Goal: Information Seeking & Learning: Learn about a topic

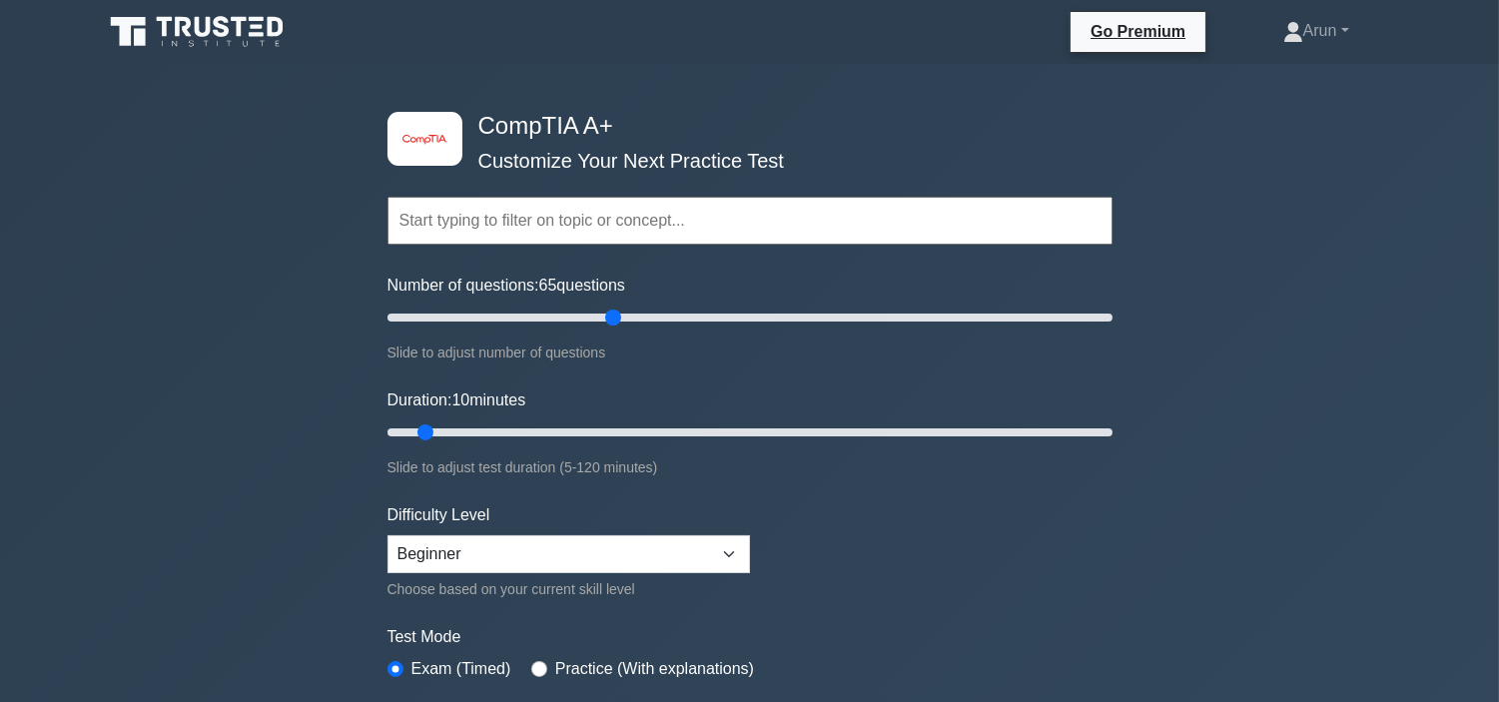
drag, startPoint x: 420, startPoint y: 315, endPoint x: 619, endPoint y: 331, distance: 199.3
type input "65"
click at [619, 329] on input "Number of questions: 65 questions" at bounding box center [749, 318] width 725 height 24
drag, startPoint x: 429, startPoint y: 435, endPoint x: 2070, endPoint y: 702, distance: 1661.9
type input "120"
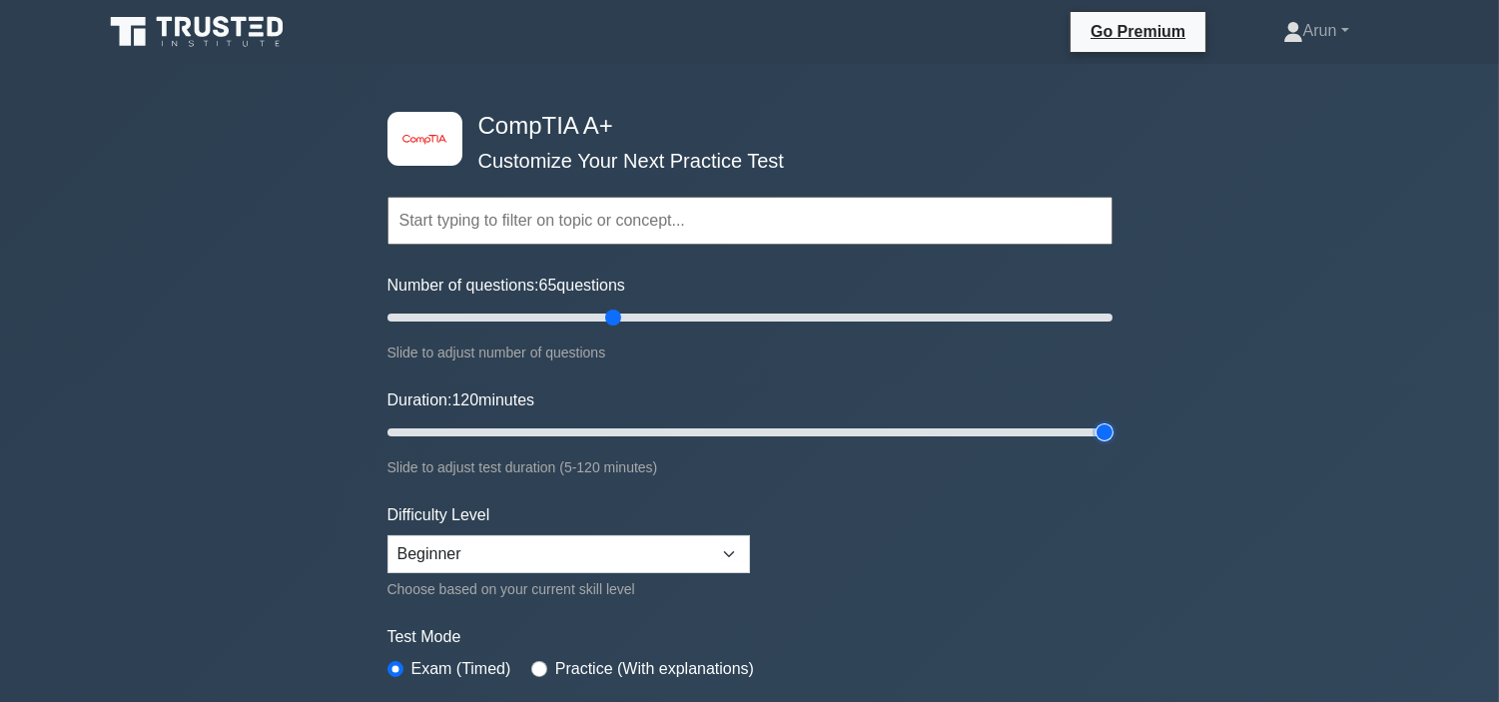
click at [1112, 444] on input "Duration: 120 minutes" at bounding box center [749, 432] width 725 height 24
drag, startPoint x: 617, startPoint y: 311, endPoint x: 763, endPoint y: 311, distance: 145.8
type input "100"
click at [734, 316] on input "Number of questions: 80 questions" at bounding box center [749, 318] width 725 height 24
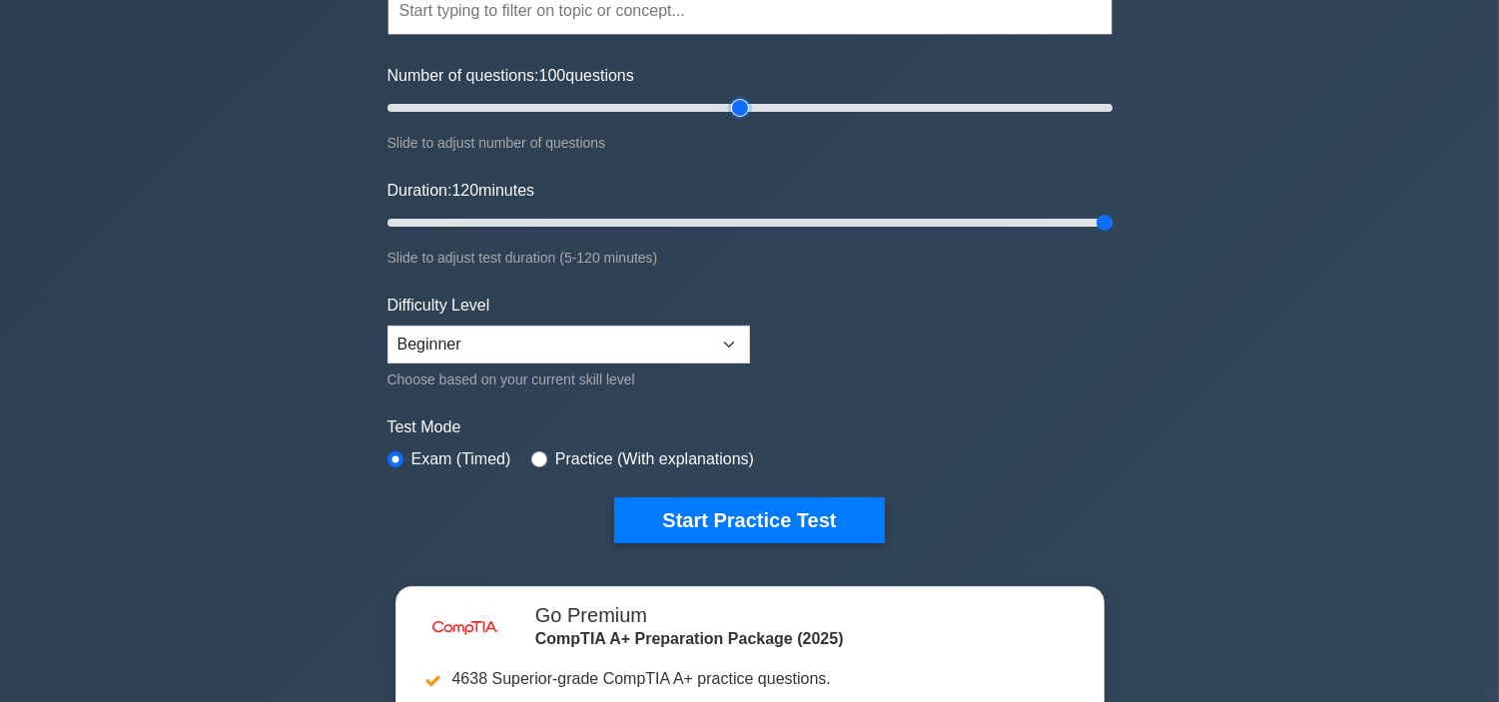
scroll to position [443, 0]
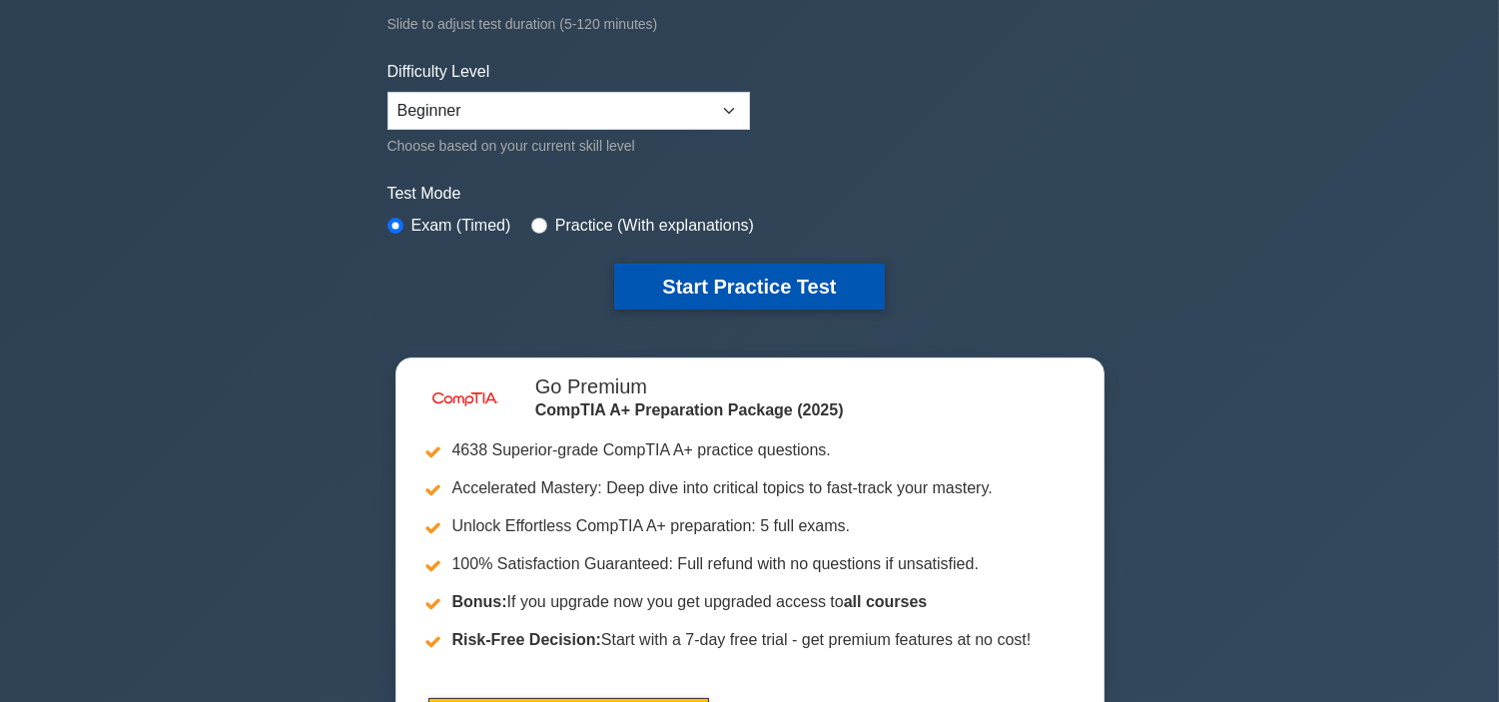
click at [834, 277] on button "Start Practice Test" at bounding box center [749, 287] width 270 height 46
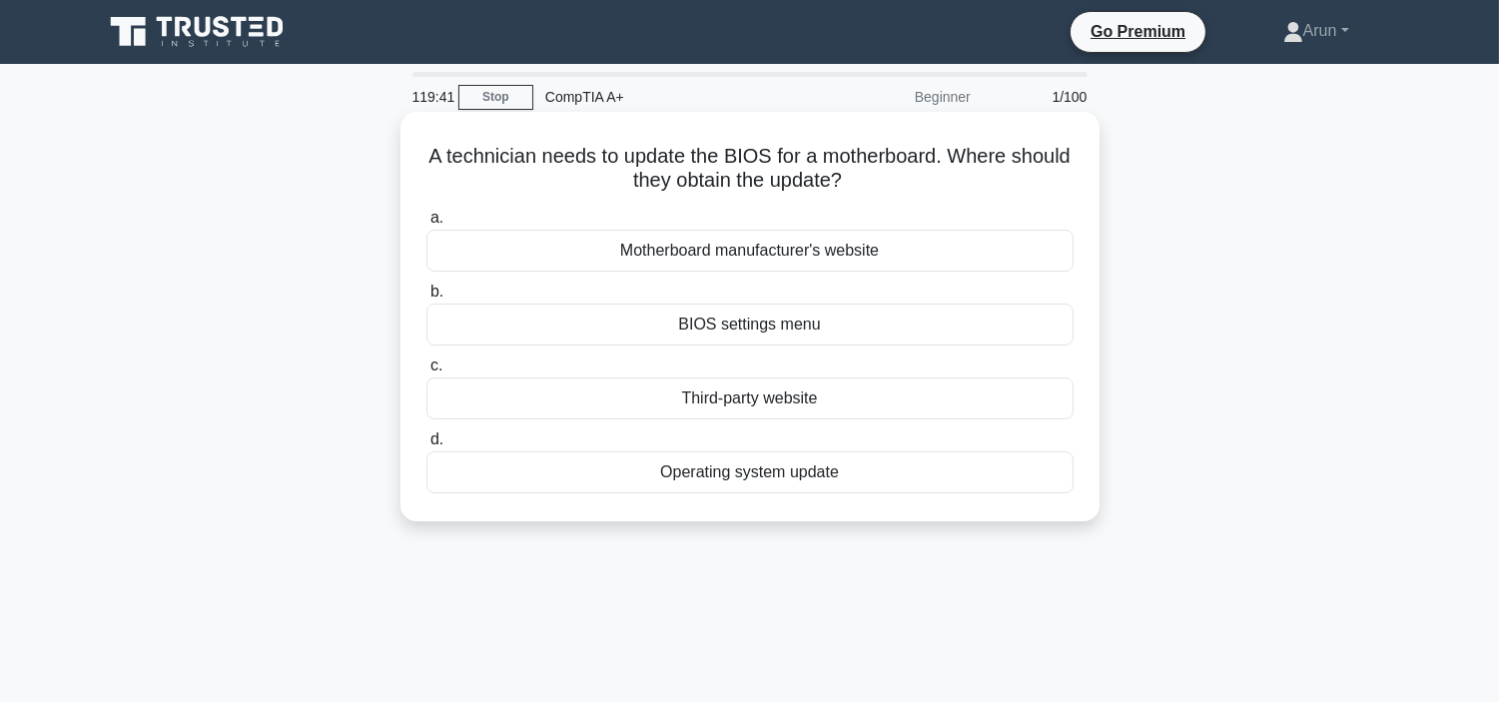
click at [691, 264] on div "Motherboard manufacturer's website" at bounding box center [749, 251] width 647 height 42
click at [426, 225] on input "a. Motherboard manufacturer's website" at bounding box center [426, 218] width 0 height 13
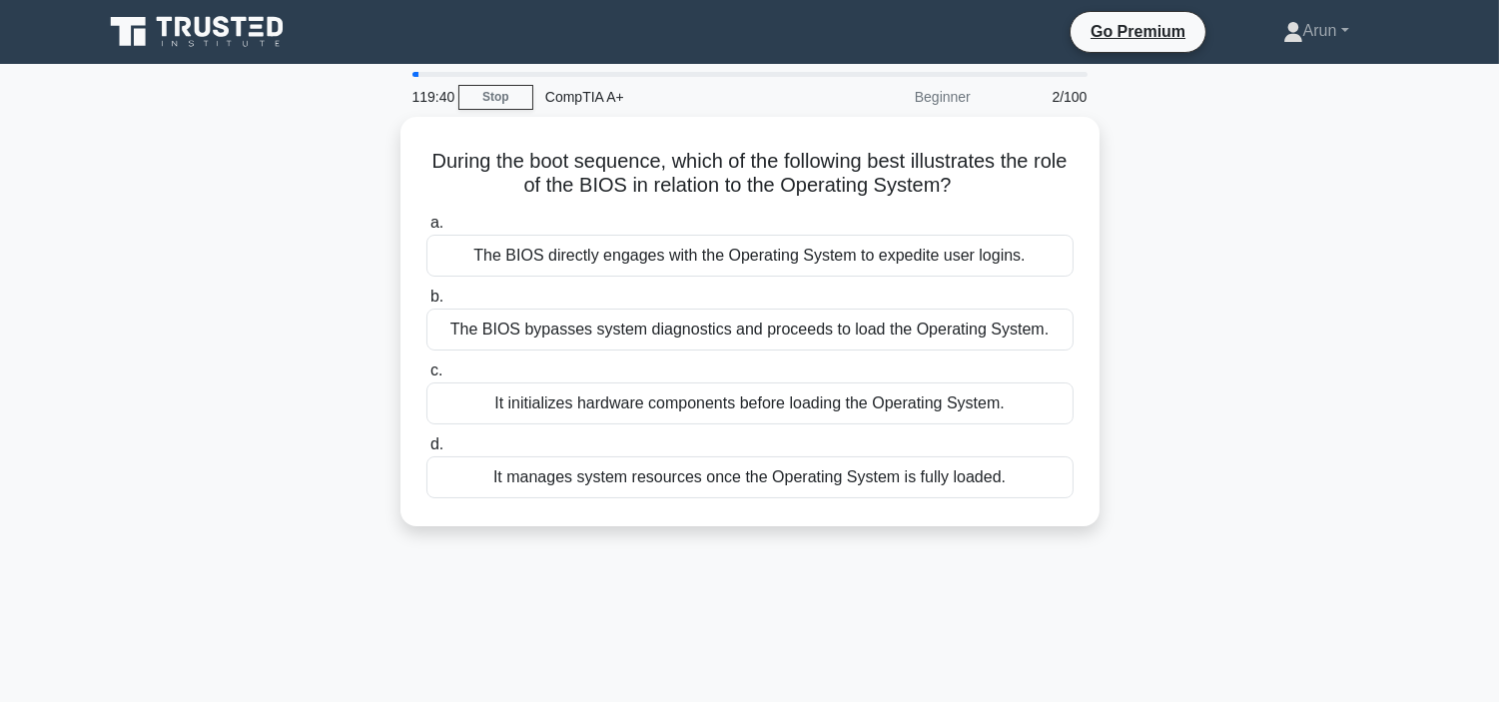
click at [691, 264] on div "The BIOS directly engages with the Operating System to expedite user logins." at bounding box center [749, 256] width 647 height 42
click at [426, 230] on input "a. The BIOS directly engages with the Operating System to expedite user logins." at bounding box center [426, 223] width 0 height 13
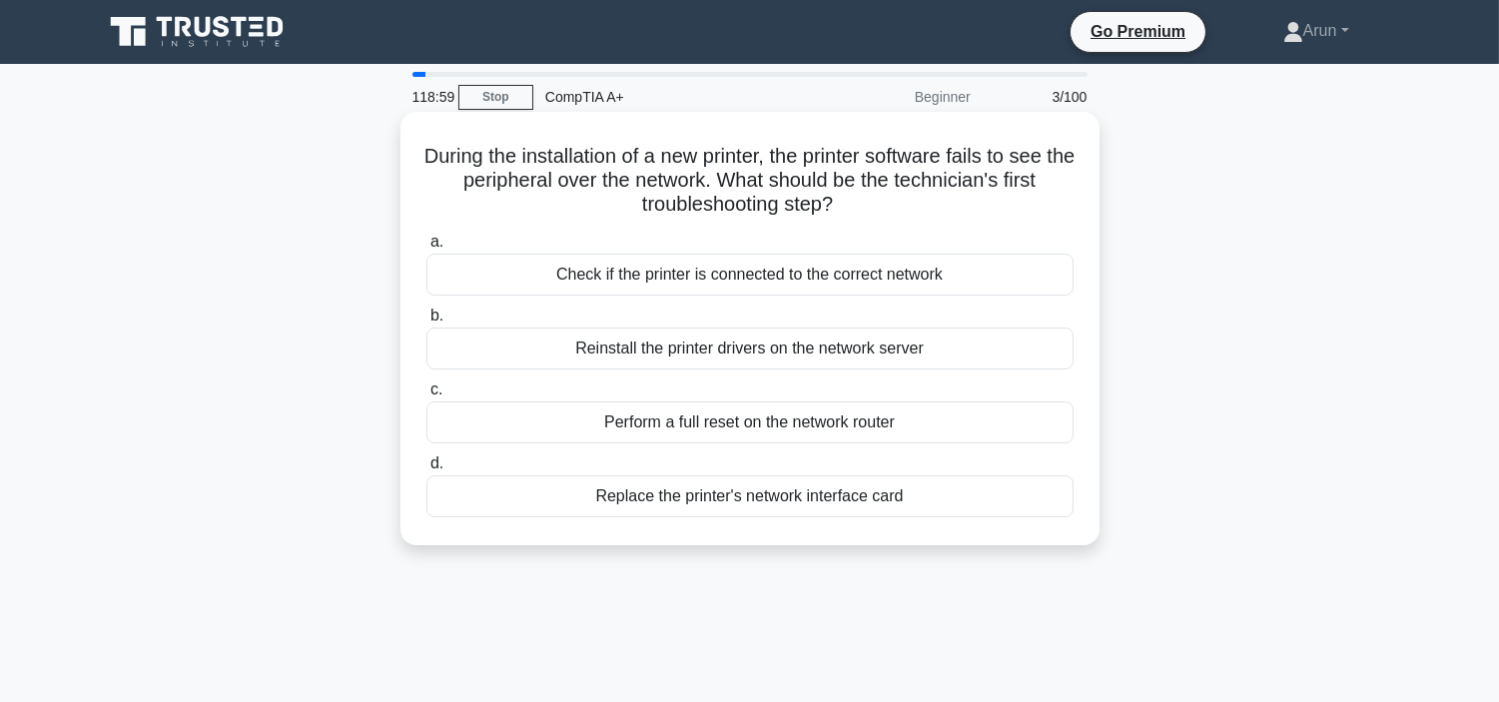
click at [687, 274] on div "Check if the printer is connected to the correct network" at bounding box center [749, 275] width 647 height 42
click at [426, 249] on input "a. Check if the printer is connected to the correct network" at bounding box center [426, 242] width 0 height 13
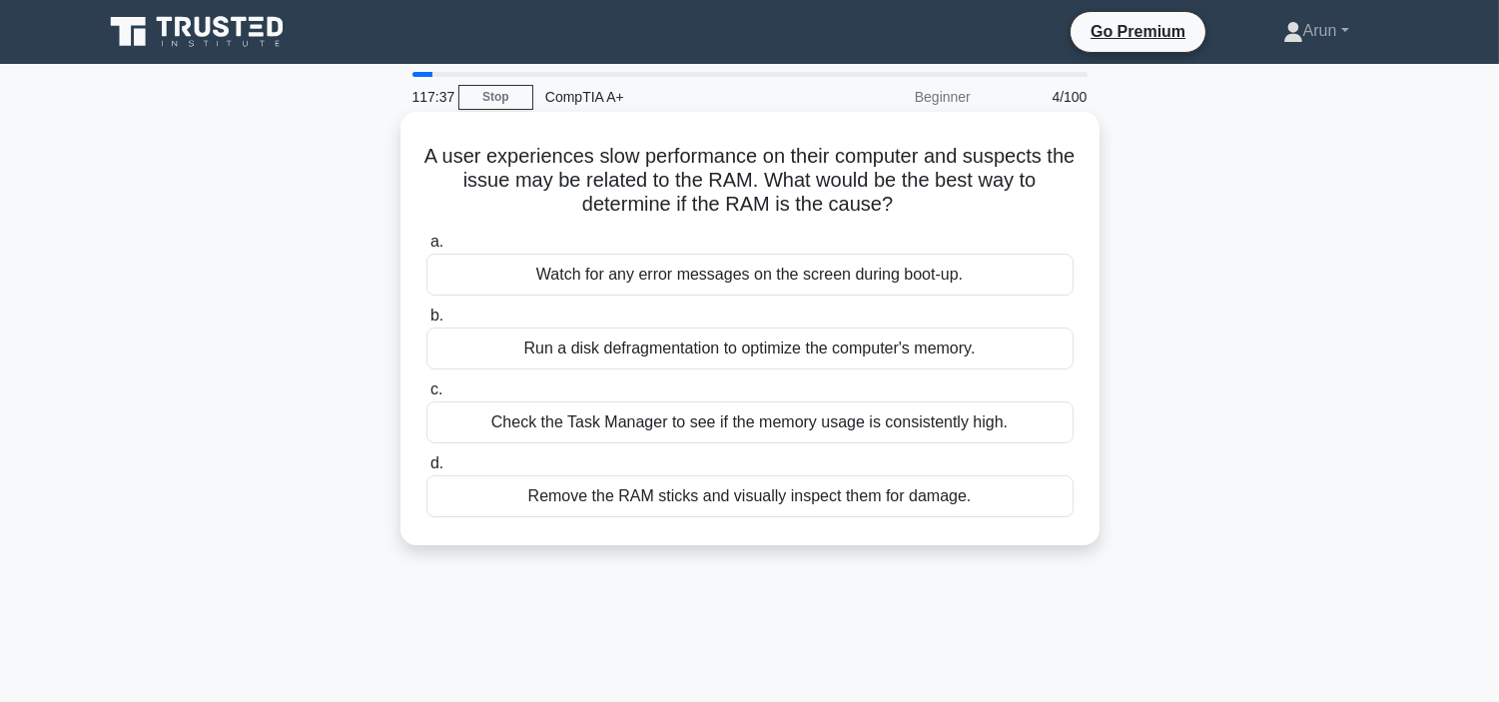
click at [552, 419] on div "Check the Task Manager to see if the memory usage is consistently high." at bounding box center [749, 422] width 647 height 42
click at [583, 412] on div "Check the Task Manager to see if the memory usage is consistently high." at bounding box center [749, 422] width 647 height 42
click at [426, 396] on input "c. Check the Task Manager to see if the memory usage is consistently high." at bounding box center [426, 389] width 0 height 13
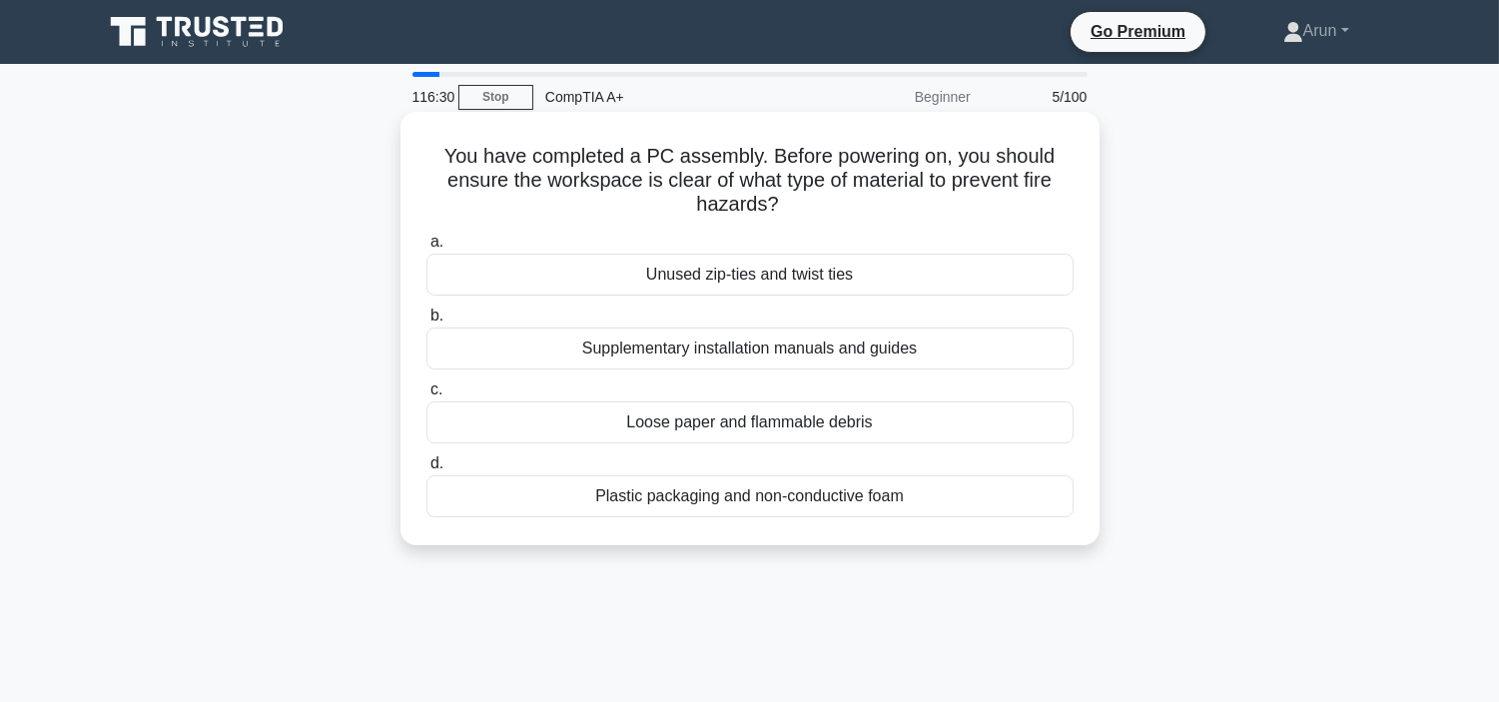
click at [978, 334] on div "Supplementary installation manuals and guides" at bounding box center [749, 348] width 647 height 42
click at [426, 322] on input "b. Supplementary installation manuals and guides" at bounding box center [426, 316] width 0 height 13
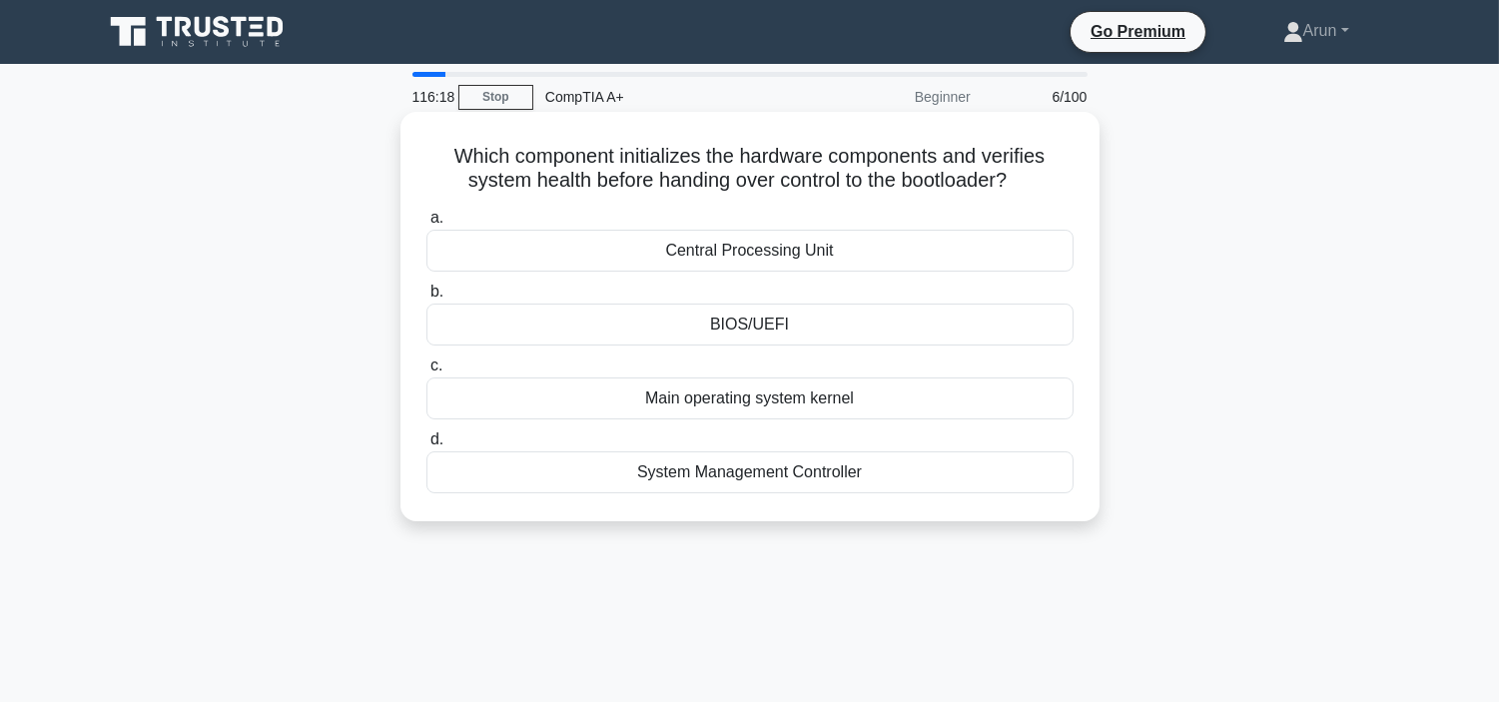
click at [979, 335] on div "BIOS/UEFI" at bounding box center [749, 325] width 647 height 42
click at [426, 299] on input "b. BIOS/[GEOGRAPHIC_DATA]" at bounding box center [426, 292] width 0 height 13
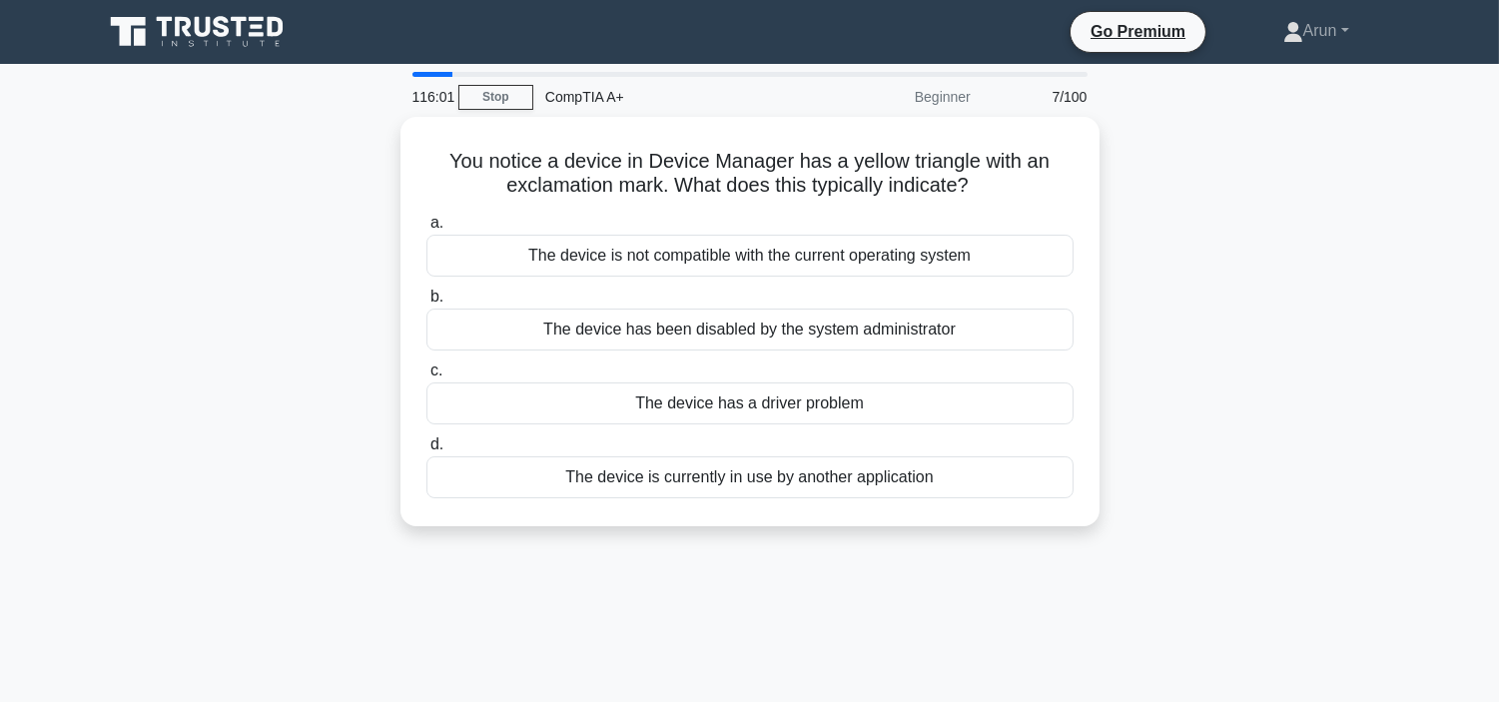
click at [979, 335] on div "The device has been disabled by the system administrator" at bounding box center [749, 330] width 647 height 42
click at [426, 304] on input "b. The device has been disabled by the system administrator" at bounding box center [426, 297] width 0 height 13
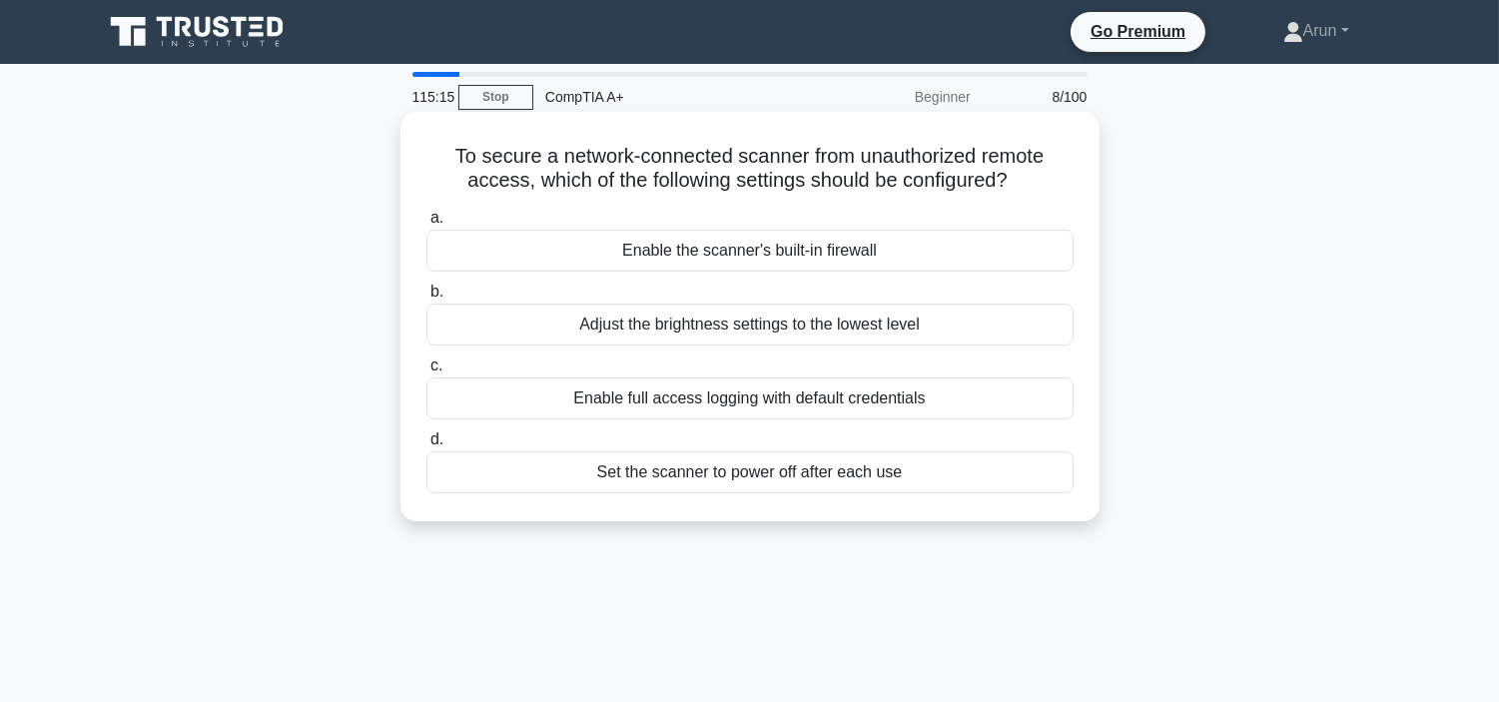
click at [1011, 335] on div "Adjust the brightness settings to the lowest level" at bounding box center [749, 325] width 647 height 42
click at [426, 299] on input "b. Adjust the brightness settings to the lowest level" at bounding box center [426, 292] width 0 height 13
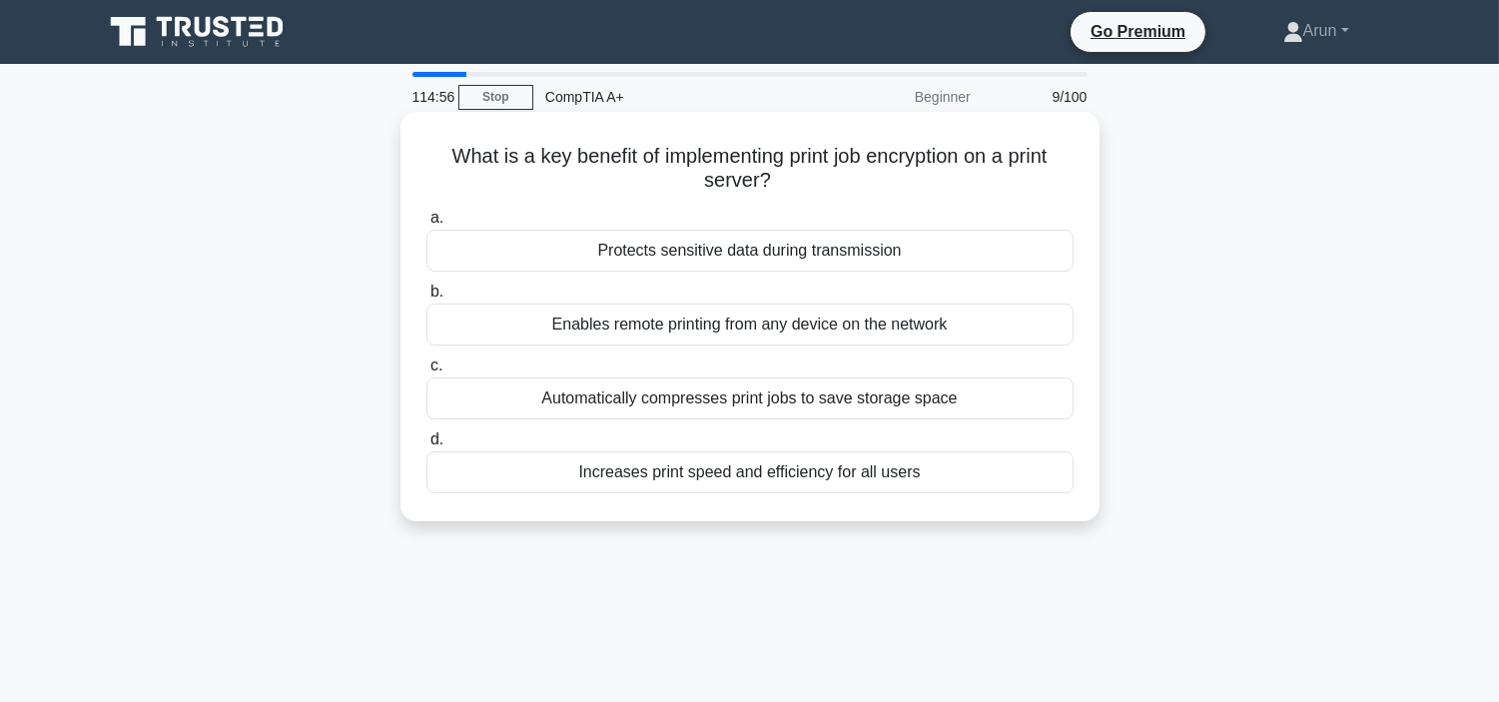
click at [1046, 381] on div "Automatically compresses print jobs to save storage space" at bounding box center [749, 398] width 647 height 42
click at [426, 372] on input "c. Automatically compresses print jobs to save storage space" at bounding box center [426, 365] width 0 height 13
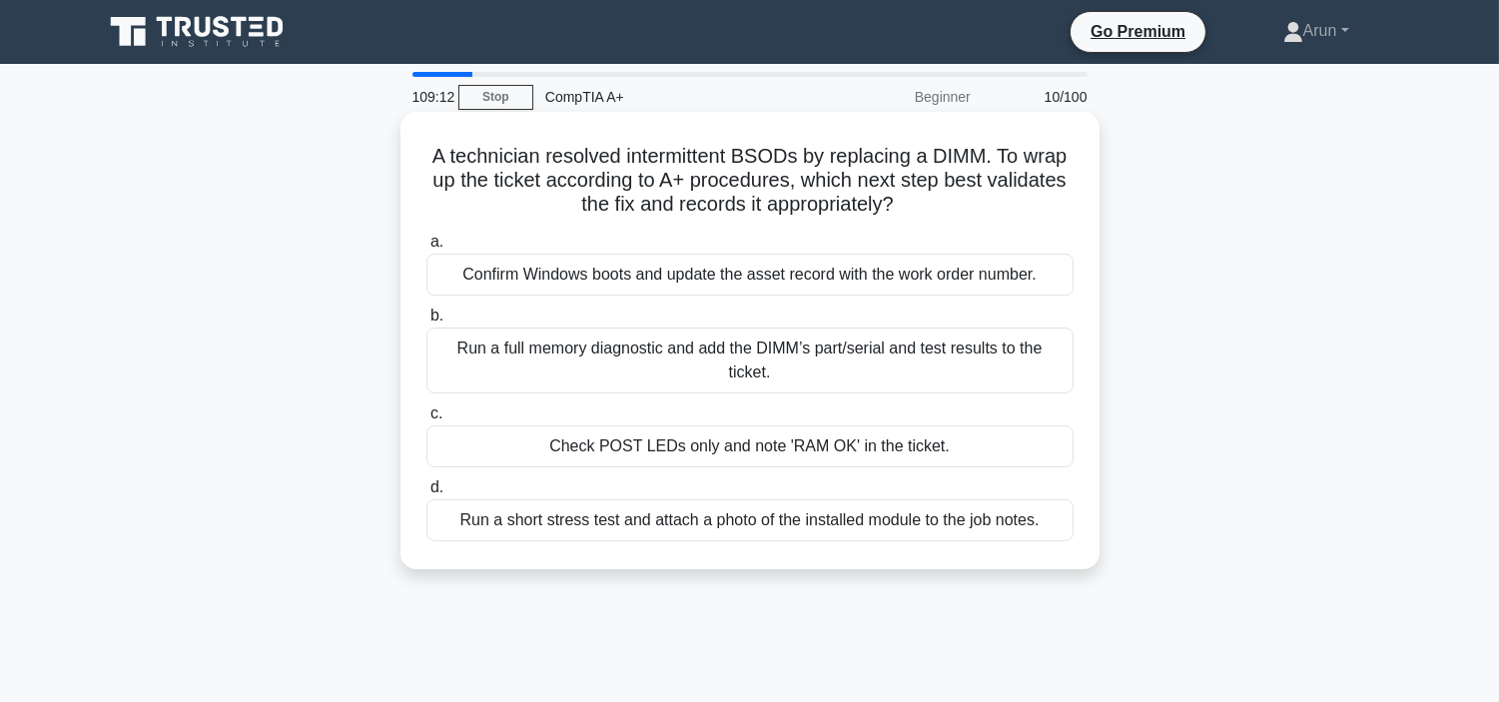
click at [1028, 377] on div "Run a full memory diagnostic and add the DIMM’s part/serial and test results to…" at bounding box center [749, 360] width 647 height 66
click at [426, 322] on input "b. Run a full memory diagnostic and add the DIMM’s part/serial and test results…" at bounding box center [426, 316] width 0 height 13
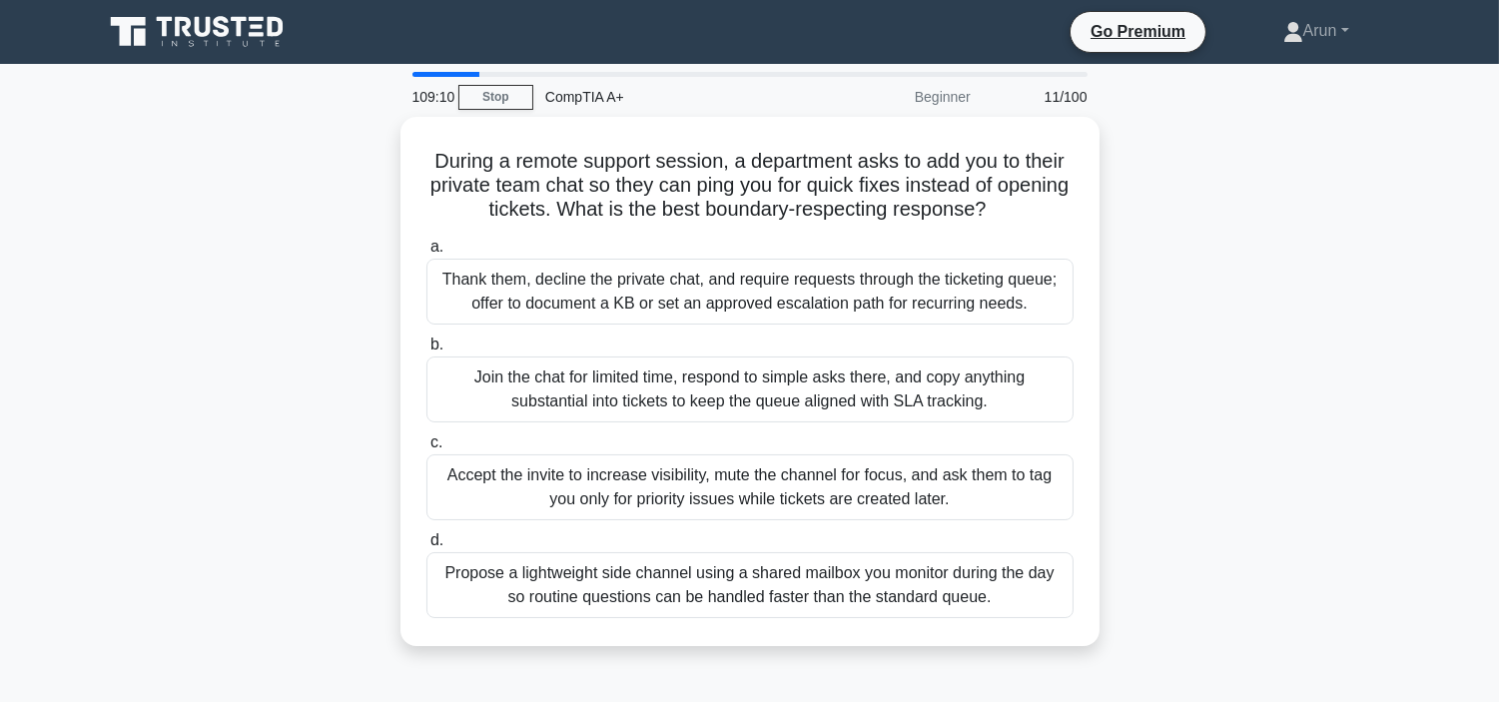
click at [1028, 377] on div "Join the chat for limited time, respond to simple asks there, and copy anything…" at bounding box center [749, 389] width 647 height 66
click at [426, 351] on input "b. Join the chat for limited time, respond to simple asks there, and copy anyth…" at bounding box center [426, 344] width 0 height 13
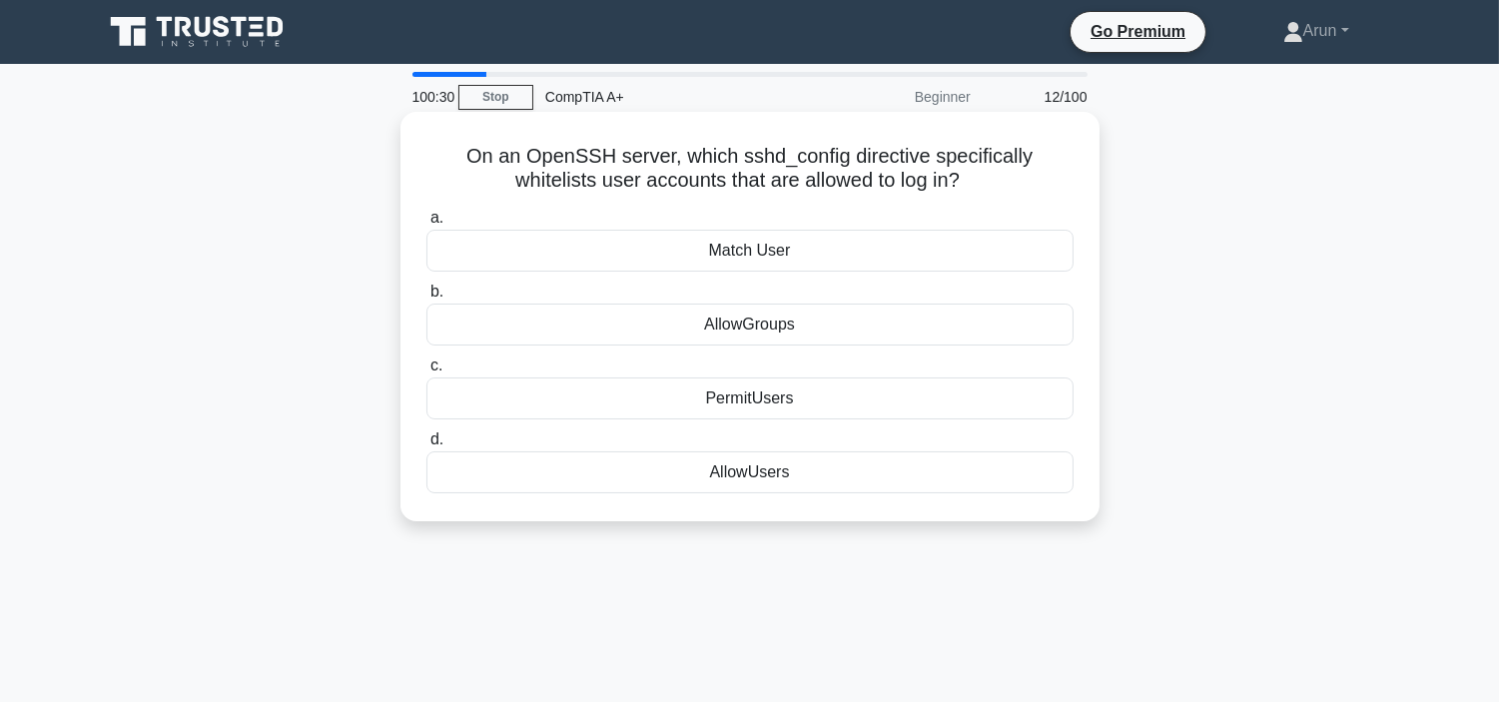
click at [807, 326] on div "AllowGroups" at bounding box center [749, 325] width 647 height 42
click at [426, 299] on input "b. AllowGroups" at bounding box center [426, 292] width 0 height 13
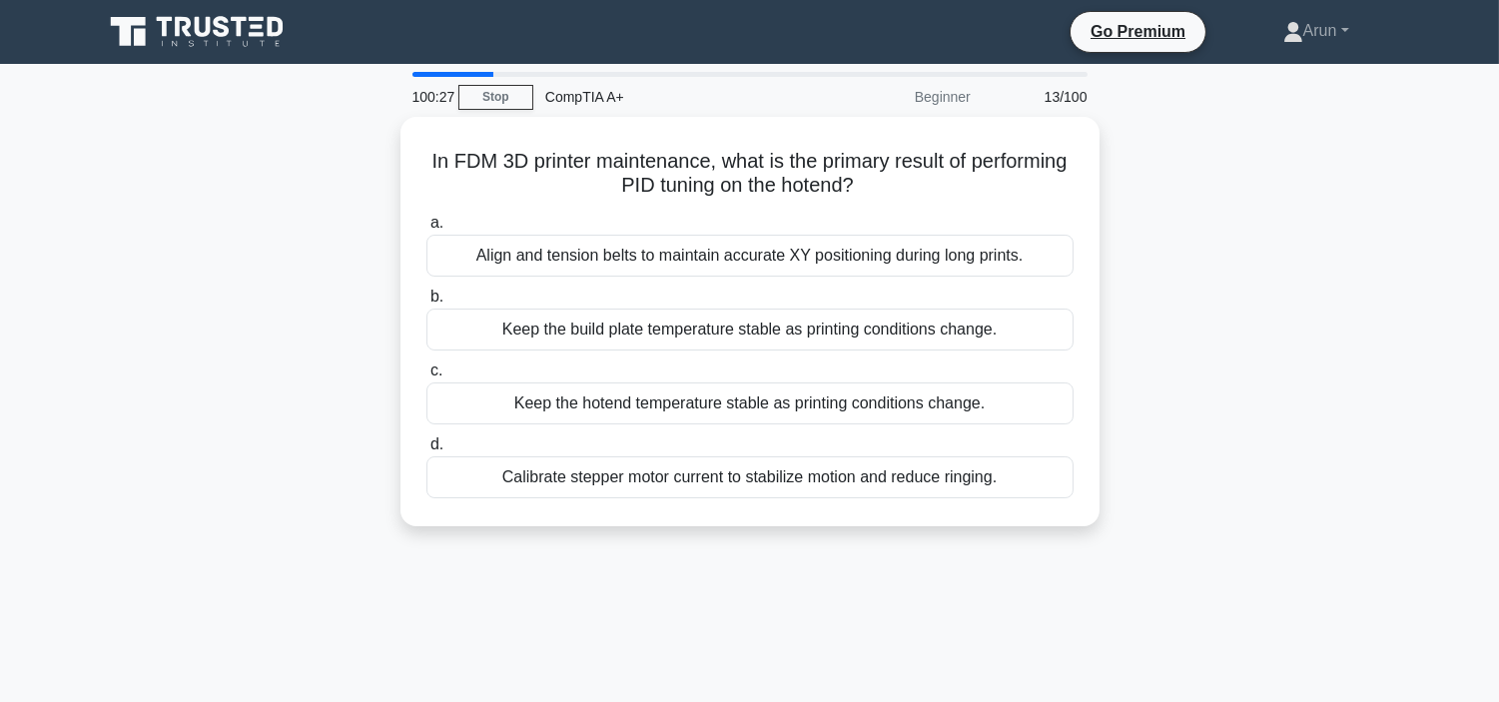
click at [807, 326] on div "Keep the build plate temperature stable as printing conditions change." at bounding box center [749, 330] width 647 height 42
click at [426, 304] on input "b. Keep the build plate temperature stable as printing conditions change." at bounding box center [426, 297] width 0 height 13
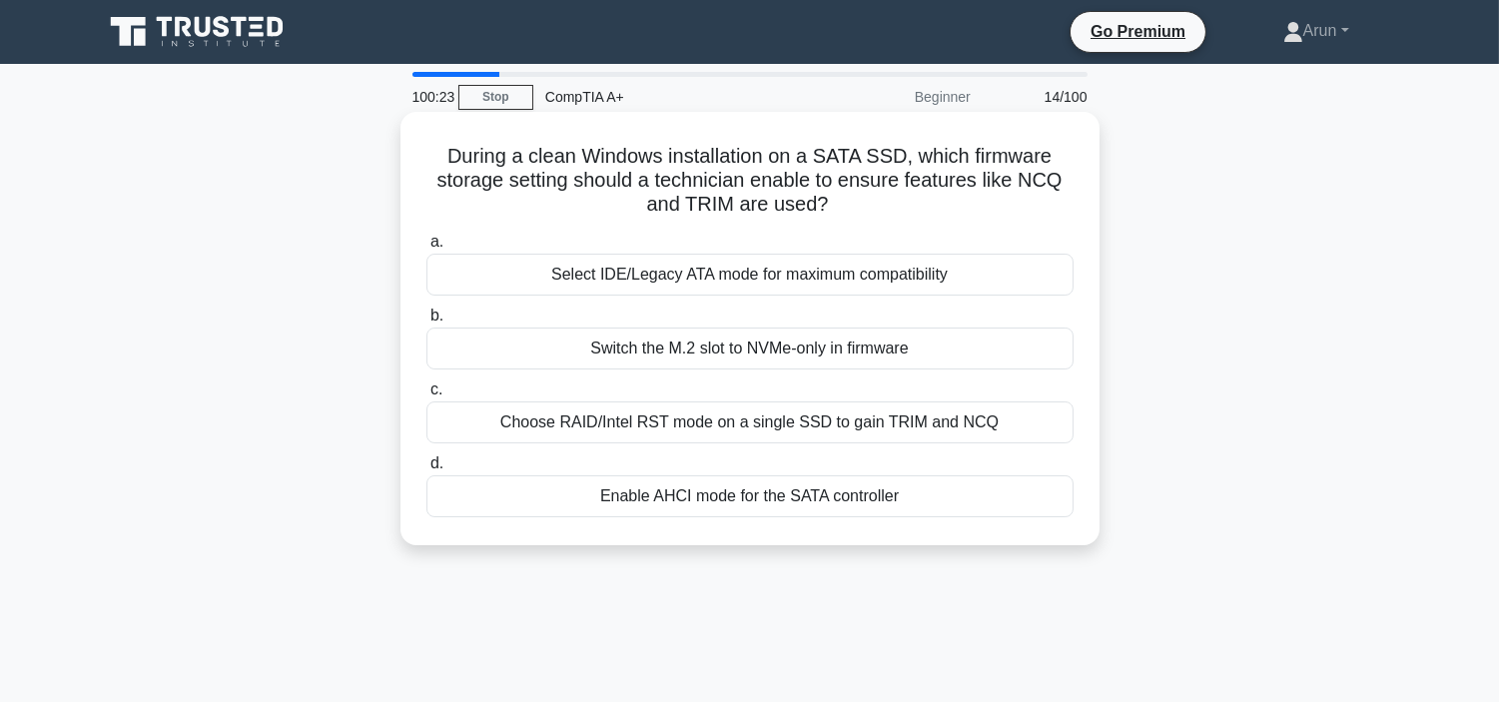
click at [936, 276] on div "Select IDE/Legacy ATA mode for maximum compatibility" at bounding box center [749, 275] width 647 height 42
click at [940, 276] on div "Select IDE/Legacy ATA mode for maximum compatibility" at bounding box center [749, 275] width 647 height 42
click at [426, 249] on input "a. Select IDE/Legacy ATA mode for maximum compatibility" at bounding box center [426, 242] width 0 height 13
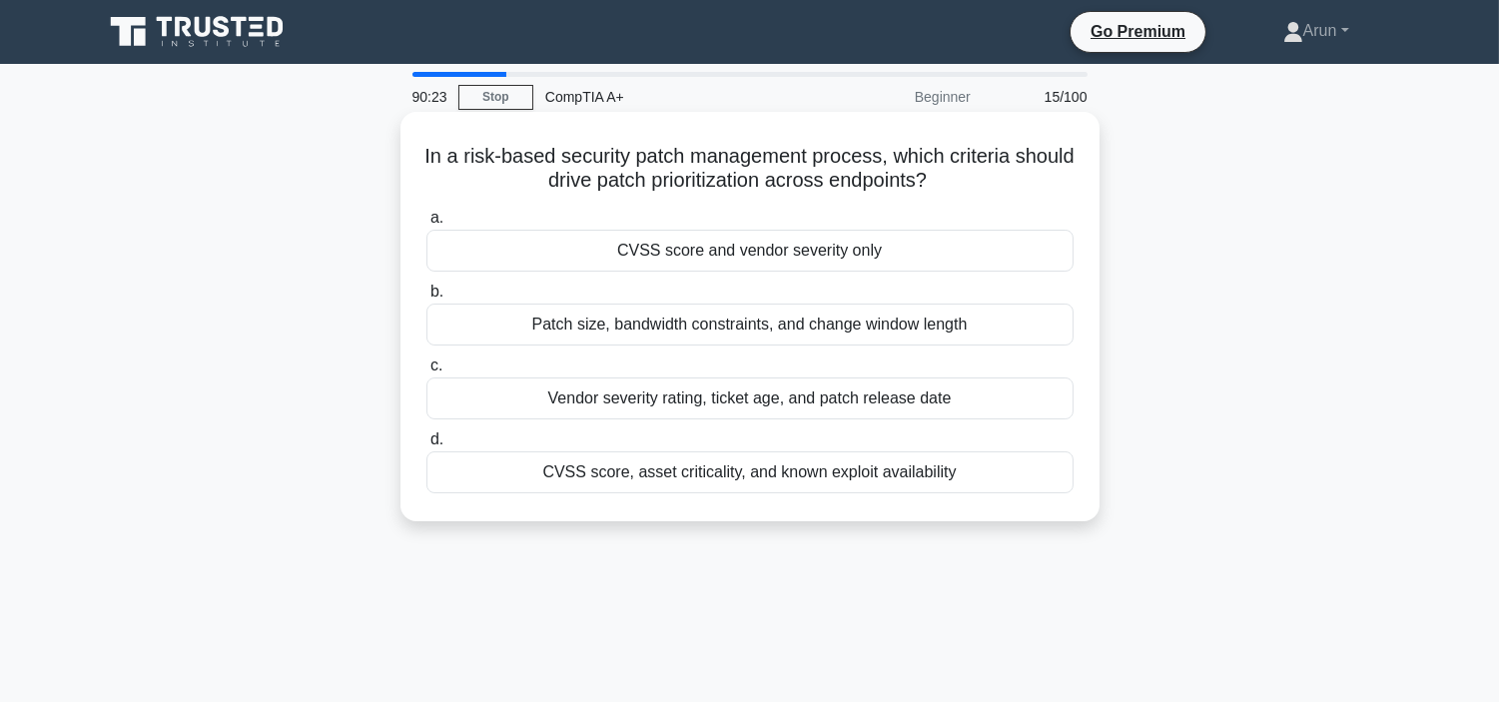
click at [894, 320] on div "Patch size, bandwidth constraints, and change window length" at bounding box center [749, 325] width 647 height 42
click at [426, 299] on input "b. Patch size, bandwidth constraints, and change window length" at bounding box center [426, 292] width 0 height 13
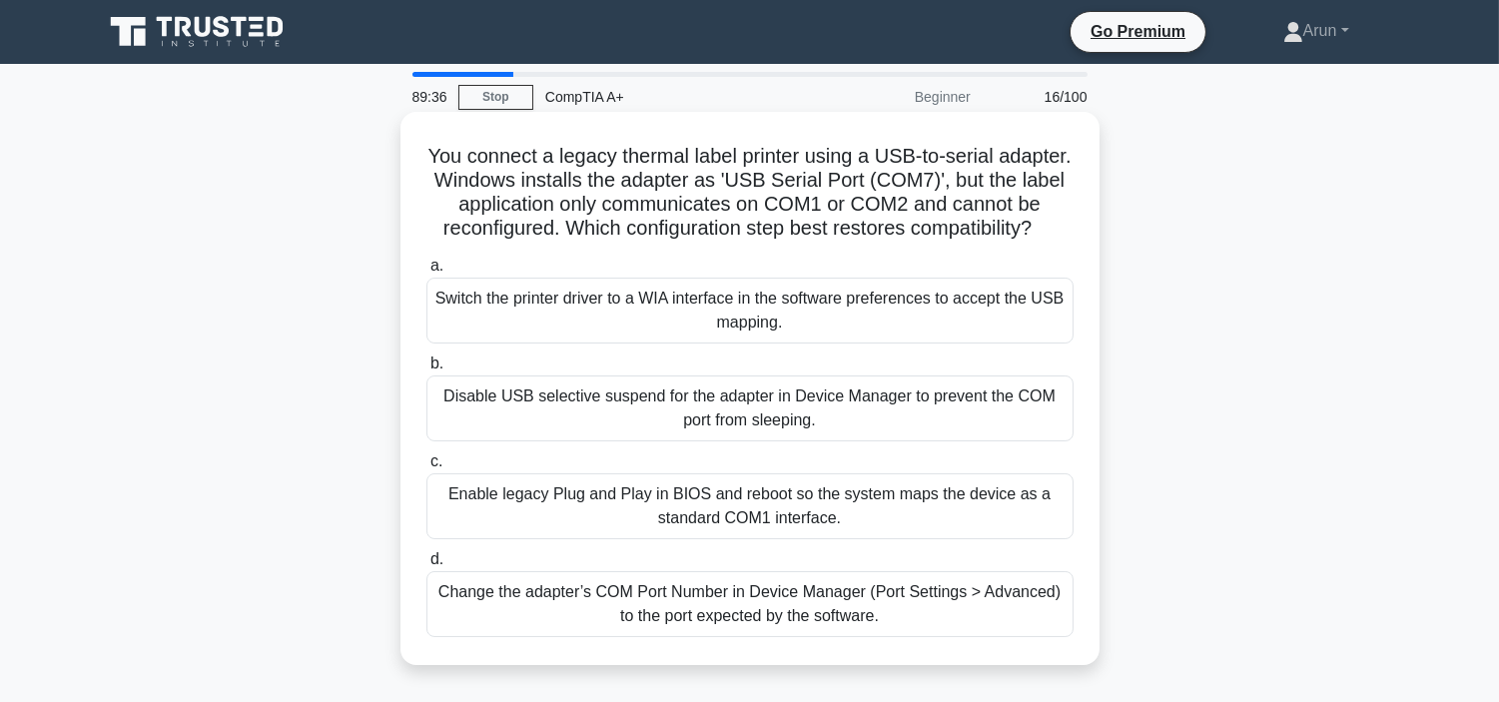
click at [884, 333] on div "Switch the printer driver to a WIA interface in the software preferences to acc…" at bounding box center [749, 311] width 647 height 66
click at [426, 273] on input "a. Switch the printer driver to a WIA interface in the software preferences to …" at bounding box center [426, 266] width 0 height 13
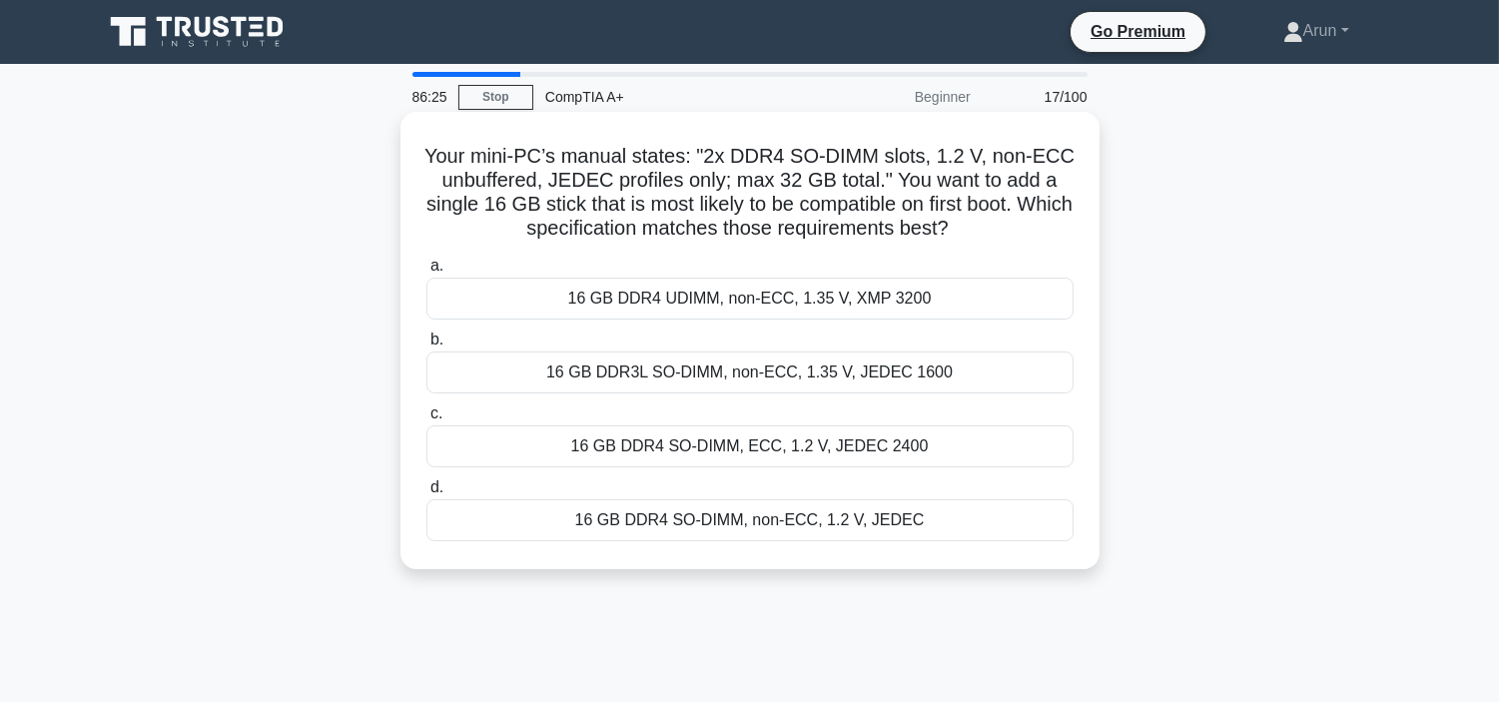
click at [932, 386] on div "16 GB DDR3L SO-DIMM, non-ECC, 1.35 V, JEDEC 1600" at bounding box center [749, 372] width 647 height 42
click at [426, 346] on input "b. 16 GB DDR3L SO-DIMM, non-ECC, 1.35 V, JEDEC 1600" at bounding box center [426, 339] width 0 height 13
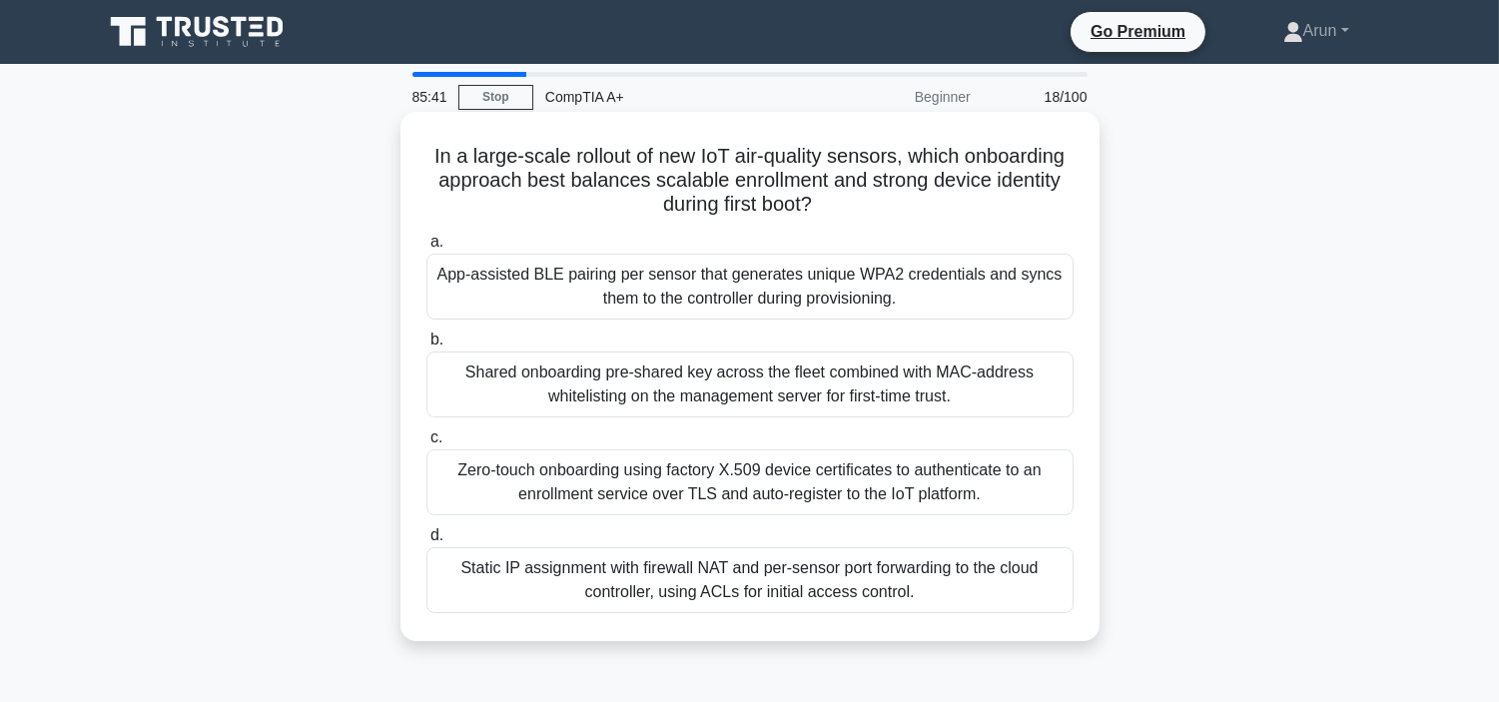
click at [933, 387] on div "Shared onboarding pre-shared key across the fleet combined with MAC-address whi…" at bounding box center [749, 384] width 647 height 66
click at [426, 346] on input "b. Shared onboarding pre-shared key across the fleet combined with MAC-address …" at bounding box center [426, 339] width 0 height 13
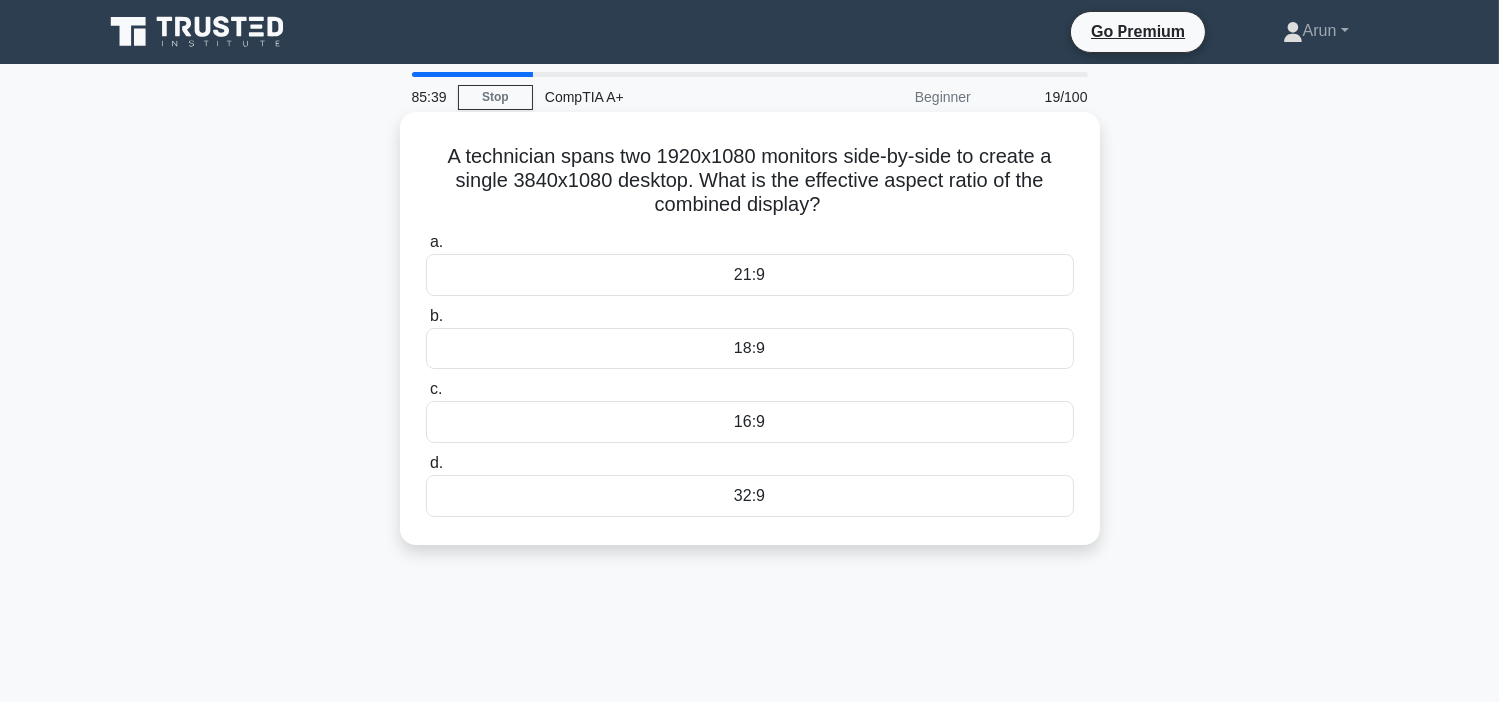
click at [845, 361] on div "18:9" at bounding box center [749, 348] width 647 height 42
click at [426, 322] on input "b. 18:9" at bounding box center [426, 316] width 0 height 13
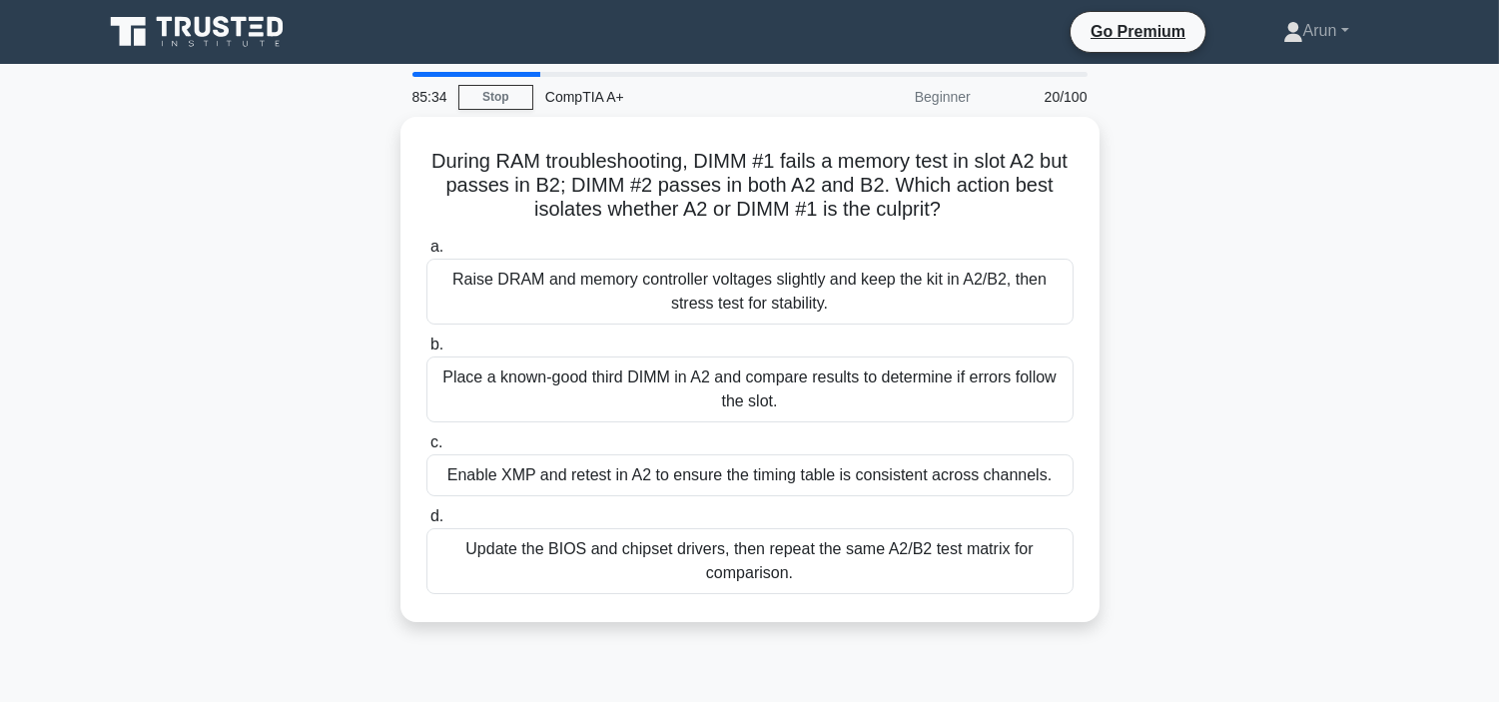
click at [845, 361] on div "Place a known-good third DIMM in A2 and compare results to determine if errors …" at bounding box center [749, 389] width 647 height 66
click at [426, 351] on input "b. Place a known-good third DIMM in A2 and compare results to determine if erro…" at bounding box center [426, 344] width 0 height 13
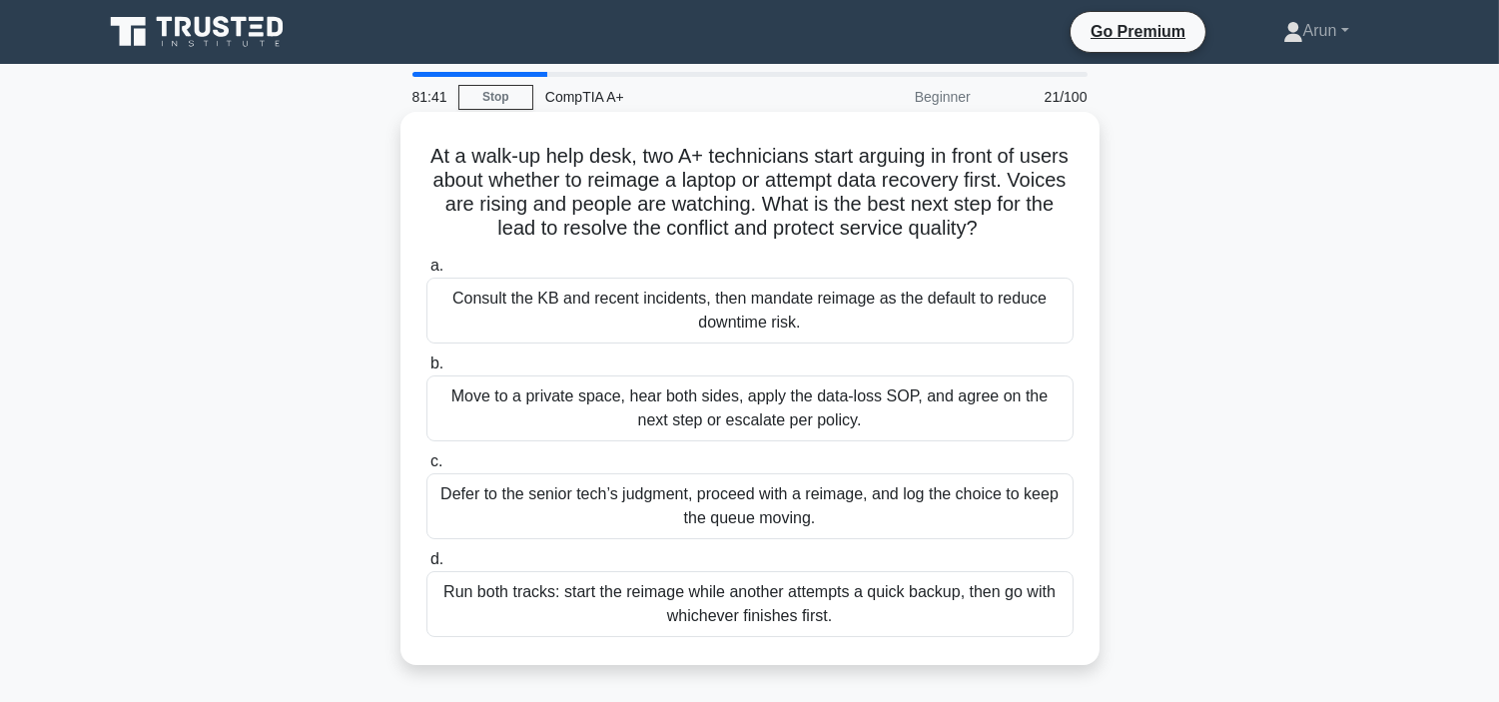
click at [693, 322] on div "Consult the KB and recent incidents, then mandate reimage as the default to red…" at bounding box center [749, 311] width 647 height 66
click at [426, 273] on input "a. Consult the KB and recent incidents, then mandate reimage as the default to …" at bounding box center [426, 266] width 0 height 13
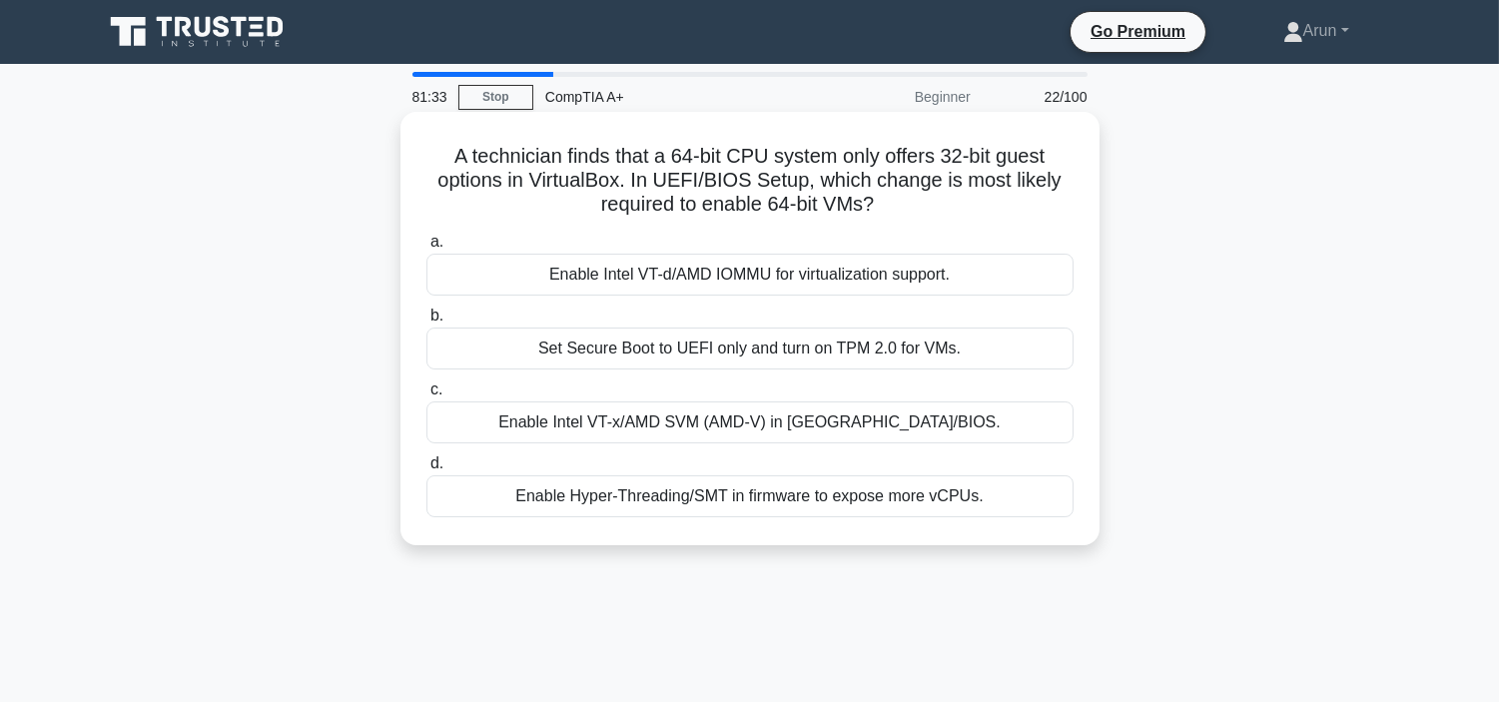
click at [715, 364] on div "Set Secure Boot to UEFI only and turn on TPM 2.0 for VMs." at bounding box center [749, 348] width 647 height 42
click at [426, 322] on input "b. Set Secure Boot to UEFI only and turn on TPM 2.0 for VMs." at bounding box center [426, 316] width 0 height 13
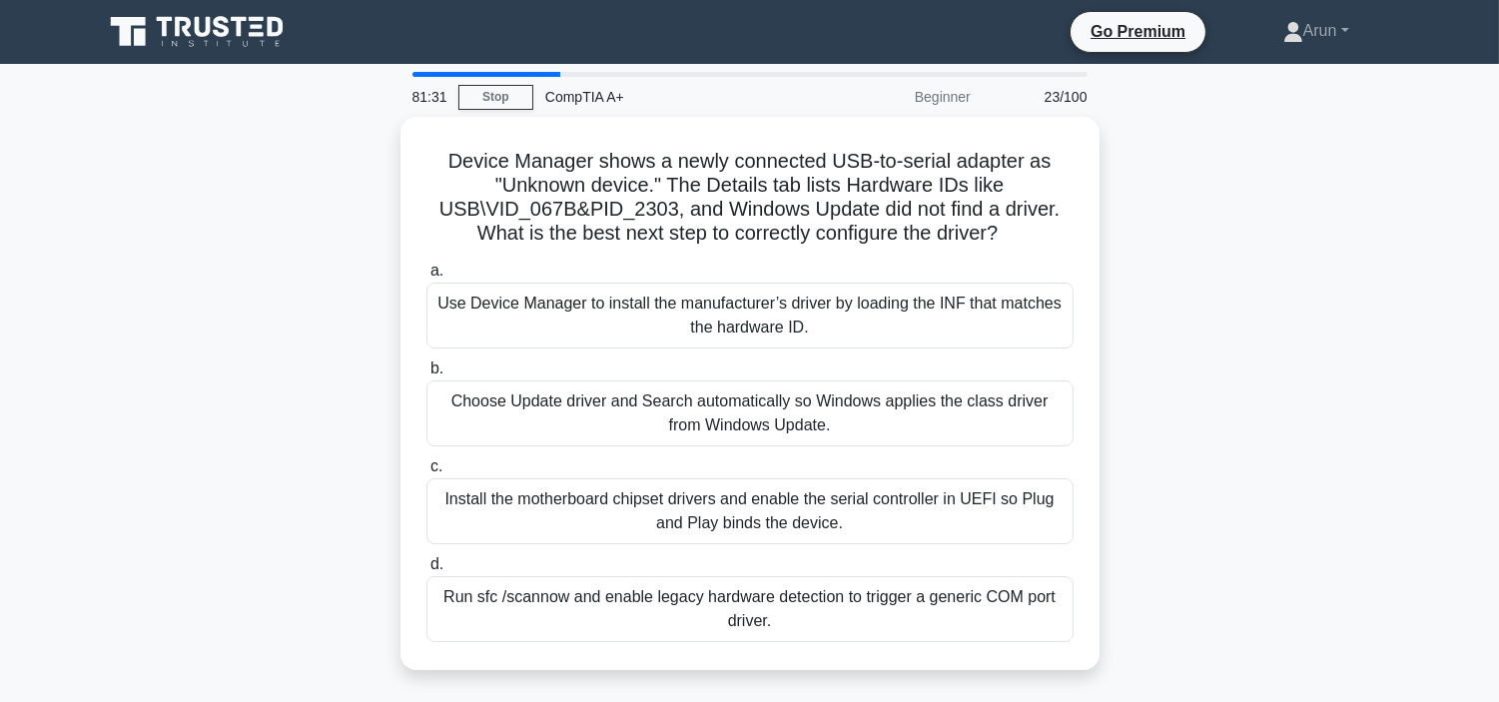
click at [715, 364] on label "b. Choose Update driver and Search automatically so Windows applies the class d…" at bounding box center [749, 401] width 647 height 90
click at [426, 364] on input "b. Choose Update driver and Search automatically so Windows applies the class d…" at bounding box center [426, 368] width 0 height 13
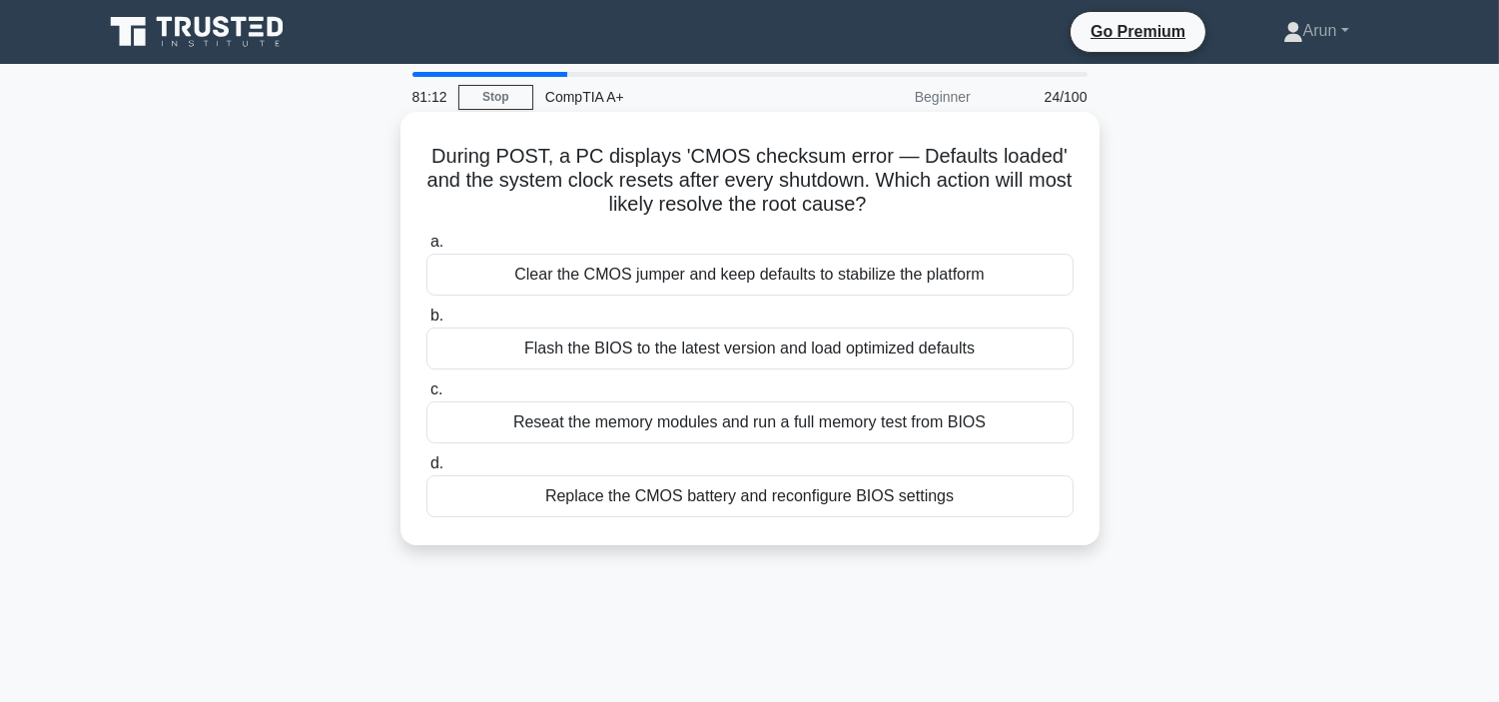
click at [711, 365] on div "Flash the BIOS to the latest version and load optimized defaults" at bounding box center [749, 348] width 647 height 42
click at [426, 322] on input "b. Flash the BIOS to the latest version and load optimized defaults" at bounding box center [426, 316] width 0 height 13
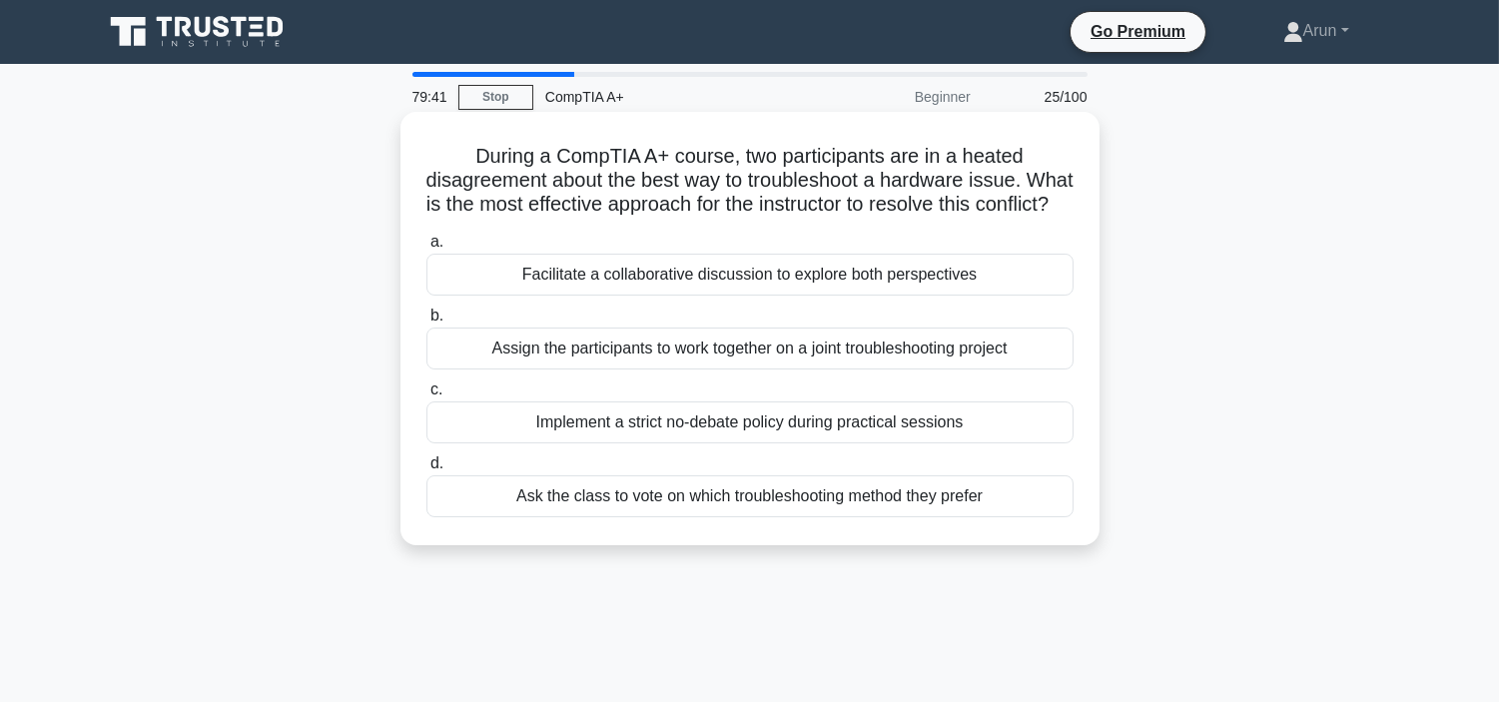
drag, startPoint x: 711, startPoint y: 366, endPoint x: 755, endPoint y: 343, distance: 49.6
click at [722, 367] on div "Assign the participants to work together on a joint troubleshooting project" at bounding box center [749, 348] width 647 height 42
click at [929, 369] on div "Assign the participants to work together on a joint troubleshooting project" at bounding box center [749, 348] width 647 height 42
click at [426, 322] on input "b. Assign the participants to work together on a joint troubleshooting project" at bounding box center [426, 316] width 0 height 13
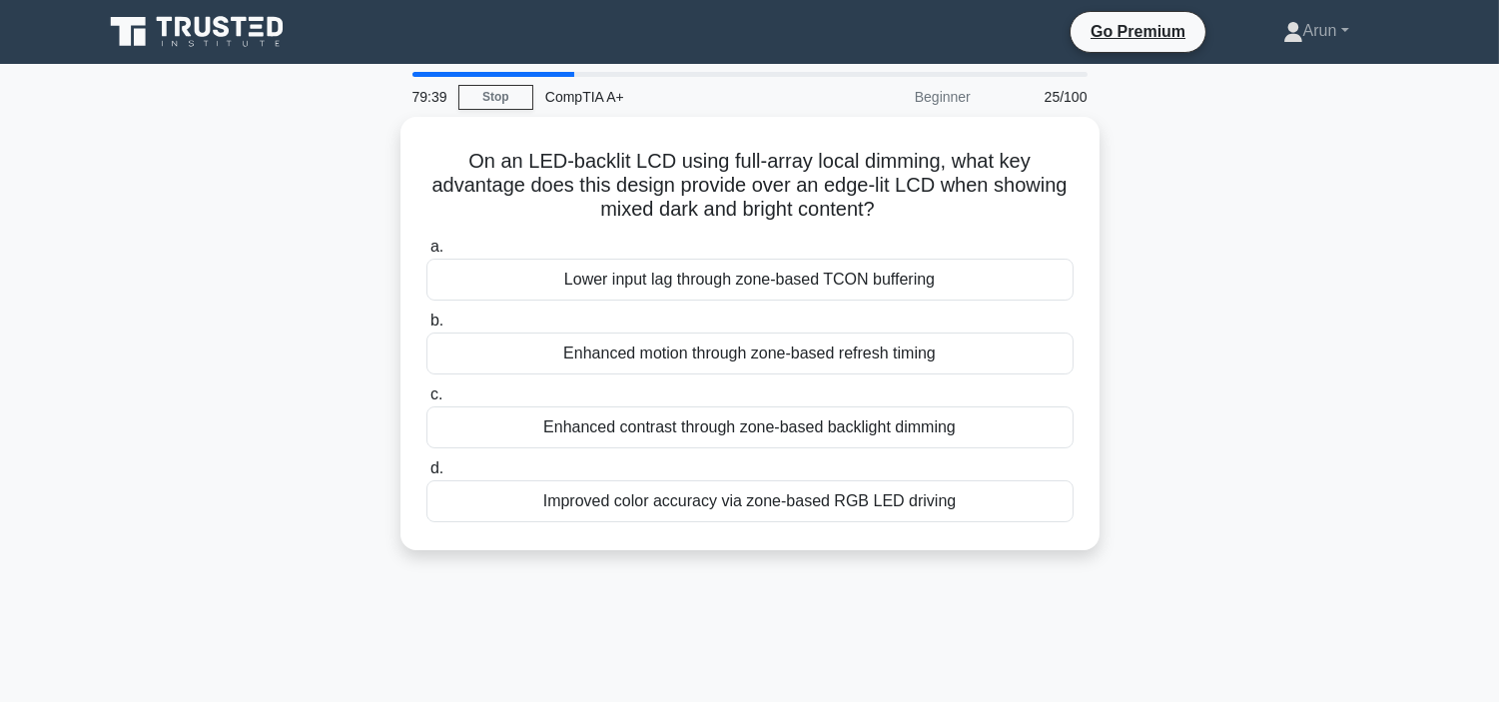
click at [929, 390] on label "c. Enhanced contrast through zone‑based backlight dimming" at bounding box center [749, 415] width 647 height 66
click at [426, 390] on input "c. Enhanced contrast through zone‑based backlight dimming" at bounding box center [426, 394] width 0 height 13
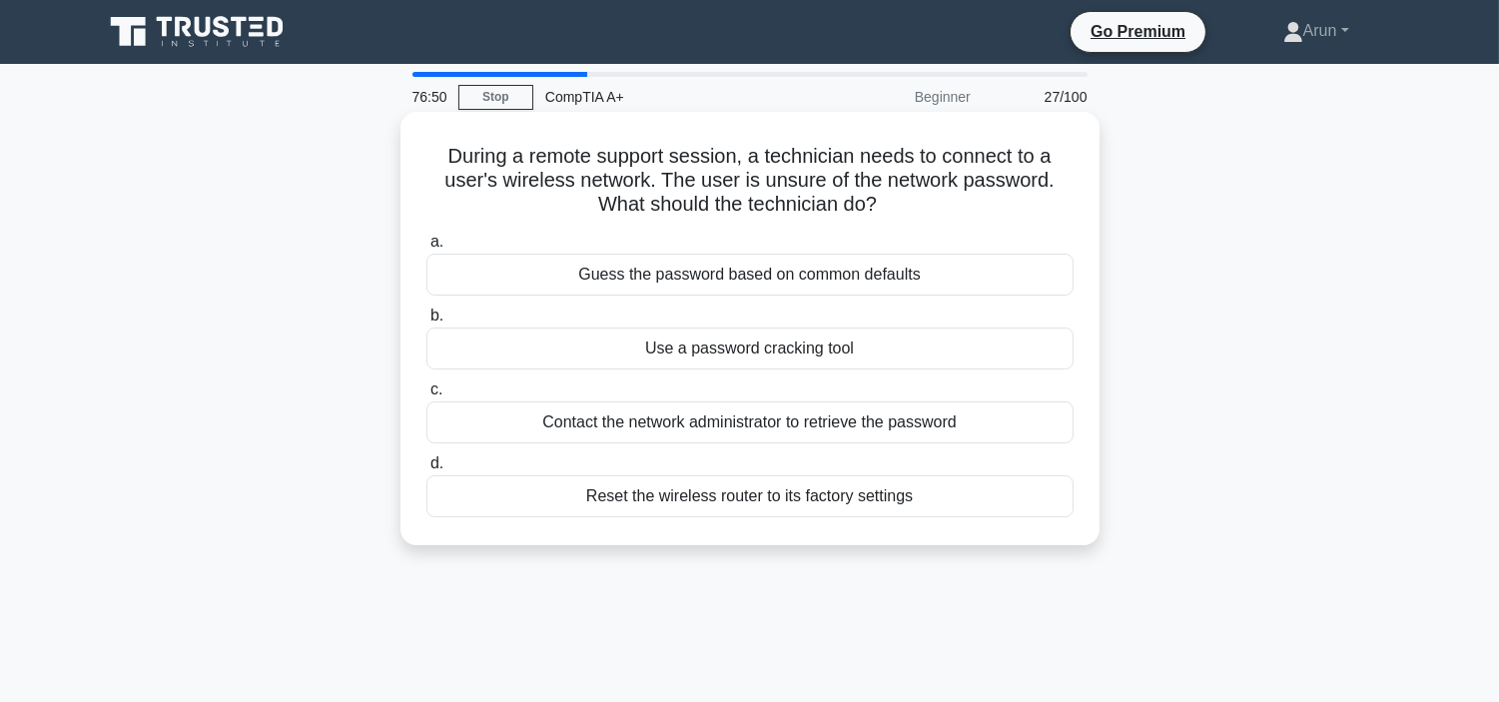
click at [776, 377] on label "c. Contact the network administrator to retrieve the password" at bounding box center [749, 410] width 647 height 66
click at [426, 383] on input "c. Contact the network administrator to retrieve the password" at bounding box center [426, 389] width 0 height 13
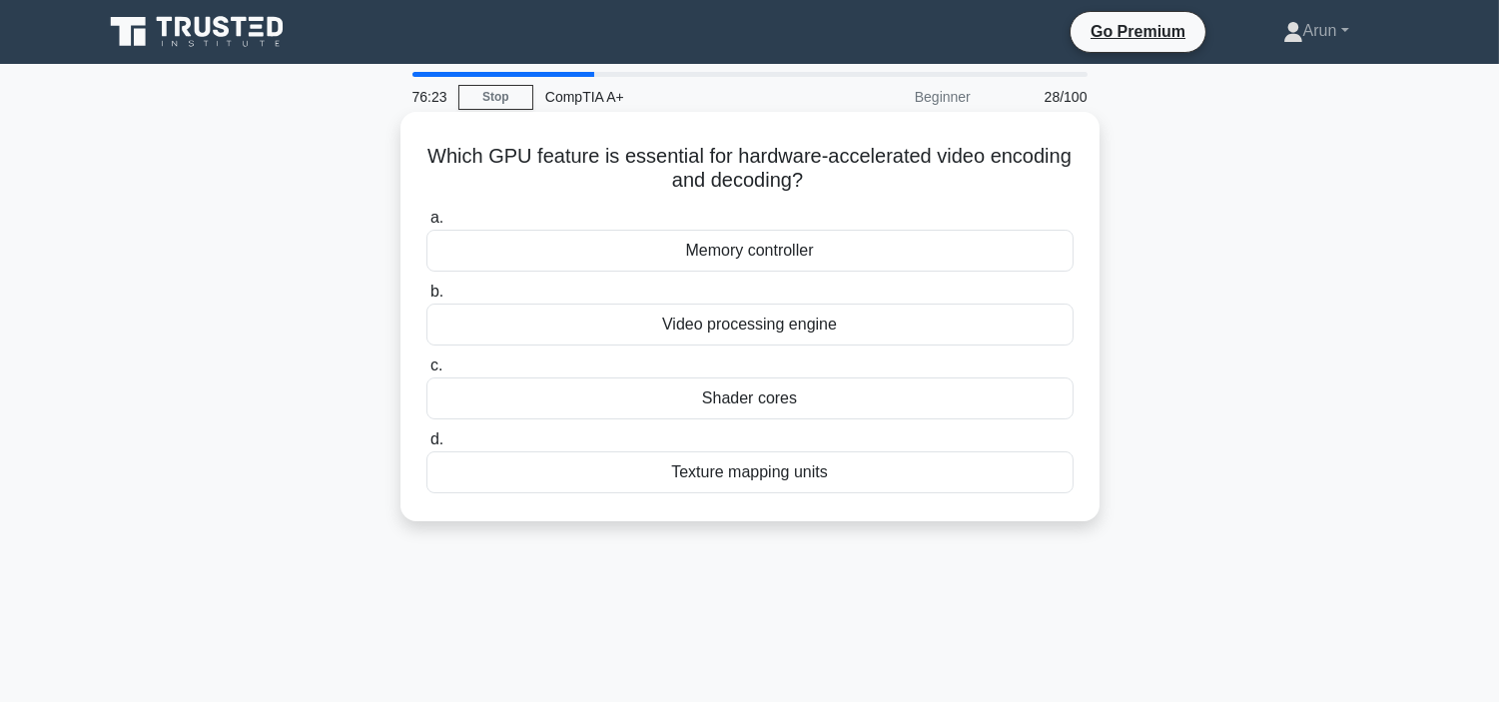
click at [727, 236] on div "Memory controller" at bounding box center [749, 251] width 647 height 42
click at [426, 225] on input "a. Memory controller" at bounding box center [426, 218] width 0 height 13
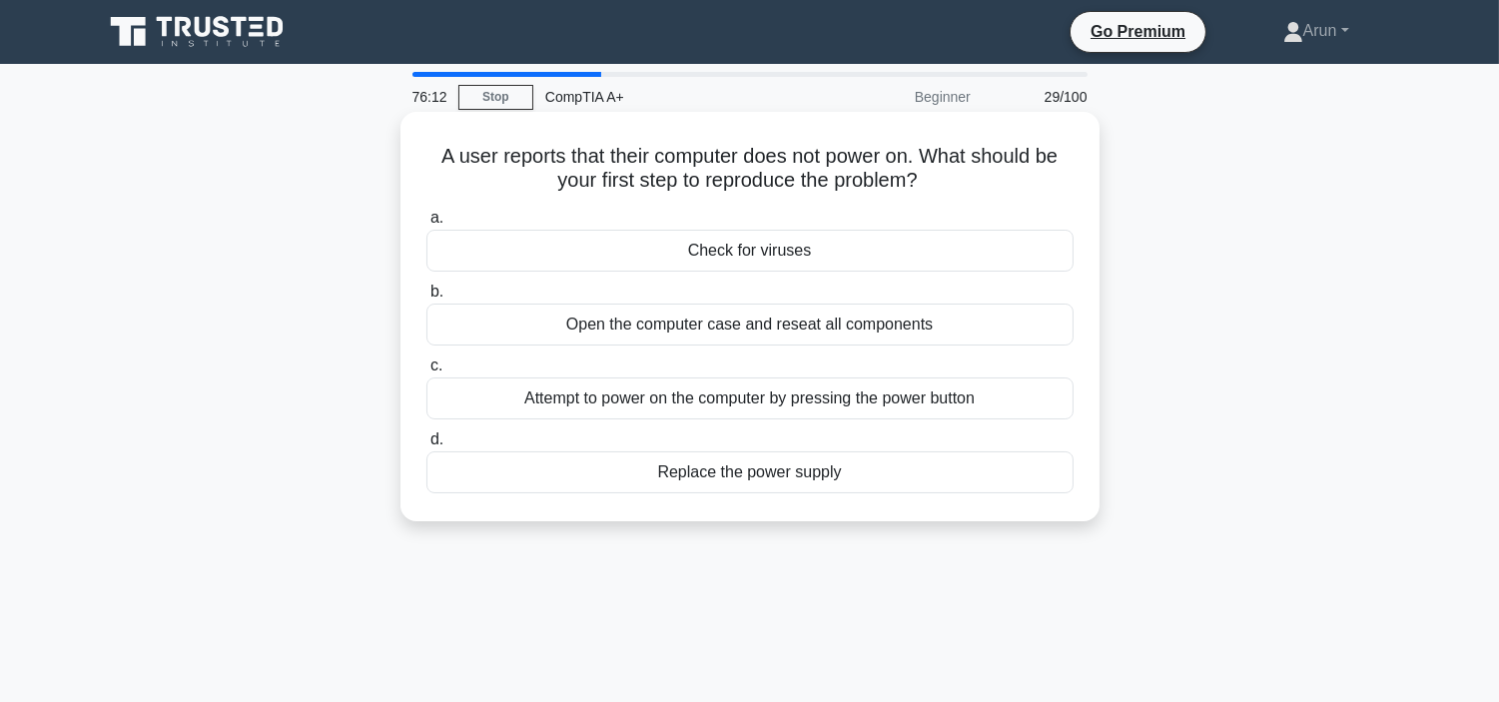
click at [779, 343] on div "Open the computer case and reseat all components" at bounding box center [749, 325] width 647 height 42
click at [426, 299] on input "b. Open the computer case and reseat all components" at bounding box center [426, 292] width 0 height 13
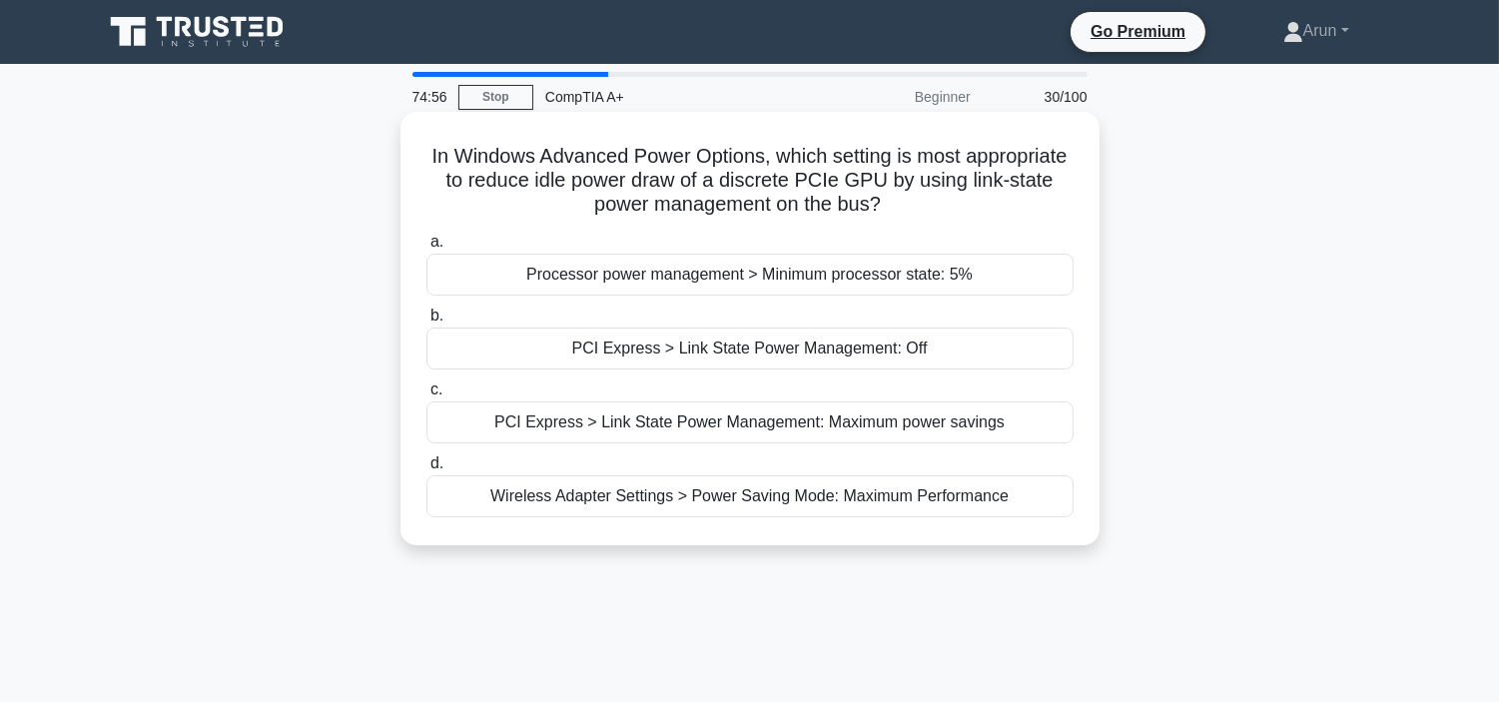
click at [769, 308] on label "b. PCI Express > Link State Power Management: Off" at bounding box center [749, 337] width 647 height 66
click at [426, 310] on input "b. PCI Express > Link State Power Management: Off" at bounding box center [426, 316] width 0 height 13
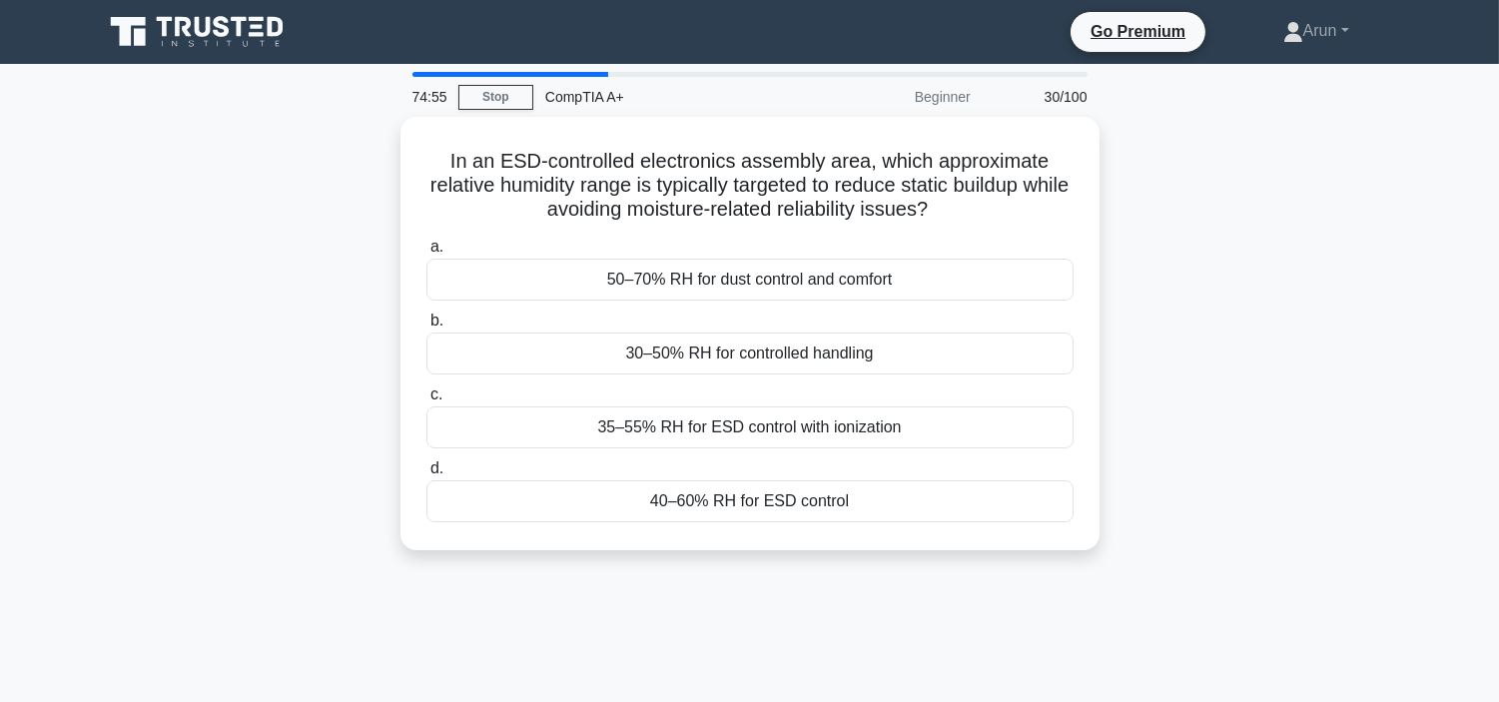
click at [769, 309] on label "b. 30–50% RH for controlled handling" at bounding box center [749, 342] width 647 height 66
click at [426, 314] on input "b. 30–50% RH for controlled handling" at bounding box center [426, 320] width 0 height 13
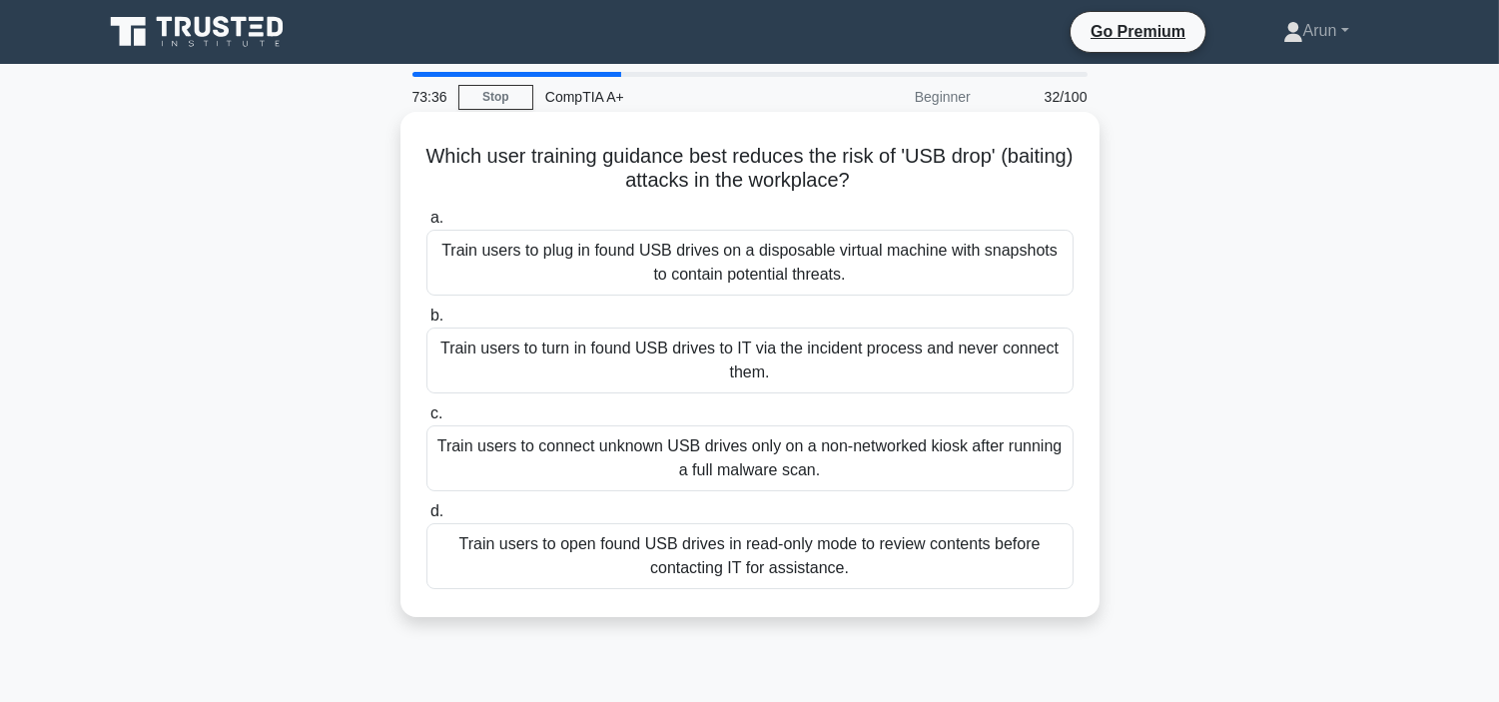
click at [774, 242] on div "Train users to plug in found USB drives on a disposable virtual machine with sn…" at bounding box center [749, 263] width 647 height 66
click at [426, 225] on input "a. Train users to plug in found USB drives on a disposable virtual machine with…" at bounding box center [426, 218] width 0 height 13
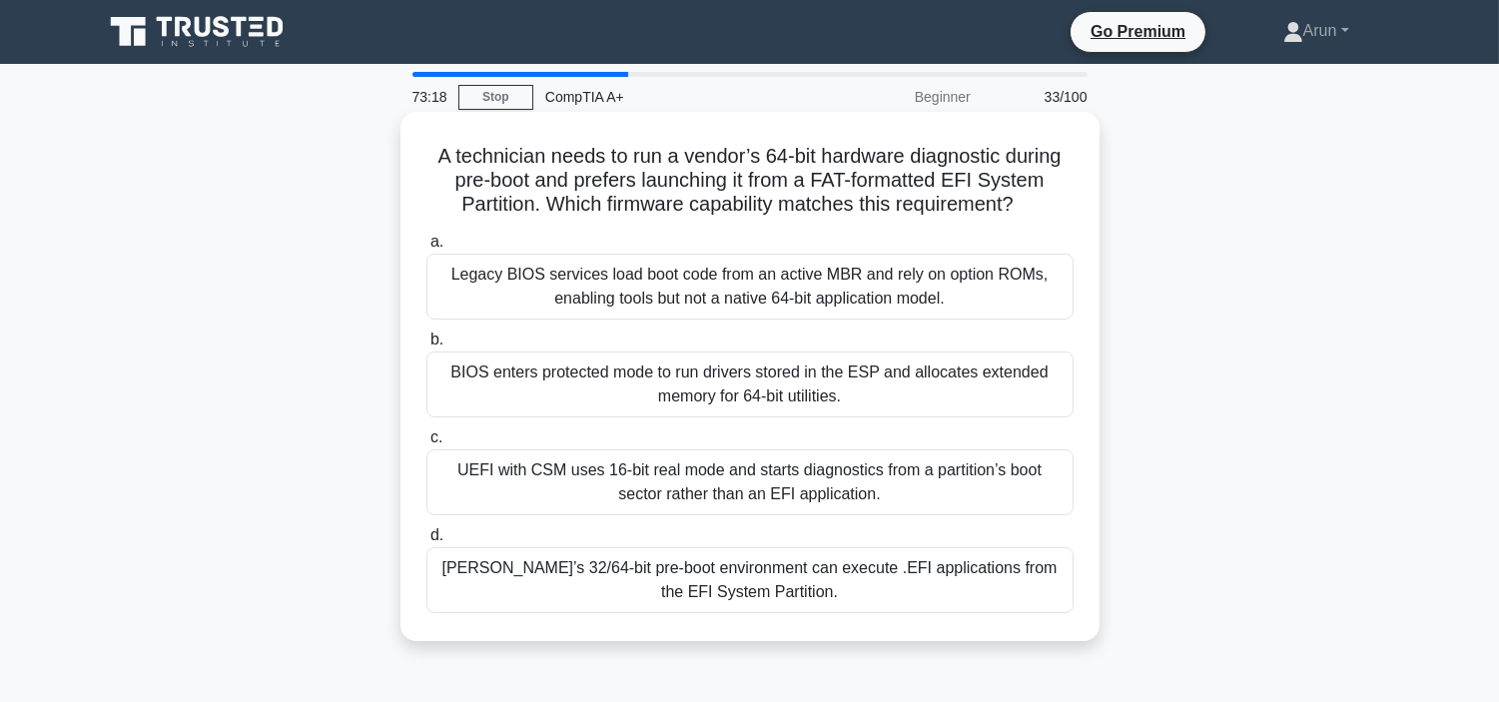
click at [856, 341] on label "b. BIOS enters protected mode to run drivers stored in the ESP and allocates ex…" at bounding box center [749, 372] width 647 height 90
click at [426, 341] on input "b. BIOS enters protected mode to run drivers stored in the ESP and allocates ex…" at bounding box center [426, 339] width 0 height 13
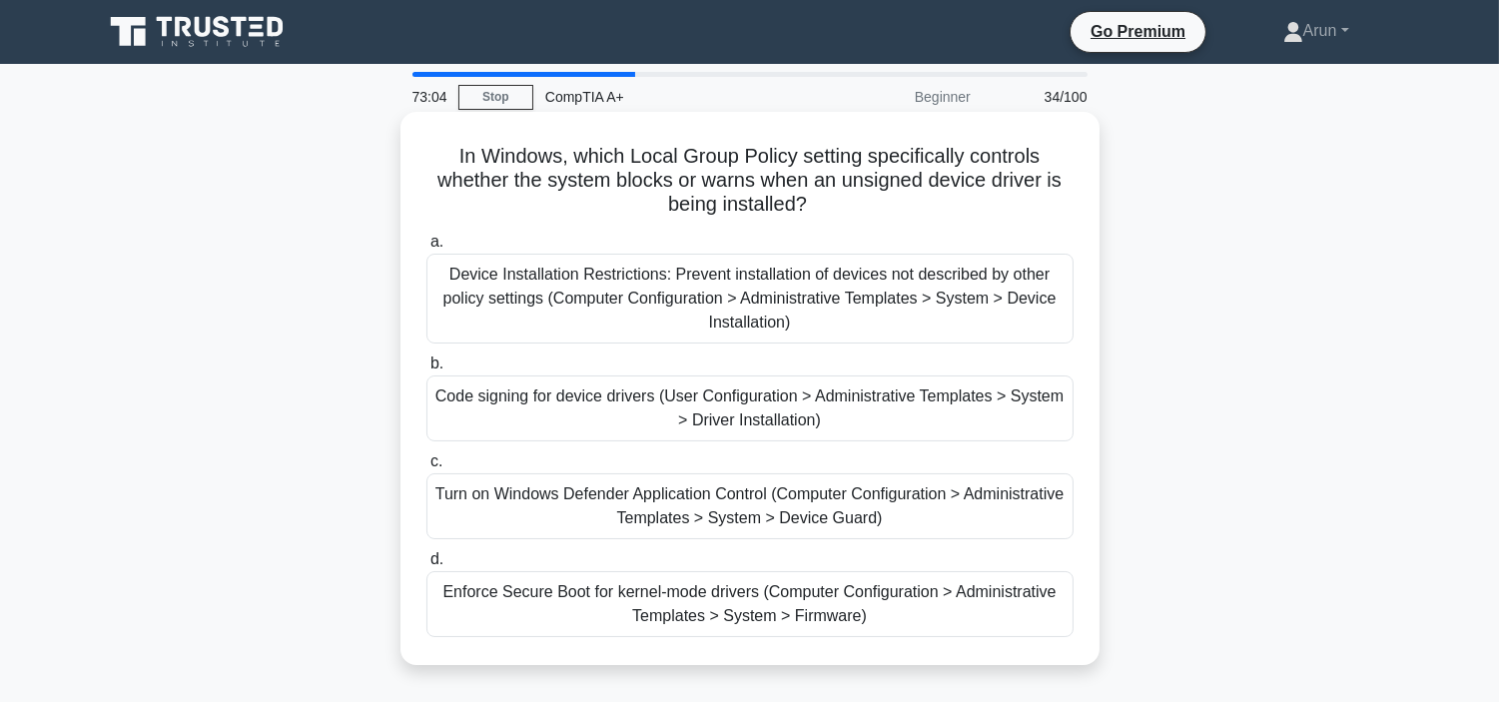
click at [877, 334] on div "Device Installation Restrictions: Prevent installation of devices not described…" at bounding box center [749, 299] width 647 height 90
click at [426, 249] on input "a. Device Installation Restrictions: Prevent installation of devices not descri…" at bounding box center [426, 242] width 0 height 13
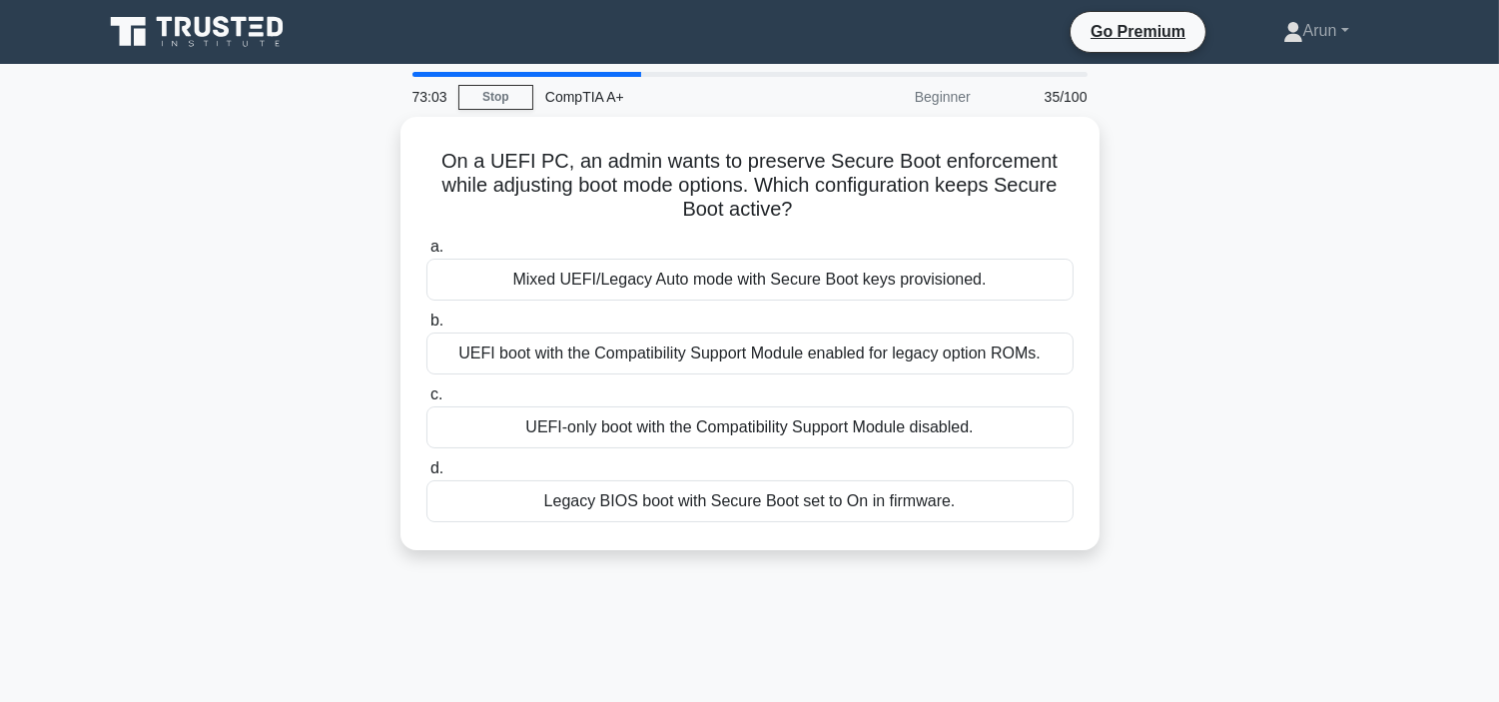
click at [877, 334] on div "UEFI boot with the Compatibility Support Module enabled for legacy option ROMs." at bounding box center [749, 353] width 647 height 42
click at [426, 327] on input "b. UEFI boot with the Compatibility Support Module enabled for legacy option RO…" at bounding box center [426, 320] width 0 height 13
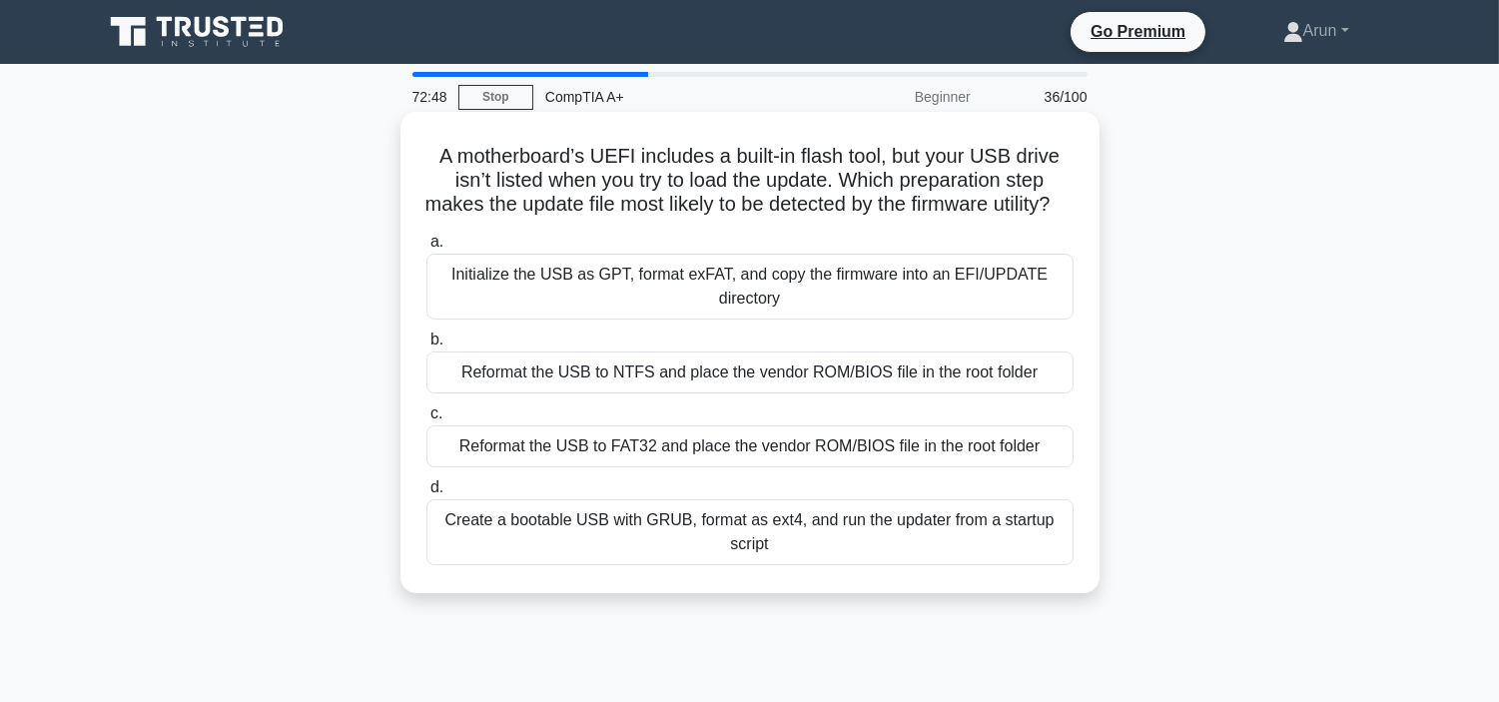
click at [722, 392] on div "Reformat the USB to NTFS and place the vendor ROM/BIOS file in the root folder" at bounding box center [749, 372] width 647 height 42
click at [426, 346] on input "b. Reformat the USB to NTFS and place the vendor ROM/BIOS file in the root fold…" at bounding box center [426, 339] width 0 height 13
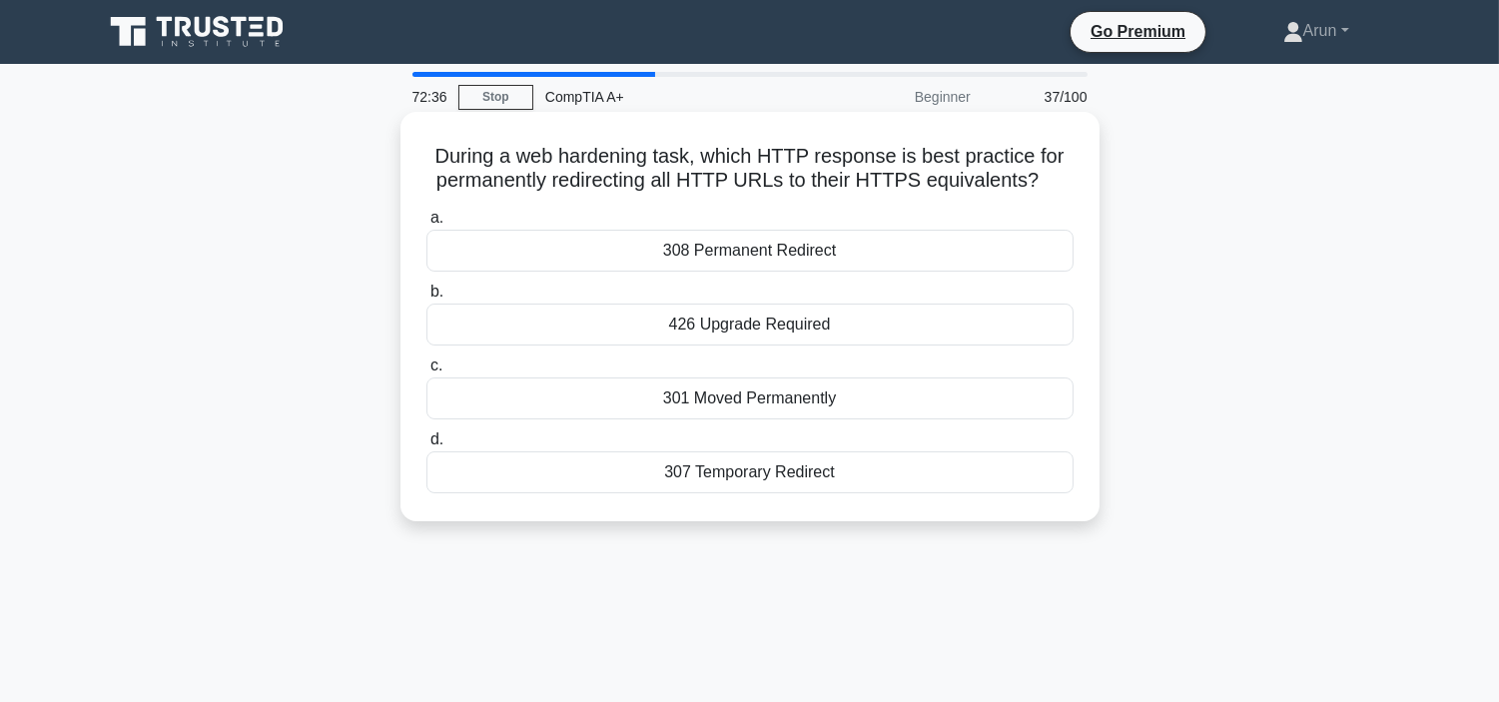
click at [743, 385] on div "301 Moved Permanently" at bounding box center [749, 398] width 647 height 42
click at [426, 372] on input "c. 301 Moved Permanently" at bounding box center [426, 365] width 0 height 13
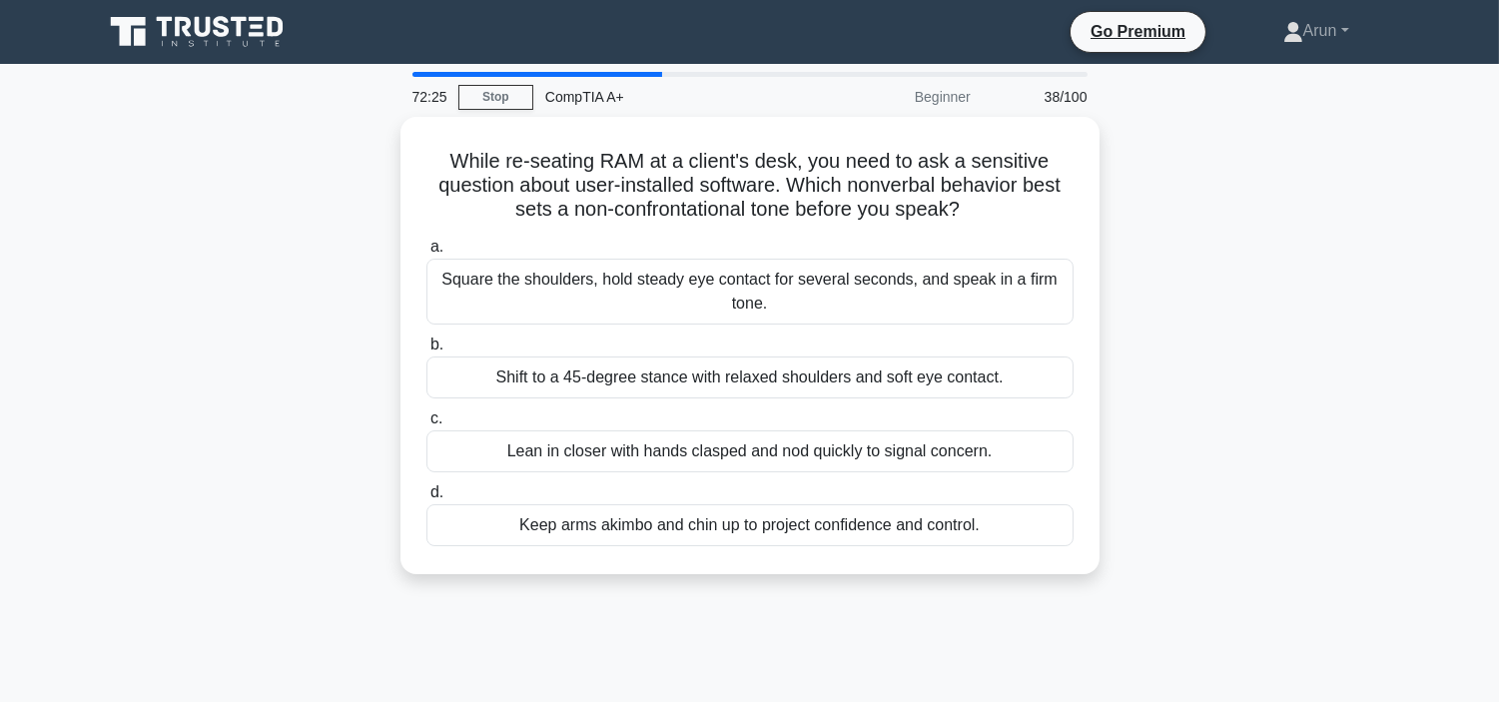
click at [743, 385] on div "Shift to a 45-degree stance with relaxed shoulders and soft eye contact." at bounding box center [749, 377] width 647 height 42
click at [426, 351] on input "b. Shift to a 45-degree stance with relaxed shoulders and soft eye contact." at bounding box center [426, 344] width 0 height 13
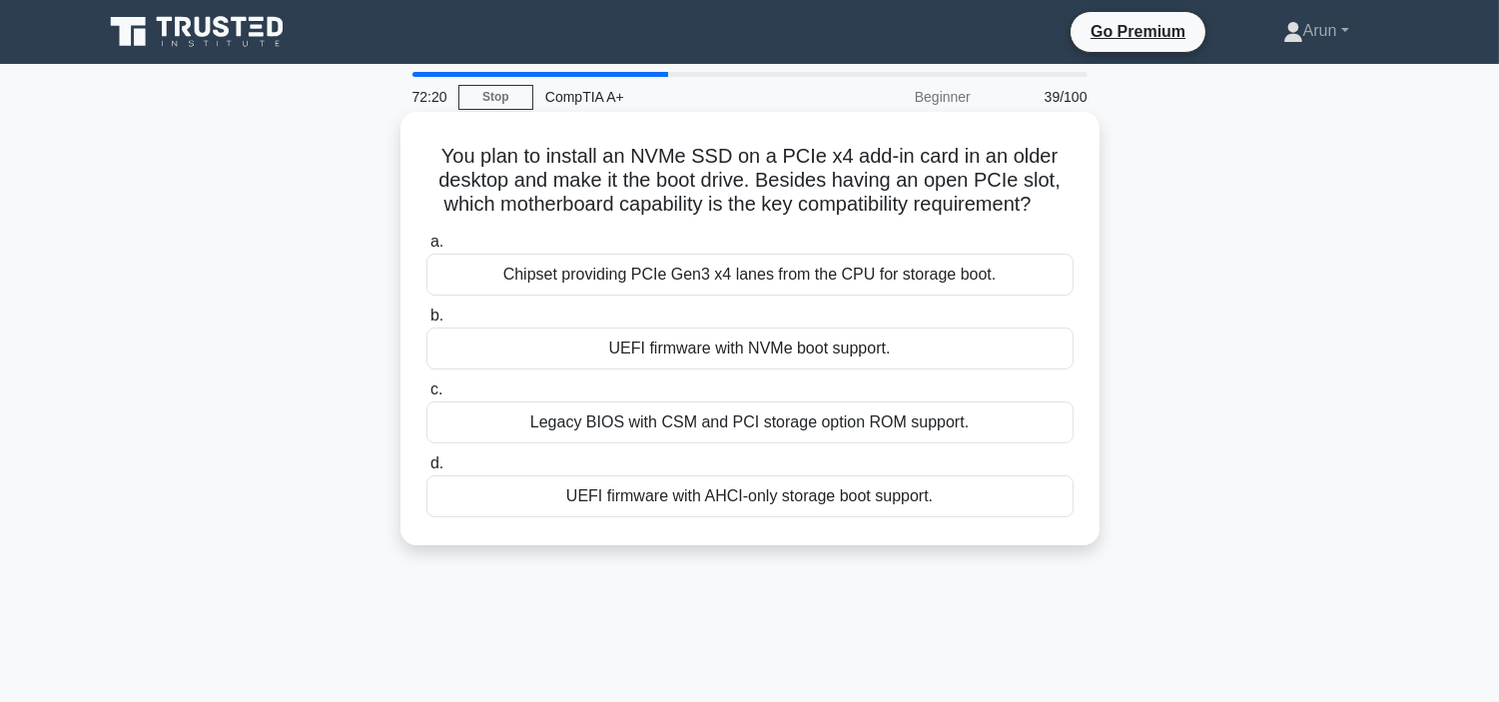
click at [743, 385] on label "c. Legacy BIOS with CSM and PCI storage option ROM support." at bounding box center [749, 410] width 647 height 66
click at [426, 385] on input "c. Legacy BIOS with CSM and PCI storage option ROM support." at bounding box center [426, 389] width 0 height 13
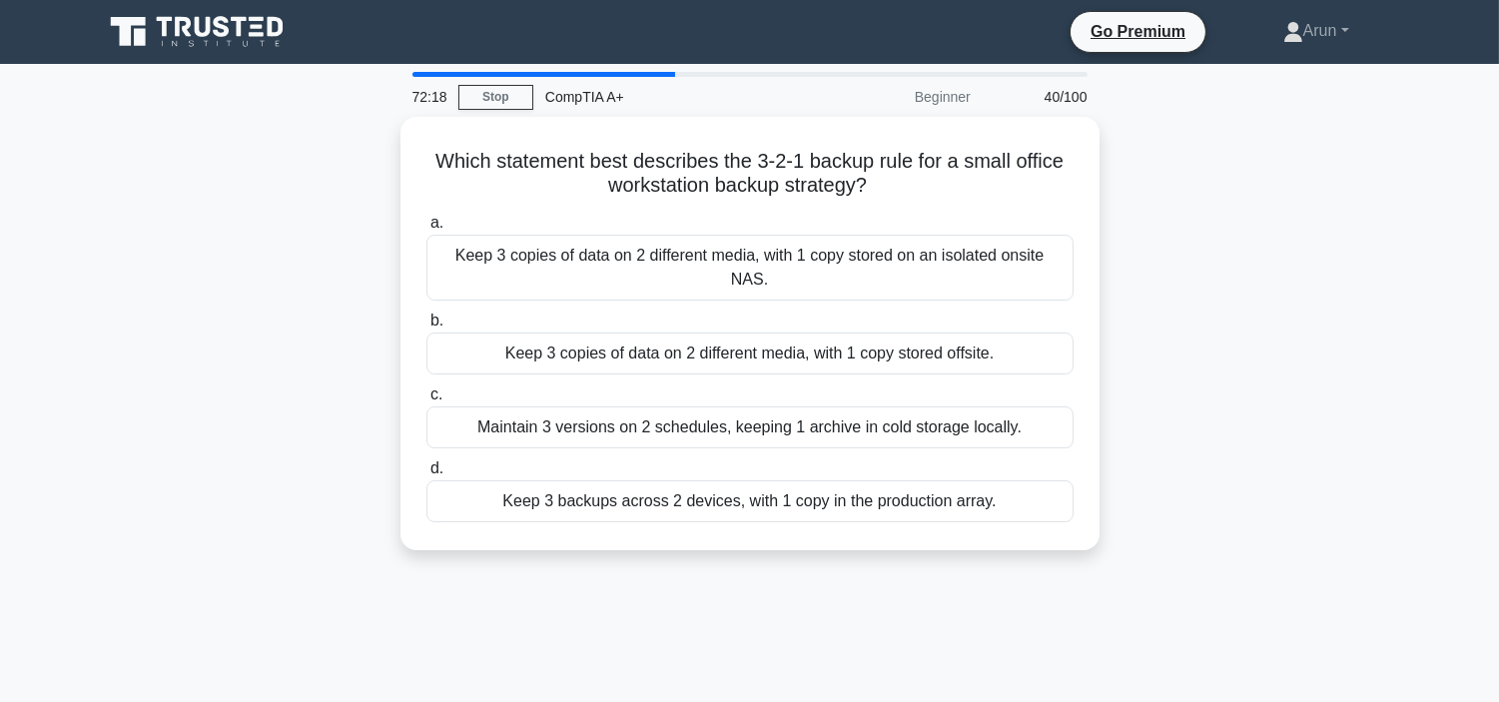
click at [743, 406] on div "Maintain 3 versions on 2 schedules, keeping 1 archive in cold storage locally." at bounding box center [749, 427] width 647 height 42
click at [426, 388] on input "c. Maintain 3 versions on 2 schedules, keeping 1 archive in cold storage locall…" at bounding box center [426, 394] width 0 height 13
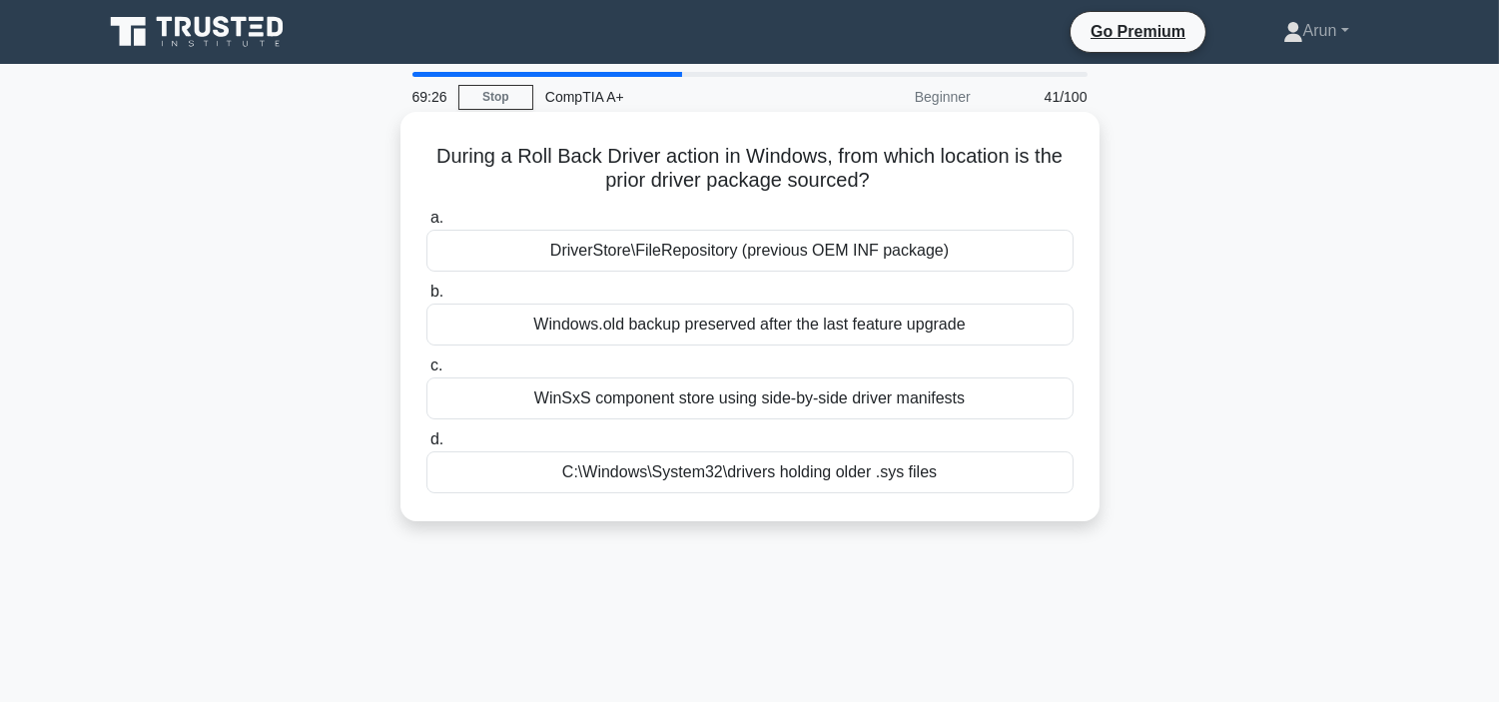
click at [795, 342] on div "Windows.old backup preserved after the last feature upgrade" at bounding box center [749, 325] width 647 height 42
click at [426, 299] on input "b. Windows.old backup preserved after the last feature upgrade" at bounding box center [426, 292] width 0 height 13
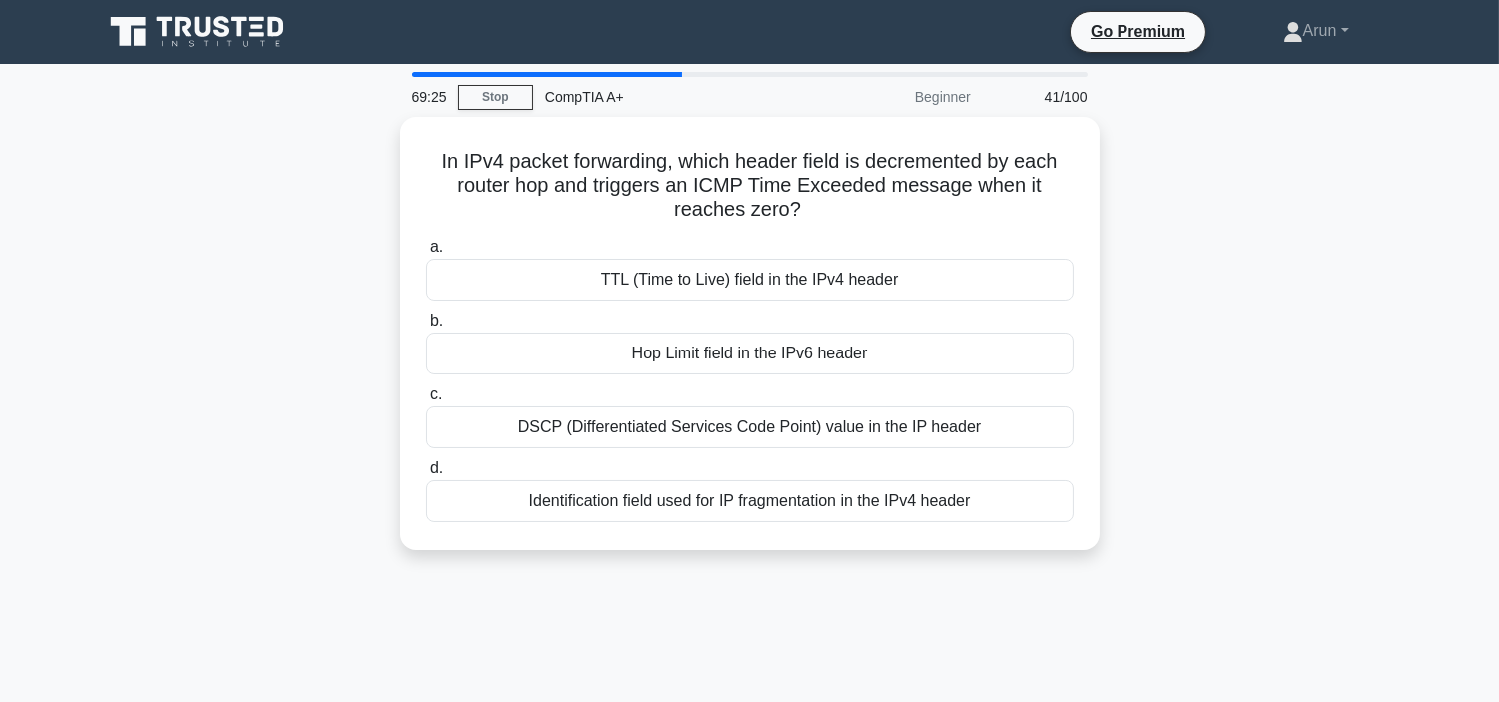
click at [795, 342] on div "Hop Limit field in the IPv6 header" at bounding box center [749, 353] width 647 height 42
click at [426, 327] on input "b. Hop Limit field in the IPv6 header" at bounding box center [426, 320] width 0 height 13
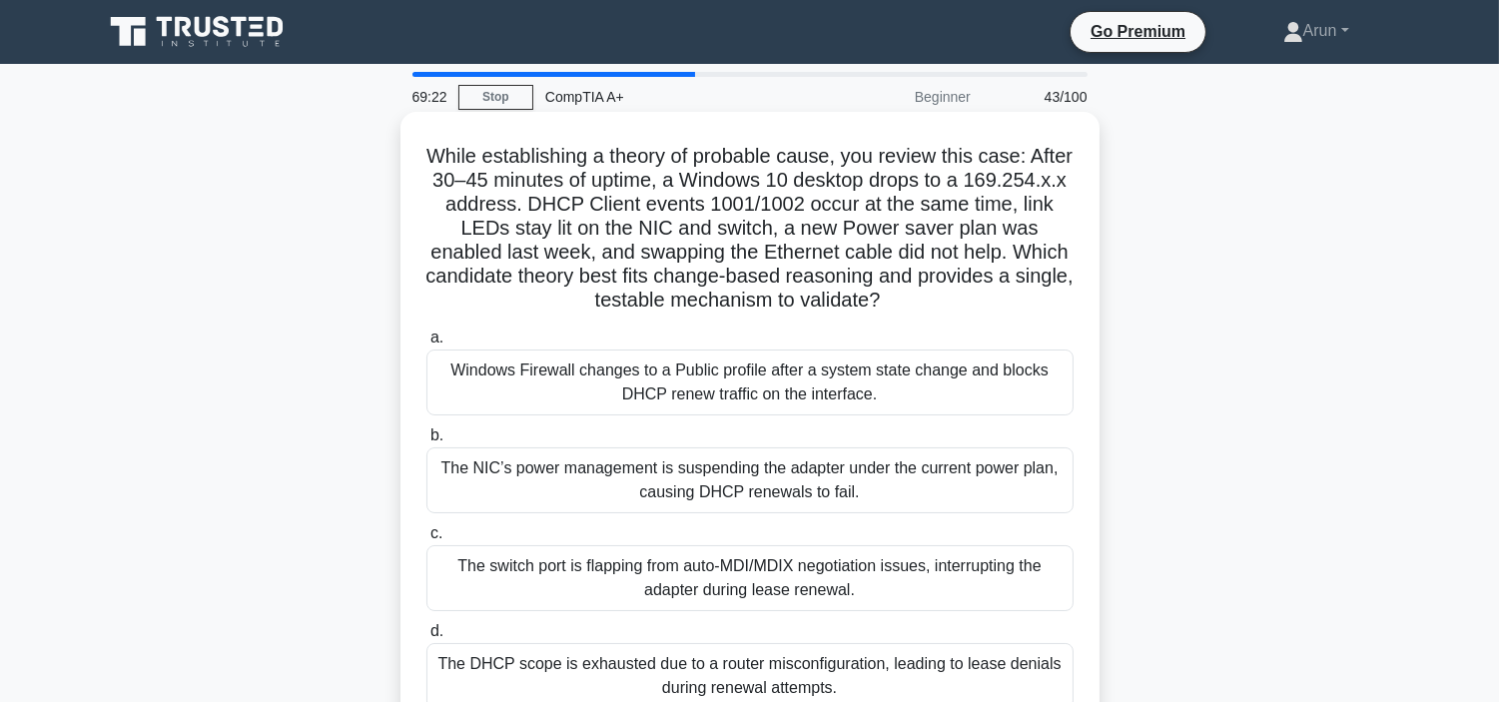
click at [859, 387] on div "Windows Firewall changes to a Public profile after a system state change and bl…" at bounding box center [749, 382] width 647 height 66
click at [426, 344] on input "a. Windows Firewall changes to a Public profile after a system state change and…" at bounding box center [426, 337] width 0 height 13
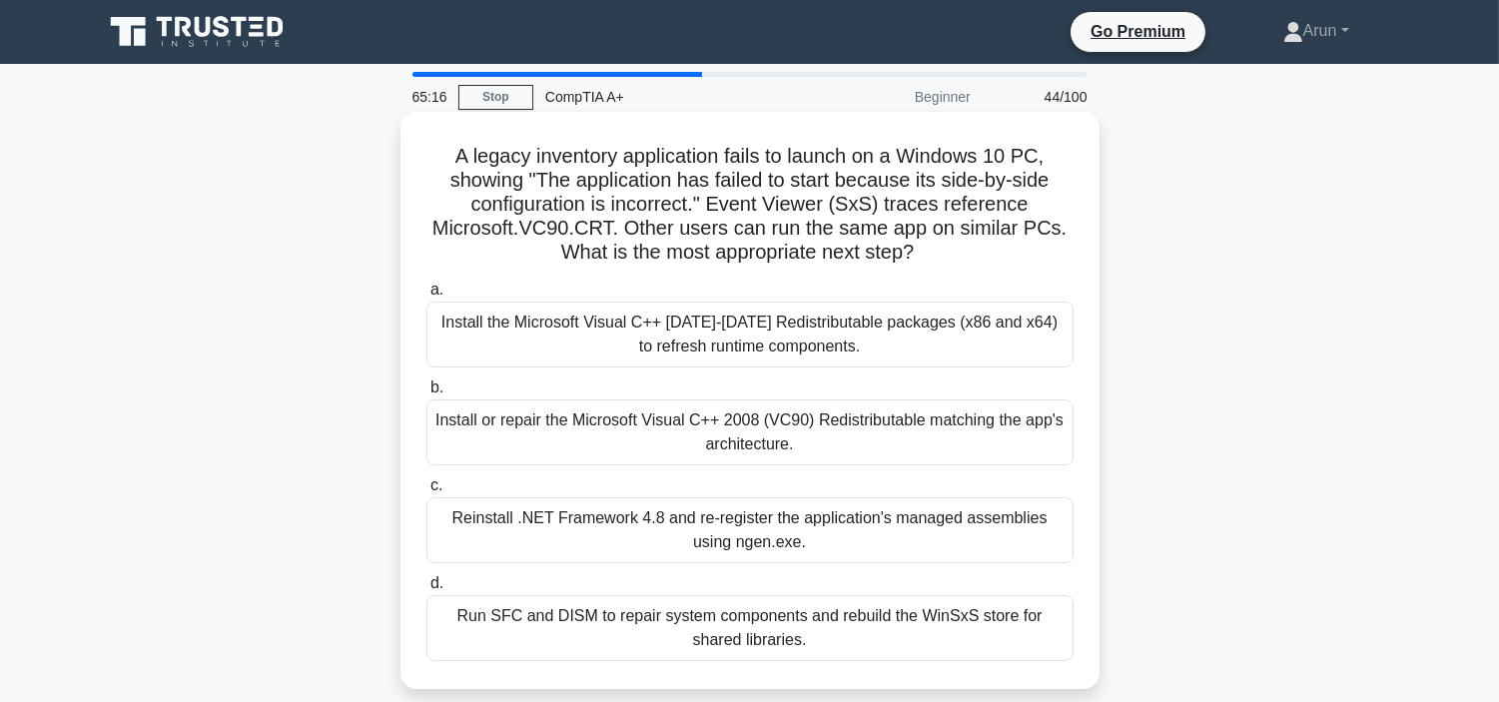
click at [859, 311] on div "Install the Microsoft Visual C++ [DATE]-[DATE] Redistributable packages (x86 an…" at bounding box center [749, 335] width 647 height 66
click at [883, 326] on div "Install the Microsoft Visual C++ [DATE]-[DATE] Redistributable packages (x86 an…" at bounding box center [749, 335] width 647 height 66
click at [426, 297] on input "a. Install the Microsoft Visual C++ [DATE]-[DATE] Redistributable packages (x86…" at bounding box center [426, 290] width 0 height 13
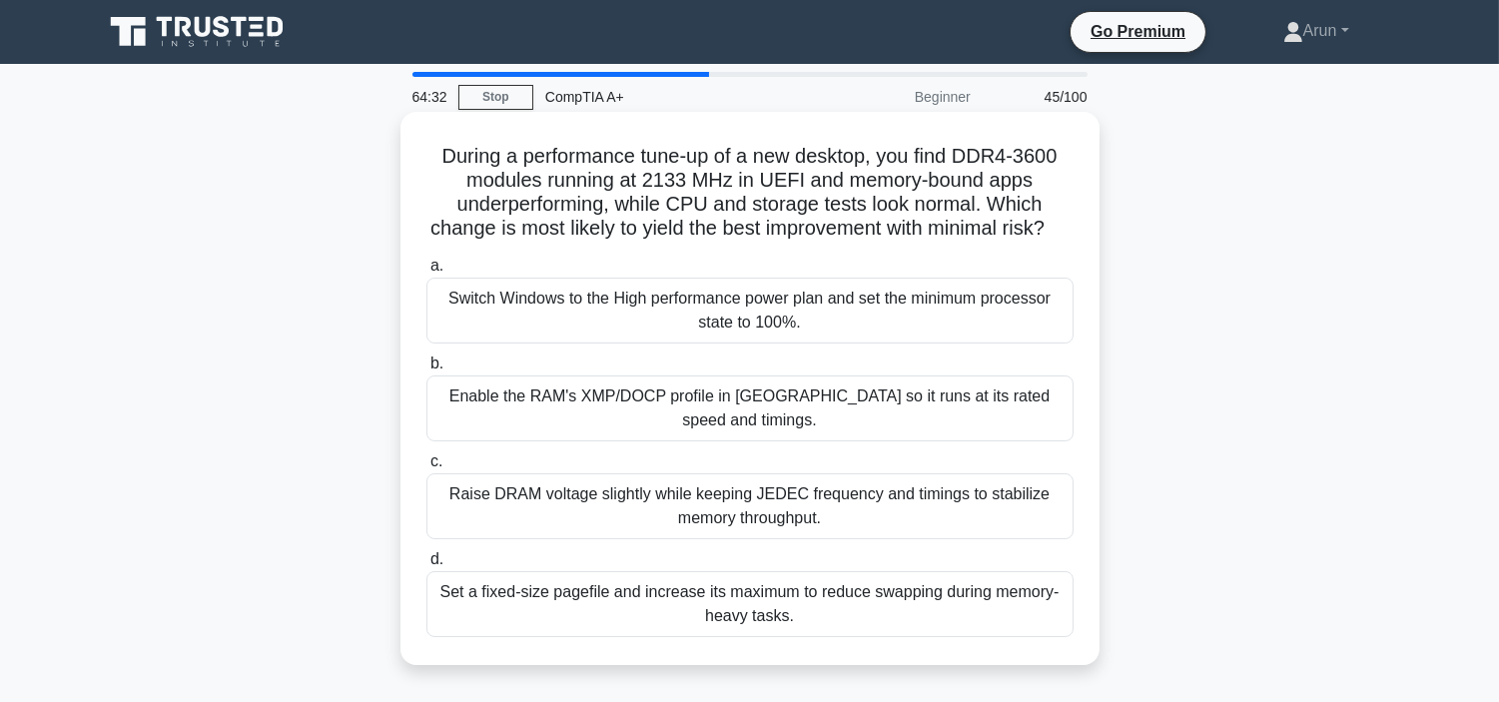
click at [876, 343] on div "Switch Windows to the High performance power plan and set the minimum processor…" at bounding box center [749, 311] width 647 height 66
click at [426, 273] on input "a. Switch Windows to the High performance power plan and set the minimum proces…" at bounding box center [426, 266] width 0 height 13
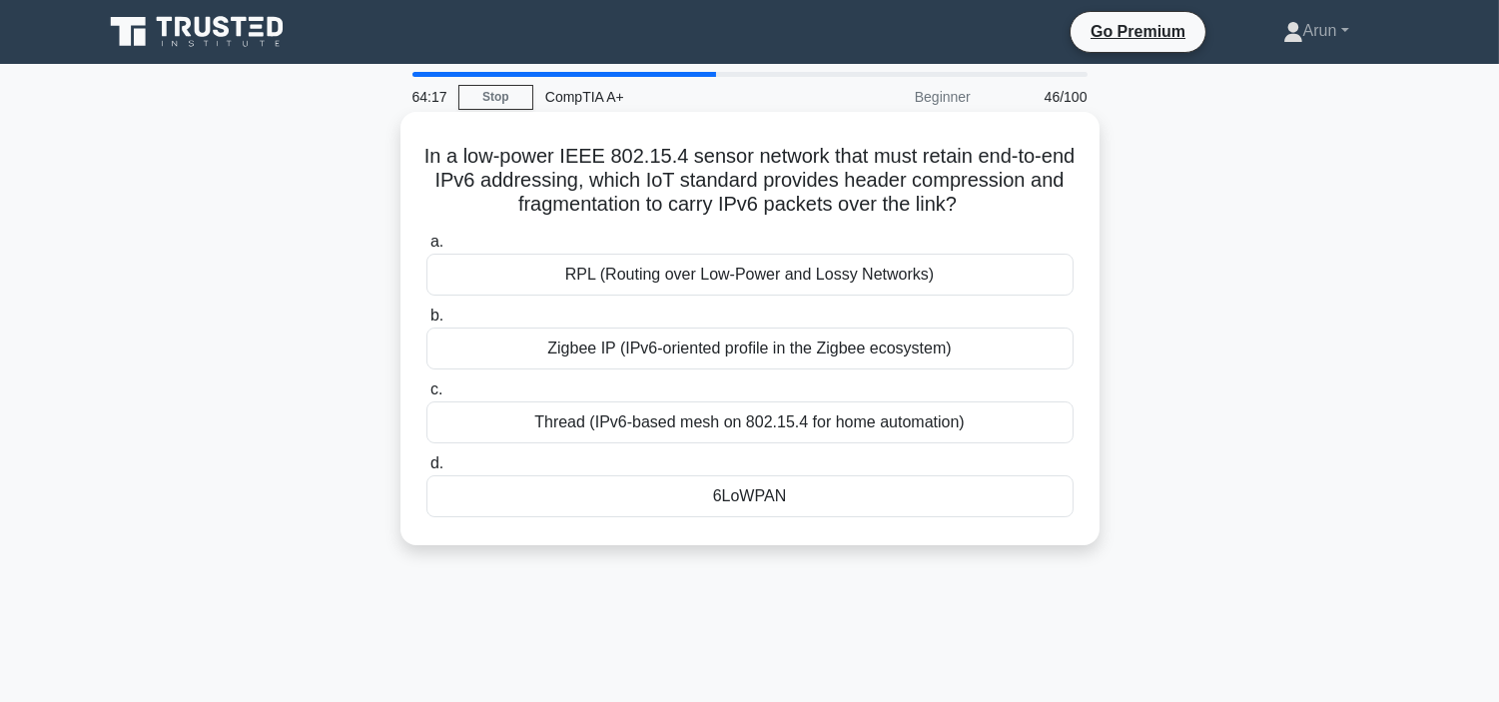
click at [803, 304] on label "b. Zigbee IP (IPv6-oriented profile in the Zigbee ecosystem)" at bounding box center [749, 337] width 647 height 66
click at [426, 310] on input "b. Zigbee IP (IPv6-oriented profile in the Zigbee ecosystem)" at bounding box center [426, 316] width 0 height 13
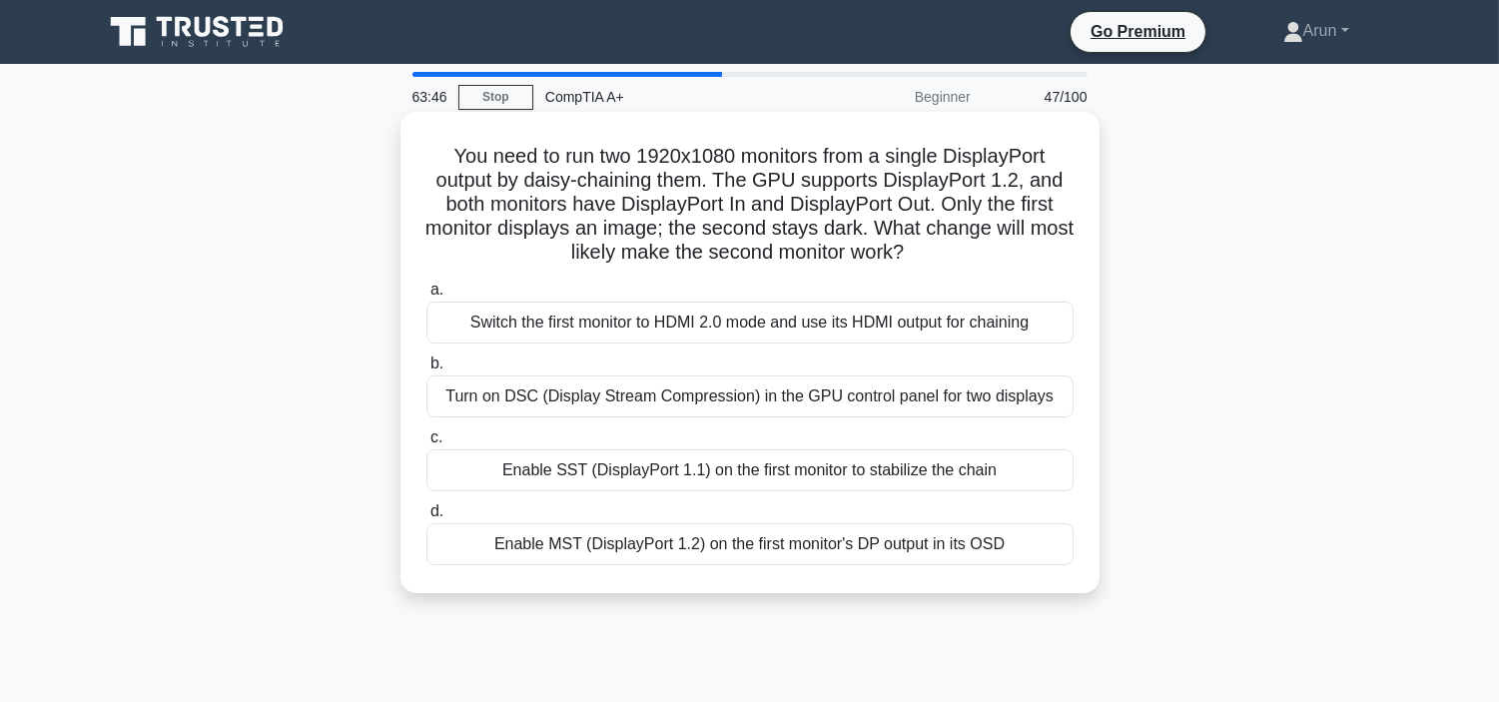
click at [802, 302] on div "Switch the first monitor to HDMI 2.0 mode and use its HDMI output for chaining" at bounding box center [749, 323] width 647 height 42
click at [426, 297] on input "a. Switch the first monitor to HDMI 2.0 mode and use its HDMI output for chaini…" at bounding box center [426, 290] width 0 height 13
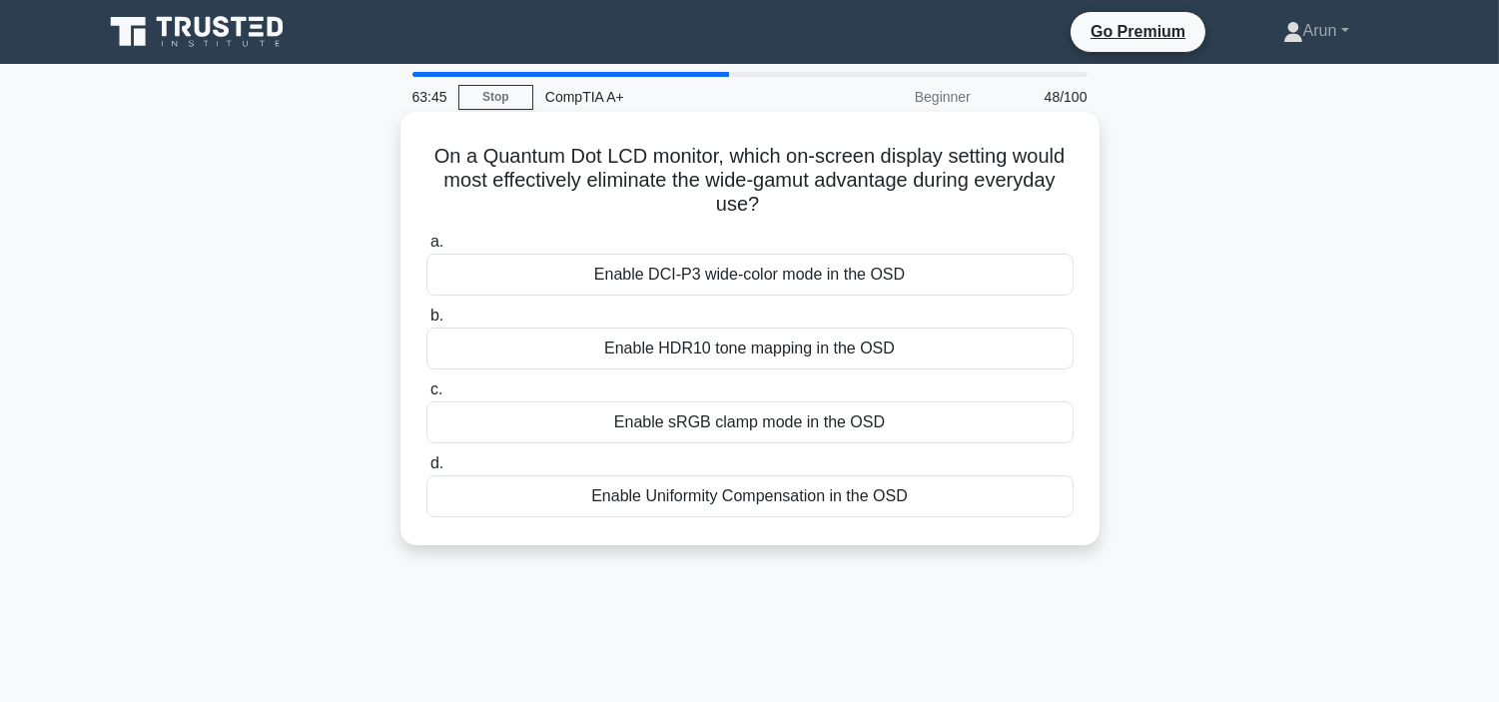
click at [847, 349] on div "Enable HDR10 tone mapping in the OSD" at bounding box center [749, 348] width 647 height 42
click at [426, 322] on input "b. Enable HDR10 tone mapping in the OSD" at bounding box center [426, 316] width 0 height 13
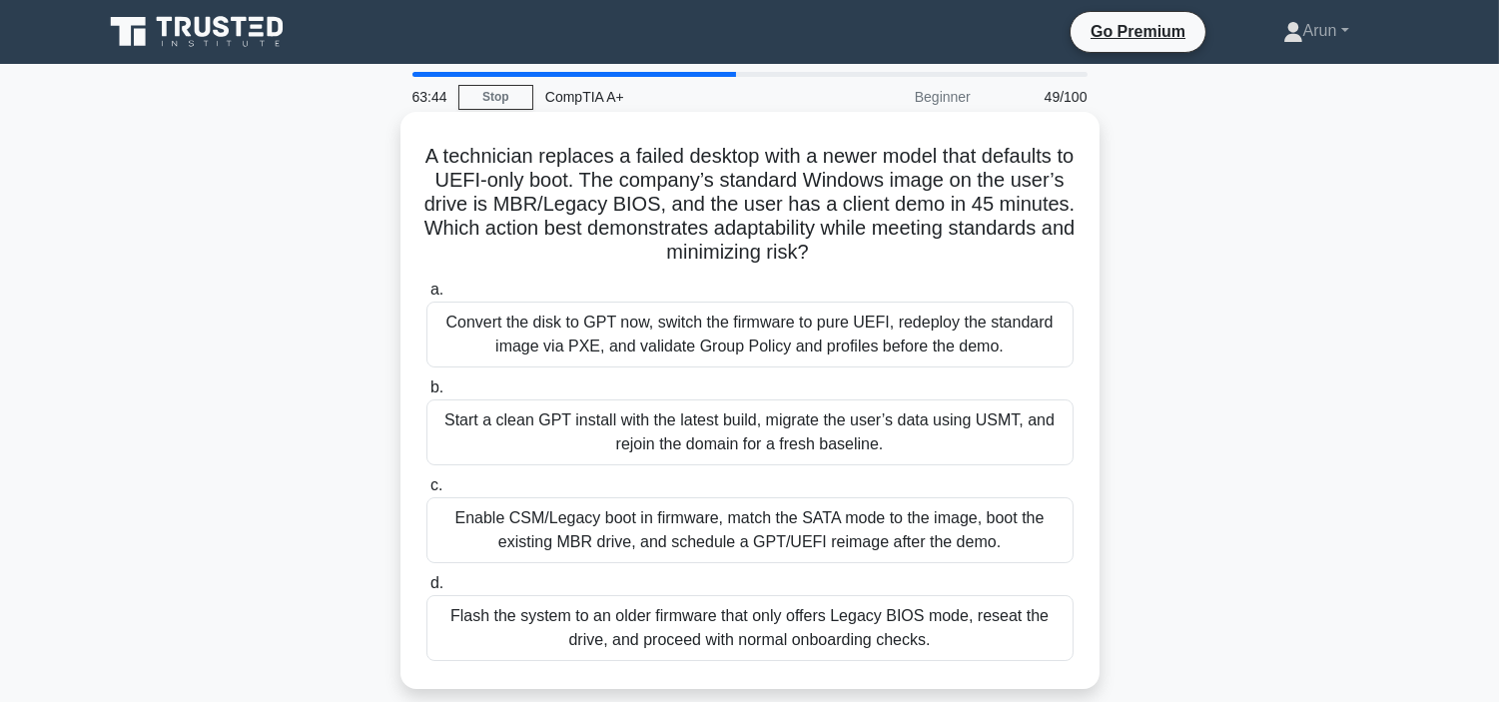
click at [857, 344] on div "Convert the disk to GPT now, switch the firmware to pure UEFI, redeploy the sta…" at bounding box center [749, 335] width 647 height 66
click at [426, 297] on input "a. Convert the disk to GPT now, switch the firmware to pure UEFI, redeploy the …" at bounding box center [426, 290] width 0 height 13
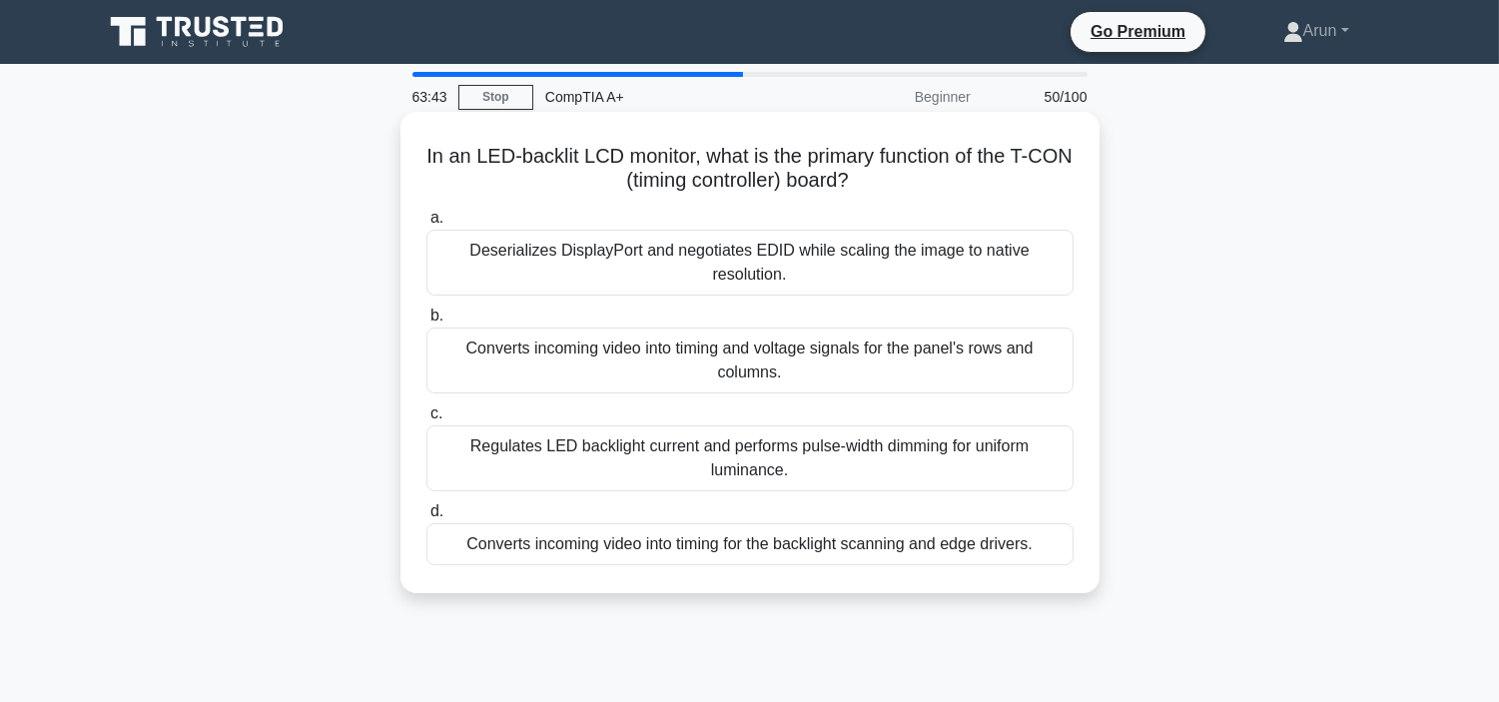
click at [852, 331] on div "Converts incoming video into timing and voltage signals for the panel's rows an…" at bounding box center [749, 360] width 647 height 66
click at [426, 322] on input "b. Converts incoming video into timing and voltage signals for the panel's rows…" at bounding box center [426, 316] width 0 height 13
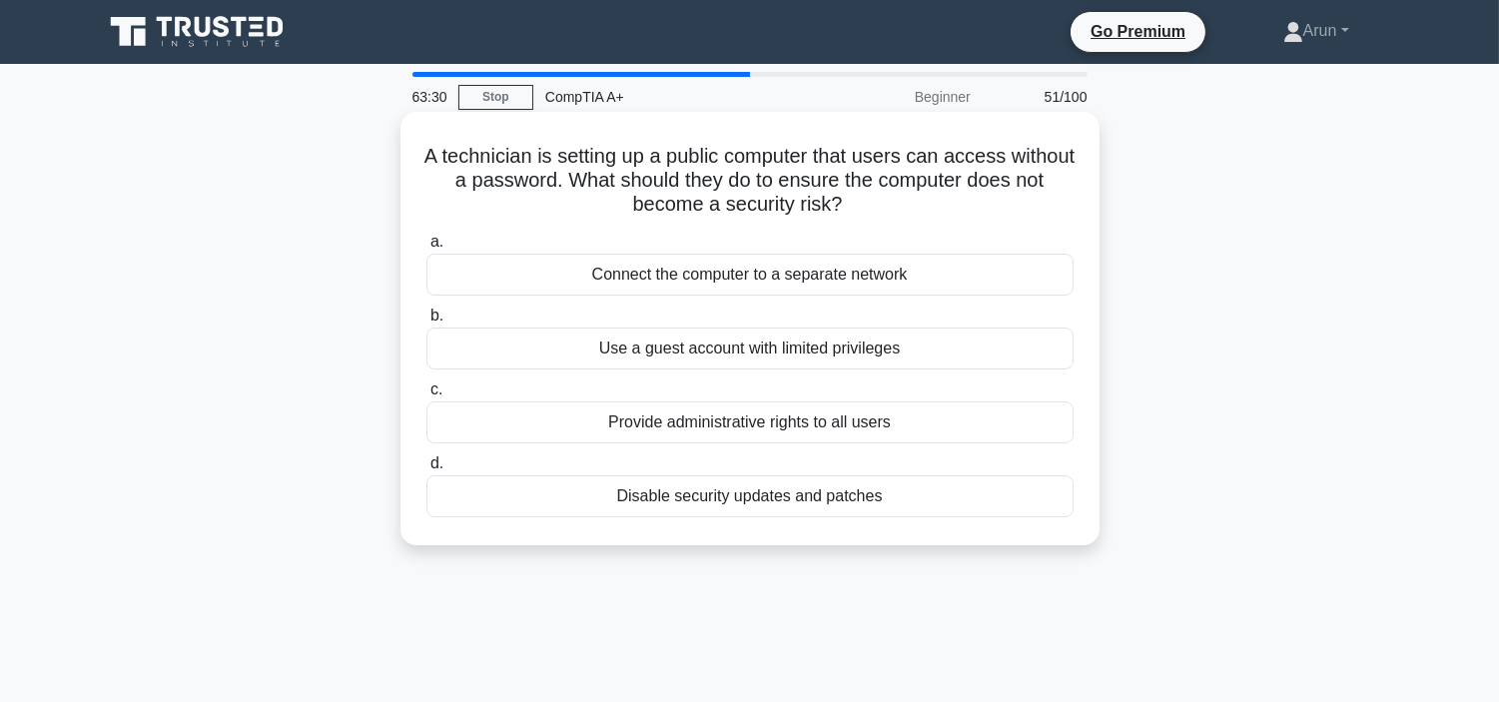
click at [839, 337] on div "Use a guest account with limited privileges" at bounding box center [749, 348] width 647 height 42
click at [426, 322] on input "b. Use a guest account with limited privileges" at bounding box center [426, 316] width 0 height 13
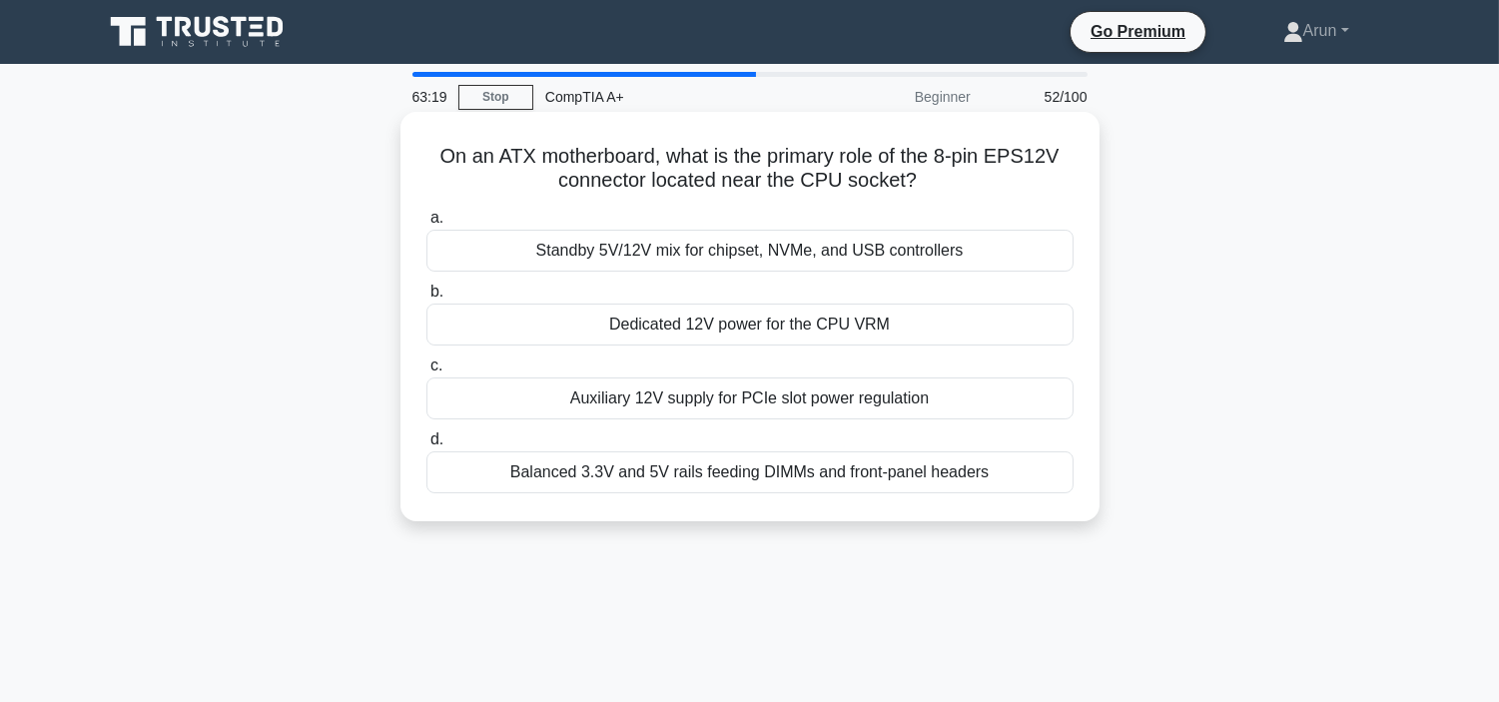
click at [866, 391] on div "Auxiliary 12V supply for PCIe slot power regulation" at bounding box center [749, 398] width 647 height 42
click at [426, 372] on input "c. Auxiliary 12V supply for PCIe slot power regulation" at bounding box center [426, 365] width 0 height 13
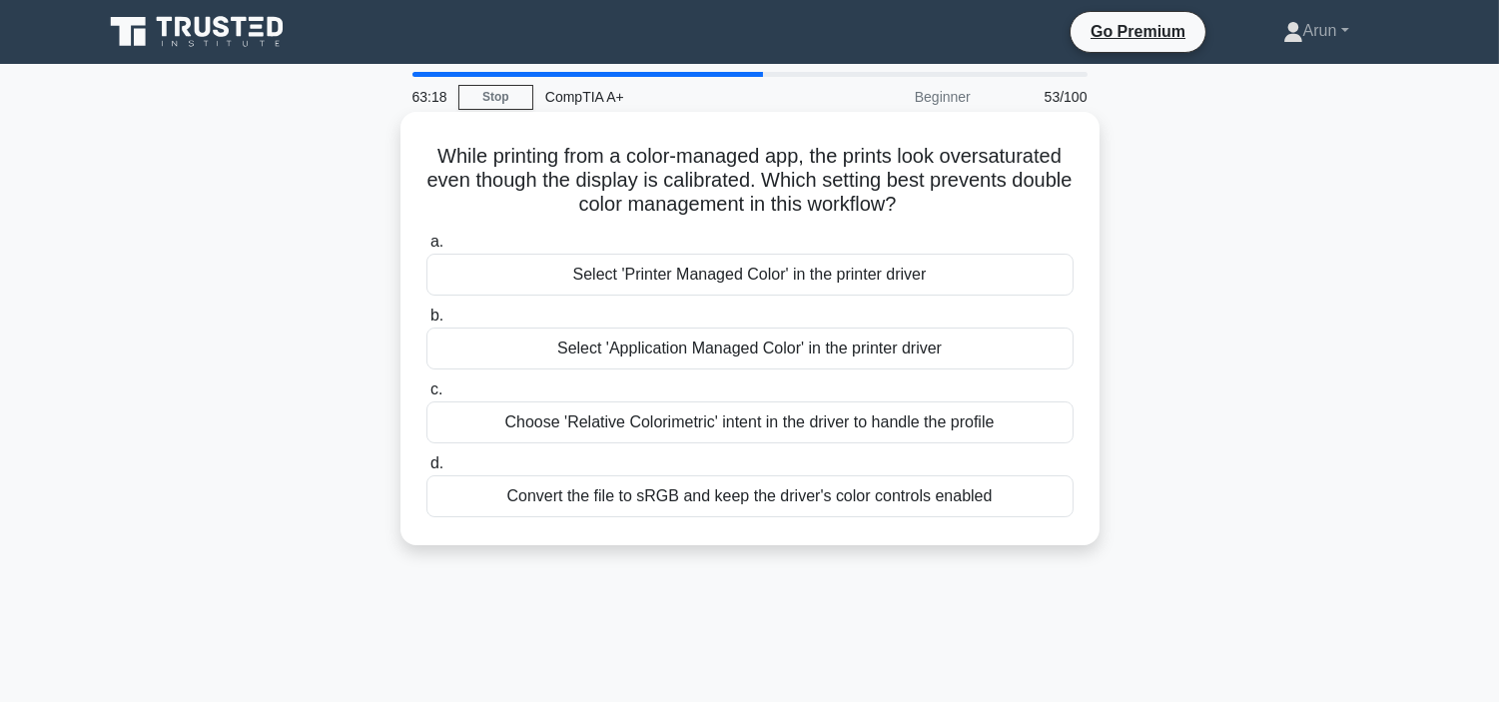
click at [874, 335] on div "Select 'Application Managed Color' in the printer driver" at bounding box center [749, 348] width 647 height 42
click at [426, 322] on input "b. Select 'Application Managed Color' in the printer driver" at bounding box center [426, 316] width 0 height 13
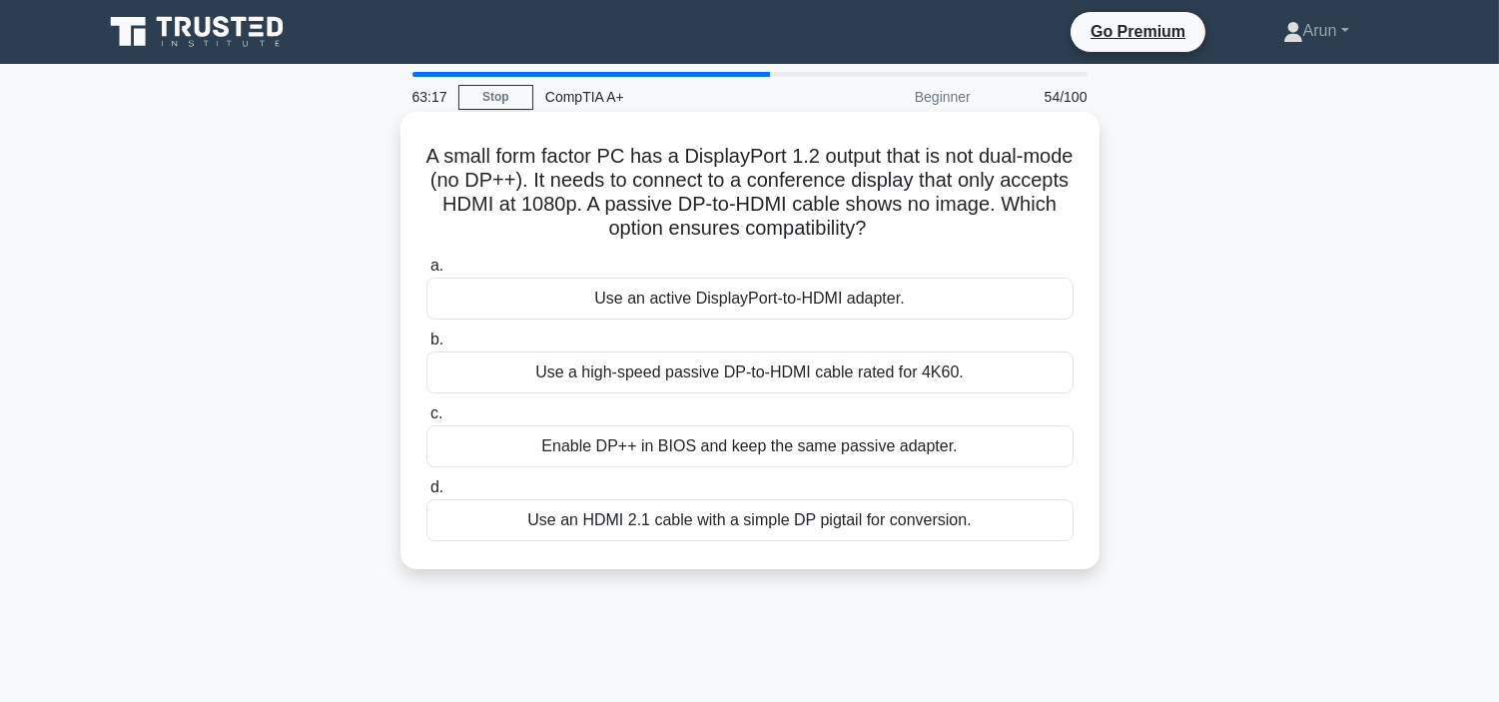
click at [882, 359] on div "Use a high‑speed passive DP‑to‑HDMI cable rated for 4K60." at bounding box center [749, 372] width 647 height 42
click at [426, 346] on input "b. Use a high‑speed passive DP‑to‑HDMI cable rated for 4K60." at bounding box center [426, 339] width 0 height 13
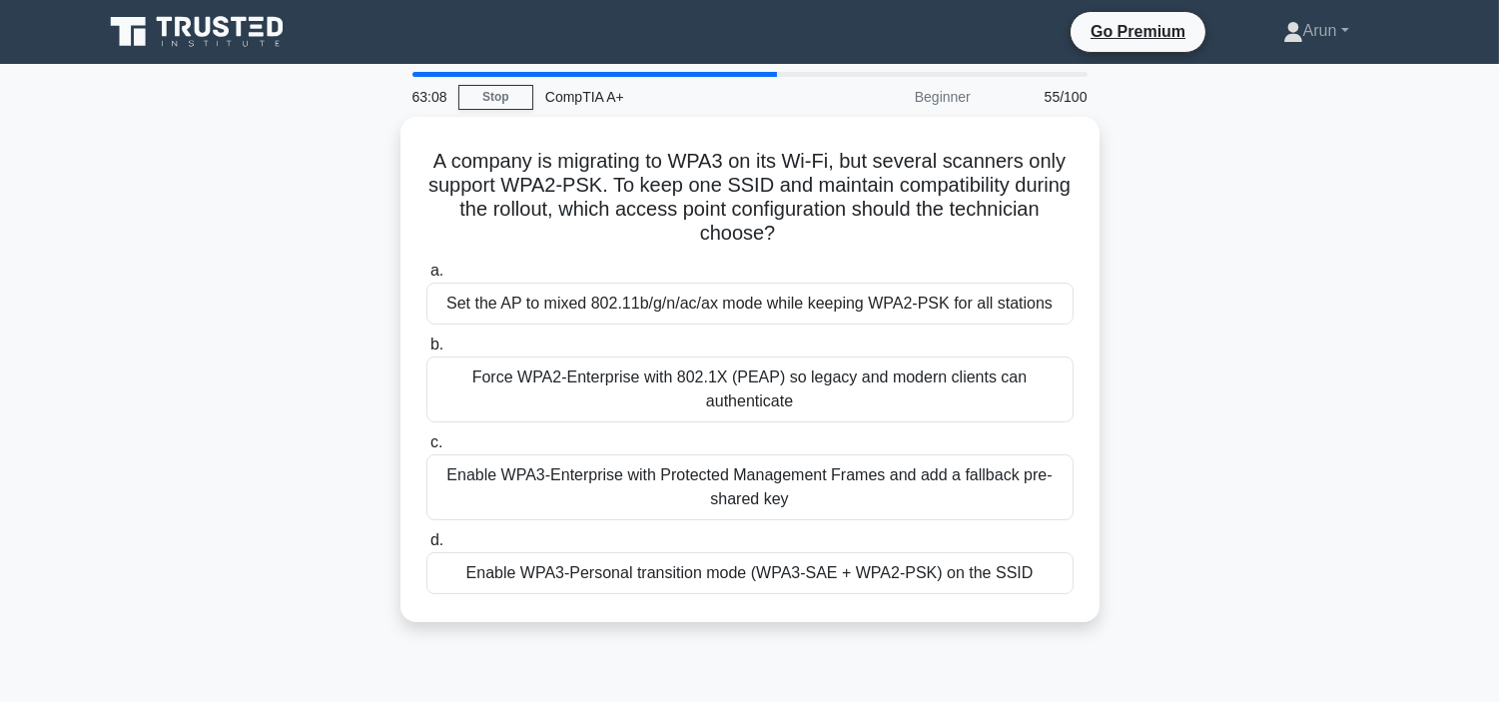
click at [882, 361] on div "Force WPA2-Enterprise with 802.1X (PEAP) so legacy and modern clients can authe…" at bounding box center [749, 389] width 647 height 66
click at [426, 351] on input "b. Force WPA2-Enterprise with 802.1X (PEAP) so legacy and modern clients can au…" at bounding box center [426, 344] width 0 height 13
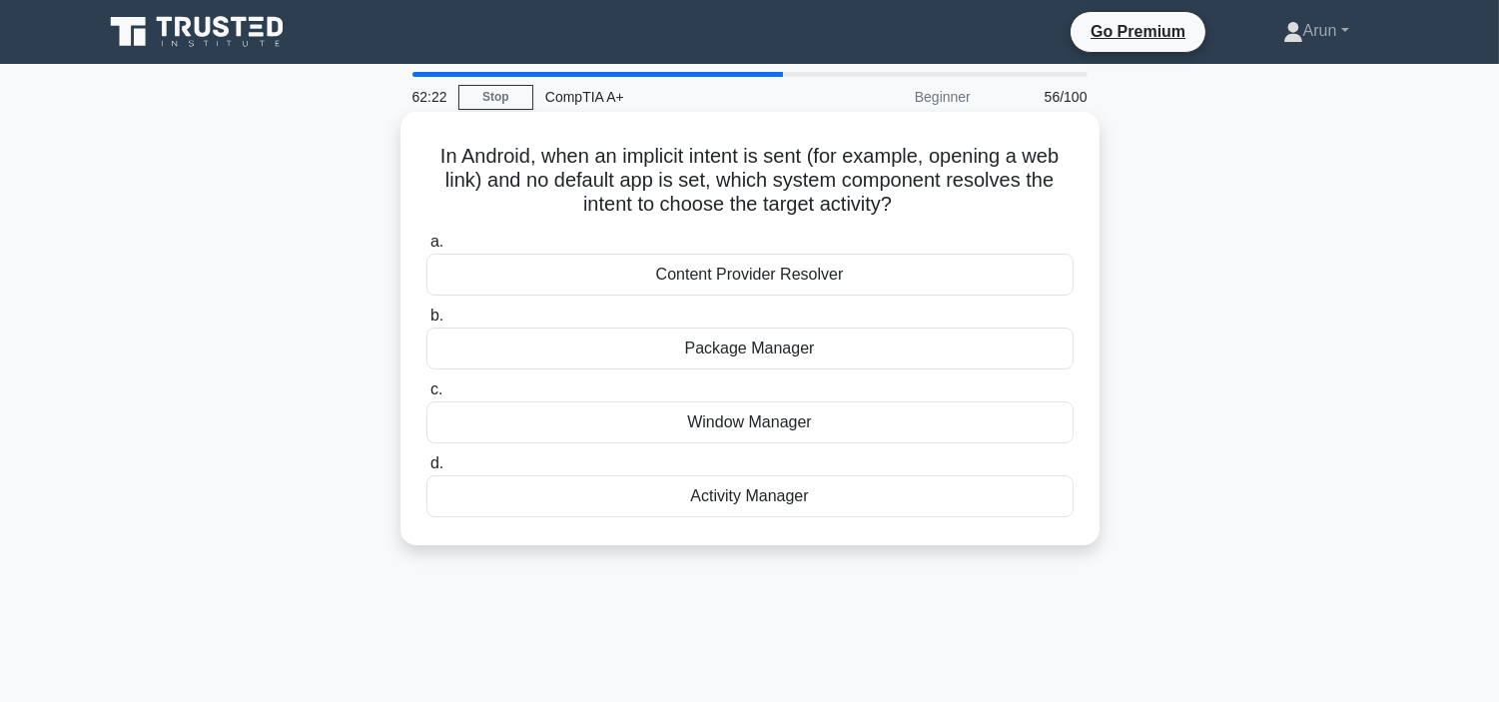
click at [712, 282] on div "Content Provider Resolver" at bounding box center [749, 275] width 647 height 42
click at [426, 249] on input "a. Content Provider Resolver" at bounding box center [426, 242] width 0 height 13
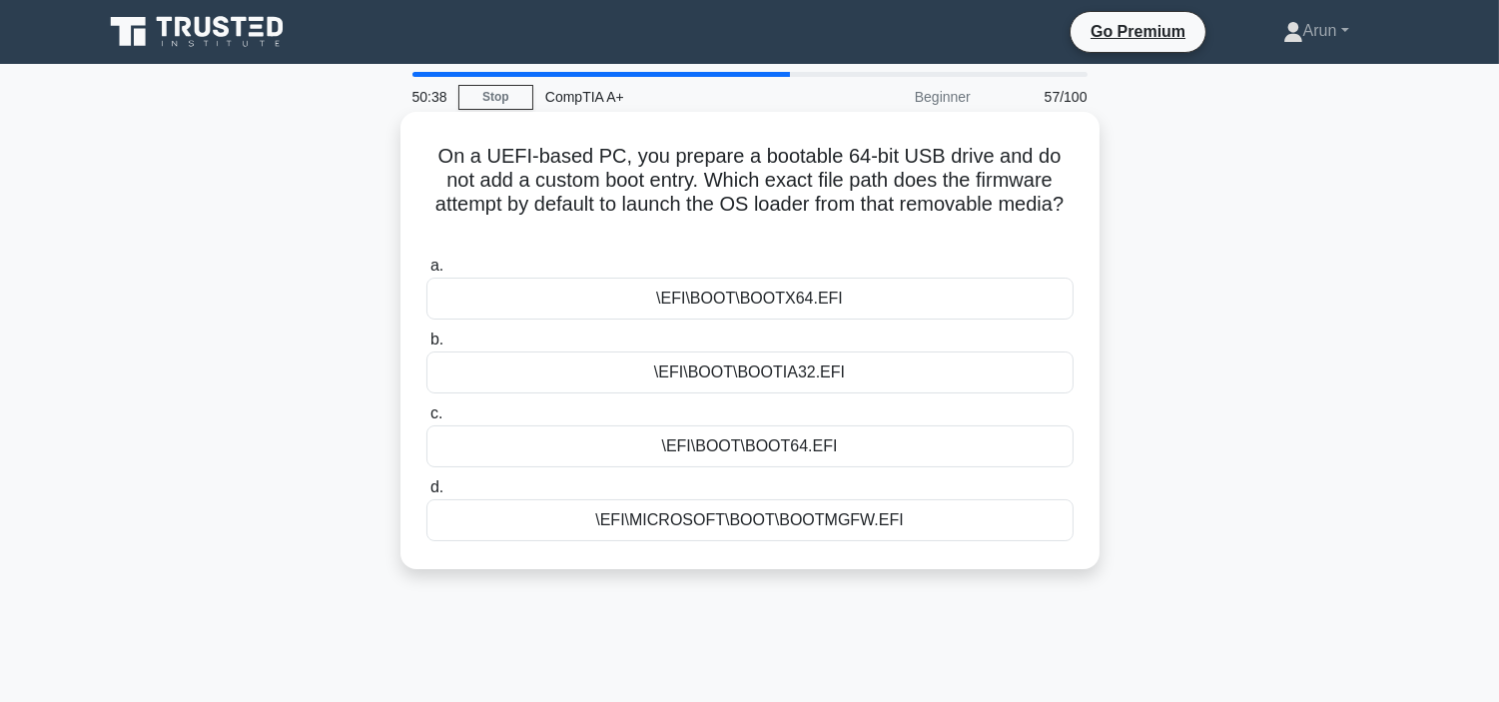
click at [905, 442] on div "\EFI\BOOT\BOOT64.EFI" at bounding box center [749, 446] width 647 height 42
click at [426, 420] on input "c. \EFI\BOOT\BOOT64.EFI" at bounding box center [426, 413] width 0 height 13
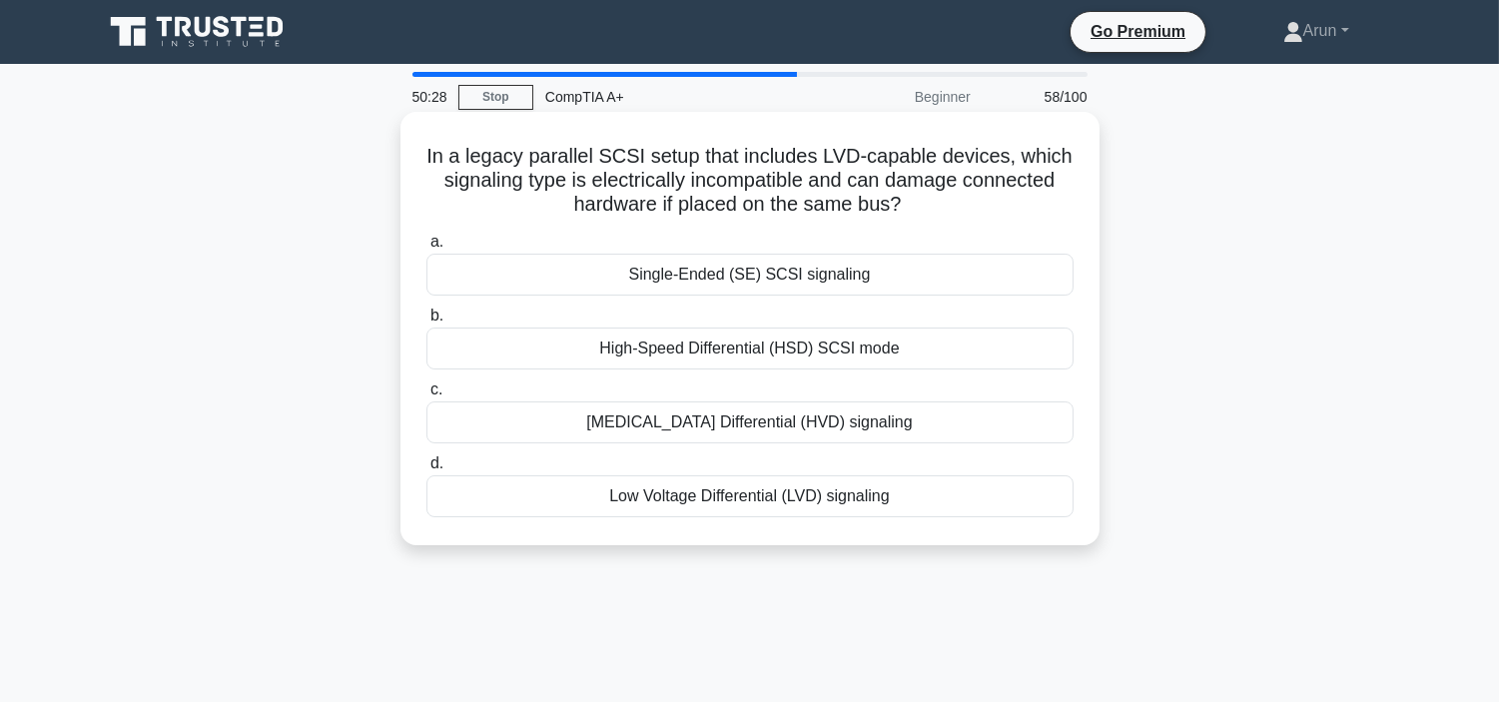
click at [709, 275] on div "Single-Ended (SE) SCSI signaling" at bounding box center [749, 275] width 647 height 42
click at [426, 249] on input "a. Single-Ended (SE) SCSI signaling" at bounding box center [426, 242] width 0 height 13
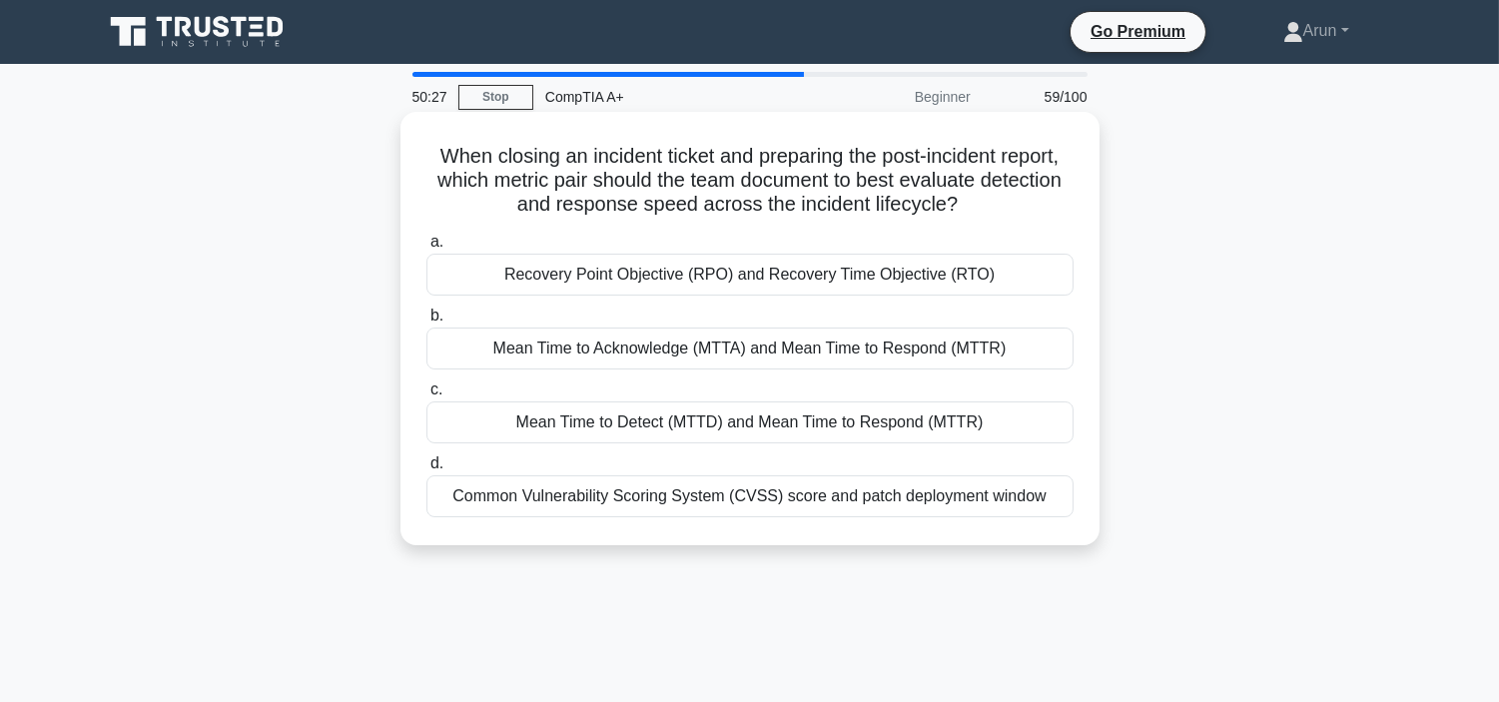
click at [710, 392] on label "c. Mean Time to Detect (MTTD) and Mean Time to Respond (MTTR)" at bounding box center [749, 410] width 647 height 66
click at [426, 392] on input "c. Mean Time to Detect (MTTD) and Mean Time to Respond (MTTR)" at bounding box center [426, 389] width 0 height 13
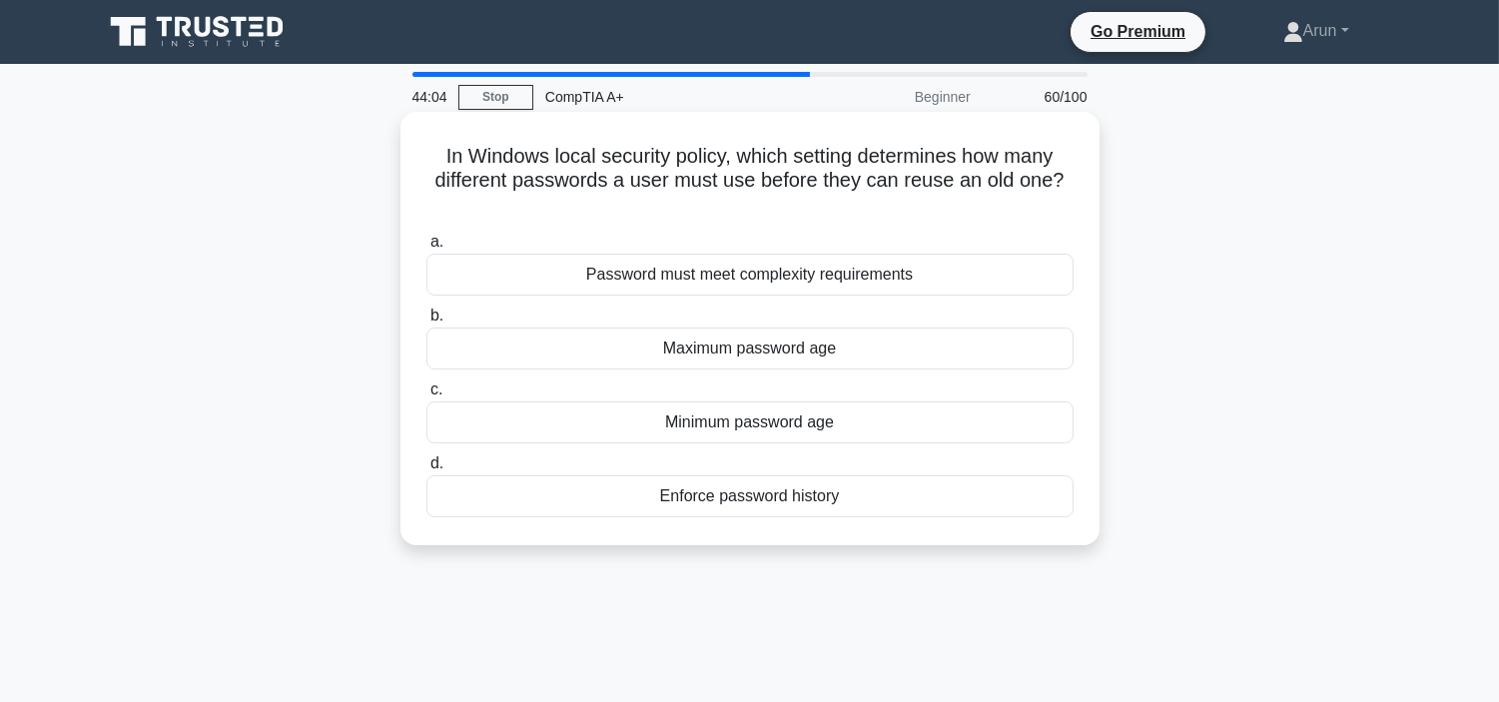
click at [879, 285] on div "Password must meet complexity requirements" at bounding box center [749, 275] width 647 height 42
click at [426, 249] on input "a. Password must meet complexity requirements" at bounding box center [426, 242] width 0 height 13
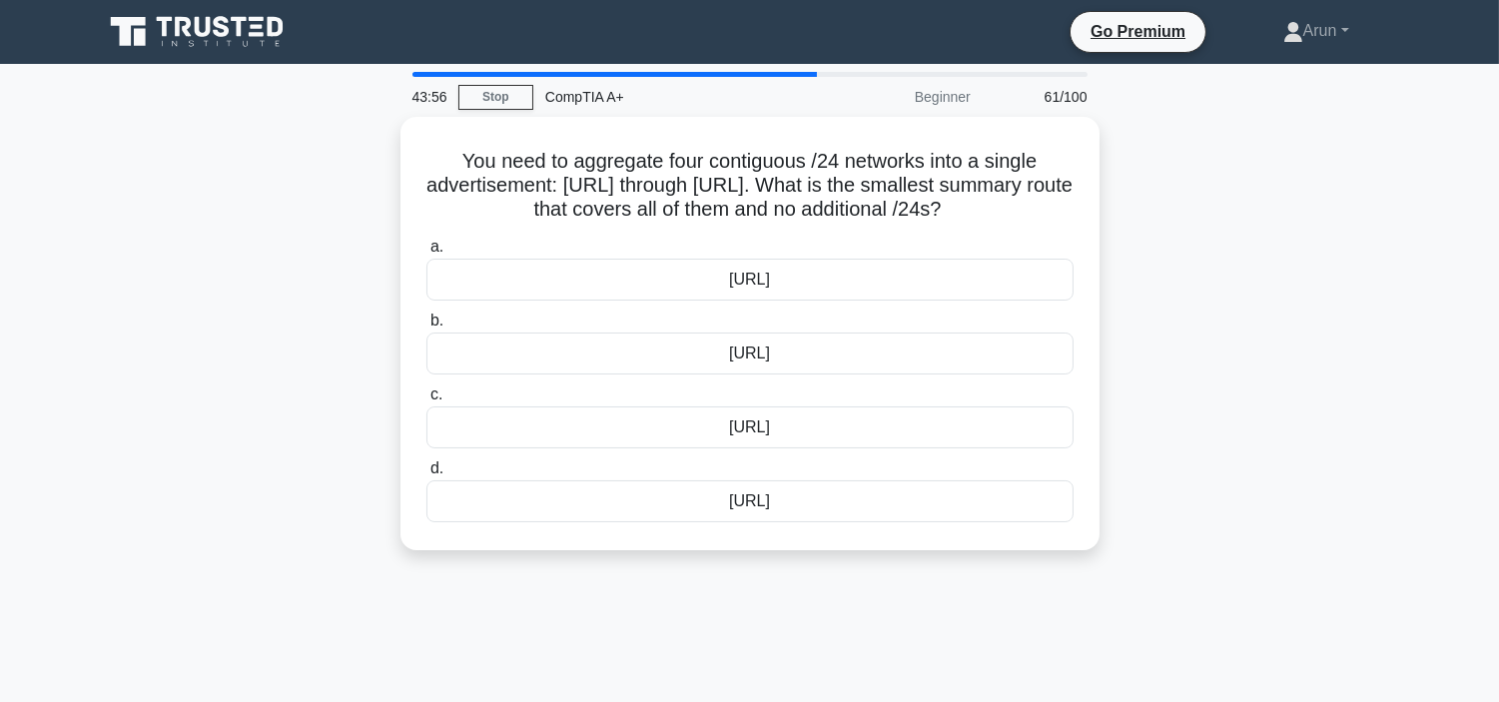
click at [879, 285] on div "[URL]" at bounding box center [749, 280] width 647 height 42
click at [426, 254] on input "a. [URL]" at bounding box center [426, 247] width 0 height 13
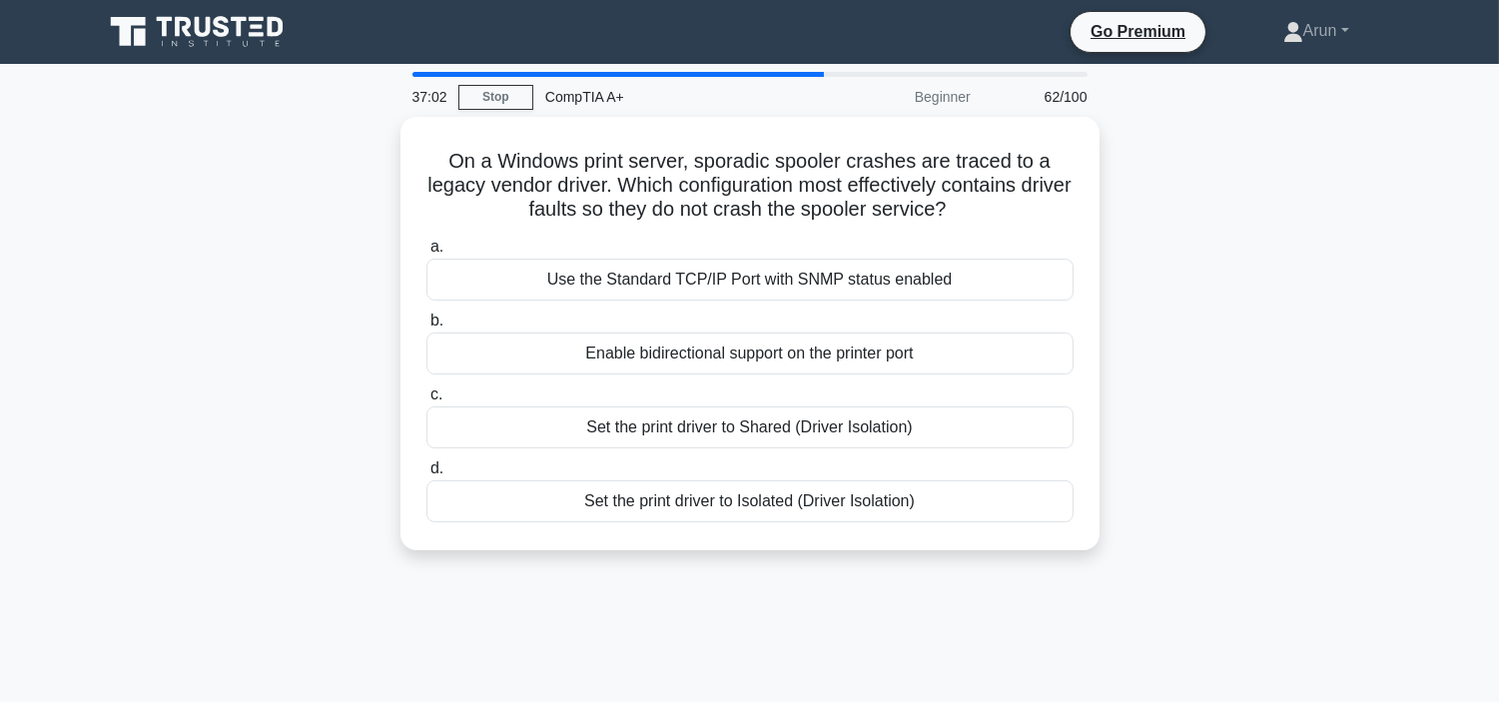
click at [1324, 248] on div "On a Windows print server, sporadic spooler crashes are traced to a legacy vend…" at bounding box center [750, 345] width 1318 height 457
